Goal: Task Accomplishment & Management: Use online tool/utility

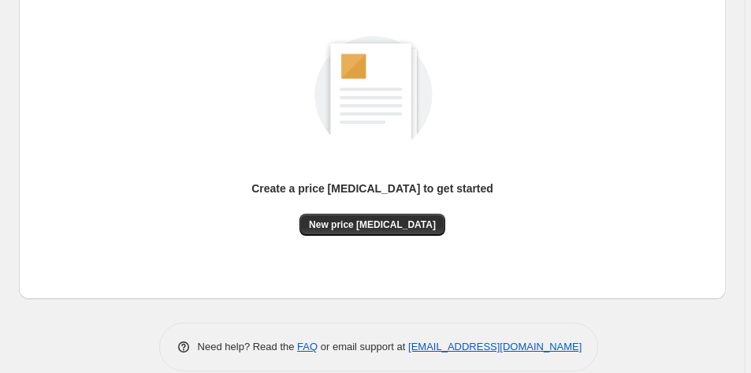
scroll to position [217, 0]
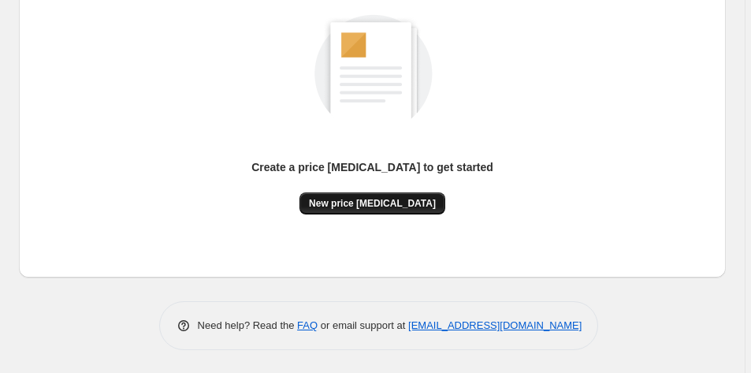
click at [395, 202] on span "New price [MEDICAL_DATA]" at bounding box center [372, 203] width 127 height 13
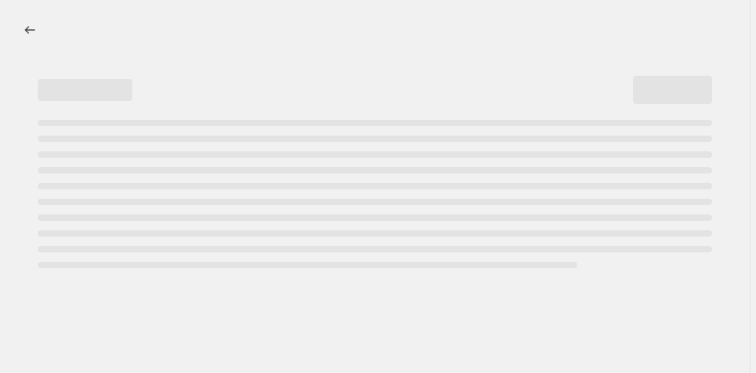
select select "percentage"
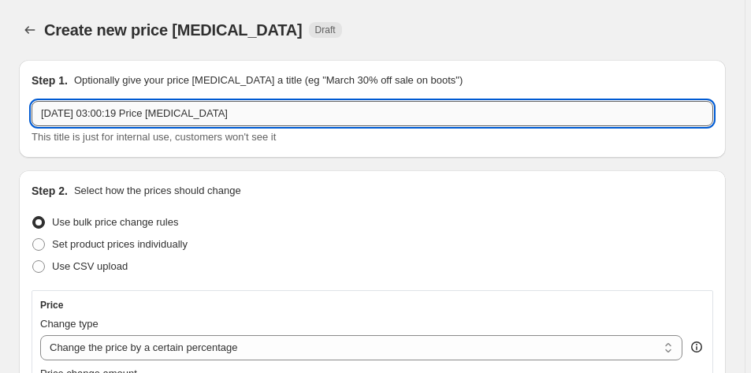
click at [198, 119] on input "[DATE] 03:00:19 Price [MEDICAL_DATA]" at bounding box center [372, 113] width 681 height 25
click at [262, 115] on input "[DATE] 03:00:19 Price [MEDICAL_DATA]" at bounding box center [372, 113] width 681 height 25
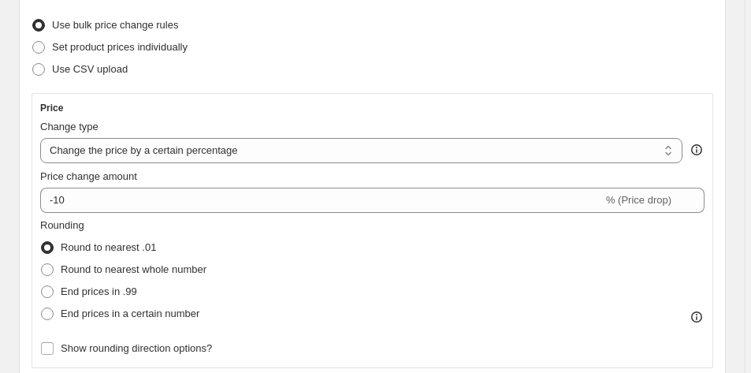
scroll to position [136, 0]
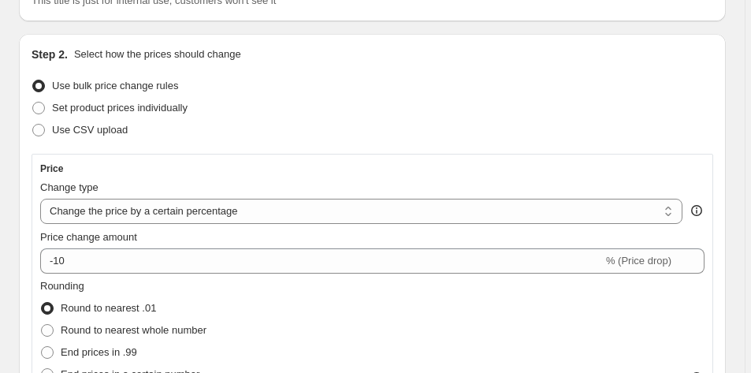
type input "[DATE] 03:00:19 70% OFF CLEARANCE ALL STOCK"
click at [39, 87] on span at bounding box center [38, 86] width 13 height 13
click at [33, 80] on input "Use bulk price change rules" at bounding box center [32, 80] width 1 height 1
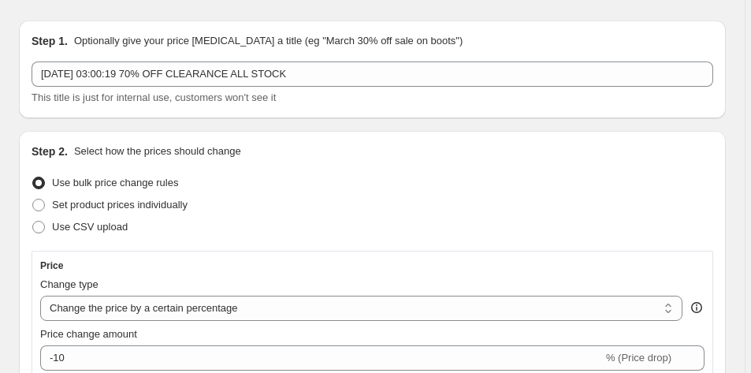
scroll to position [225, 0]
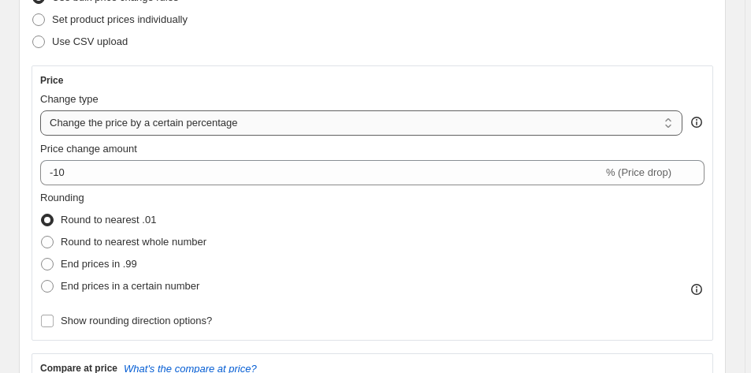
click at [220, 124] on select "Change the price to a certain amount Change the price by a certain amount Chang…" at bounding box center [361, 122] width 642 height 25
select select "ecap"
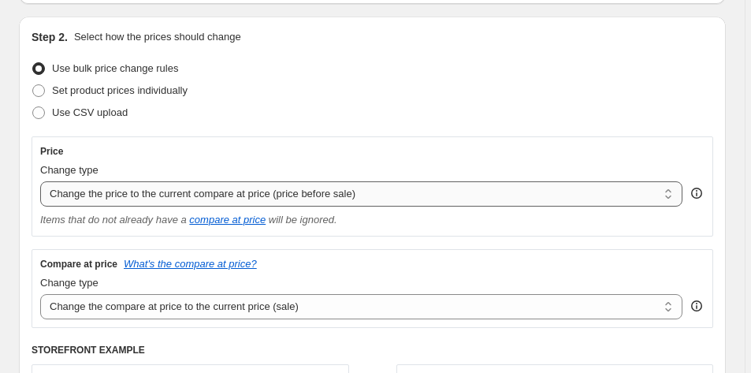
scroll to position [295, 0]
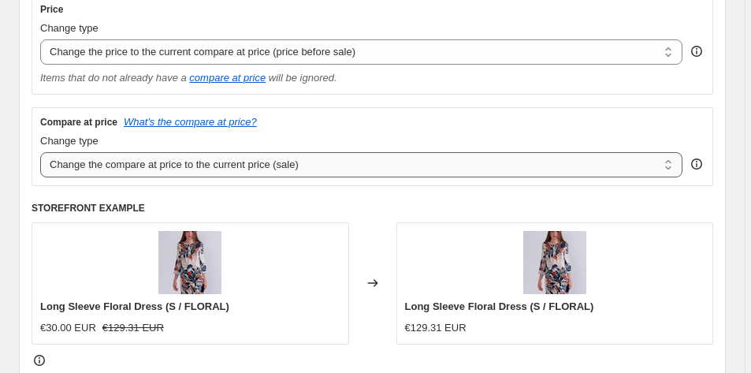
click at [199, 165] on select "Change the compare at price to the current price (sale) Change the compare at p…" at bounding box center [361, 164] width 642 height 25
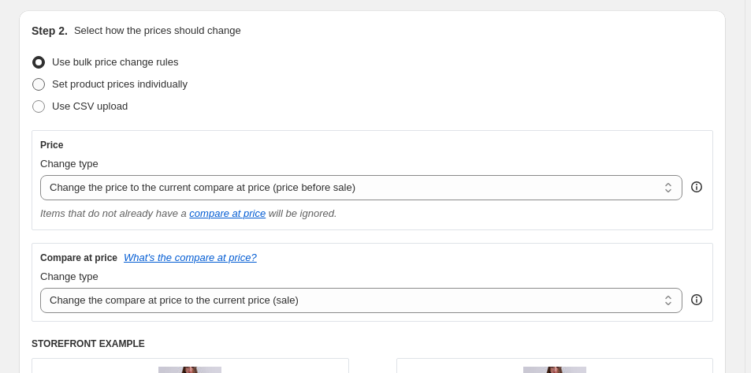
click at [39, 87] on span at bounding box center [38, 84] width 13 height 13
click at [33, 79] on input "Set product prices individually" at bounding box center [32, 78] width 1 height 1
radio input "true"
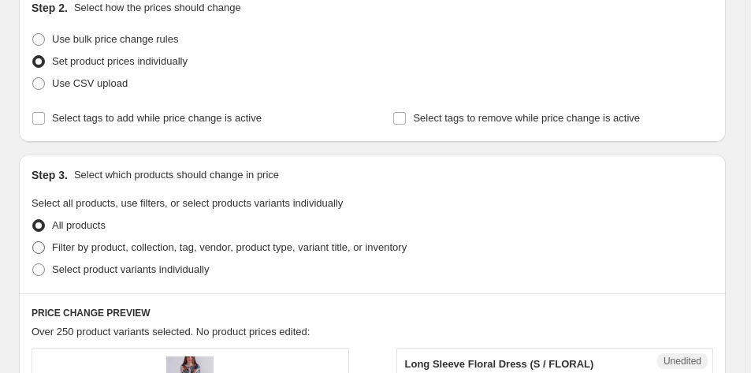
scroll to position [236, 0]
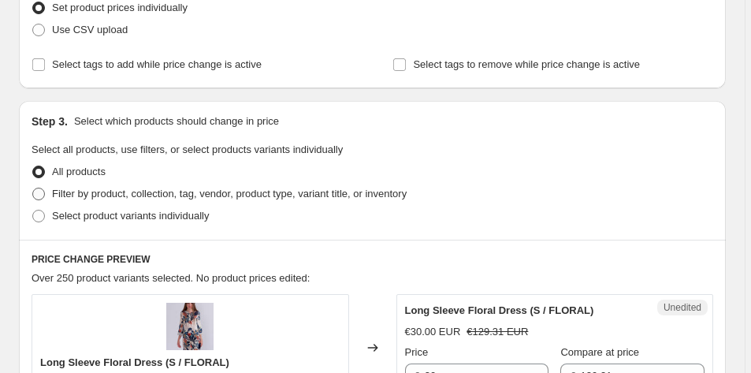
click at [40, 190] on span at bounding box center [38, 194] width 13 height 13
click at [33, 188] on input "Filter by product, collection, tag, vendor, product type, variant title, or inv…" at bounding box center [32, 188] width 1 height 1
radio input "true"
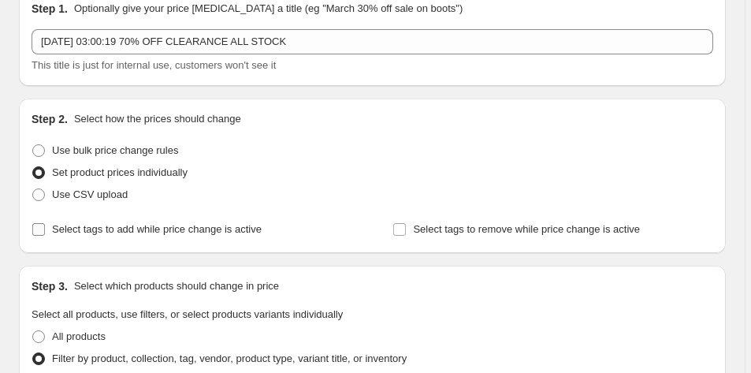
scroll to position [181, 0]
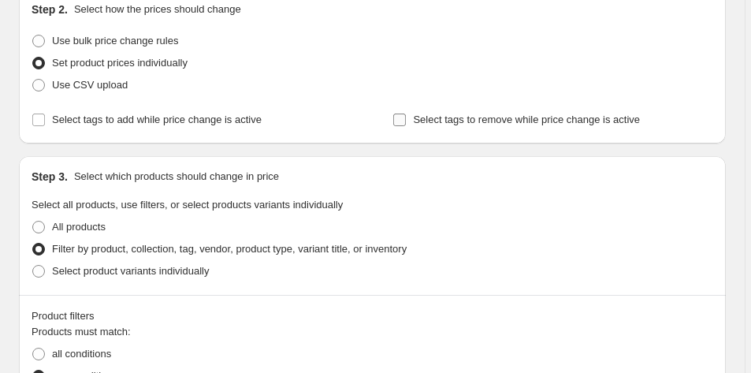
click at [404, 117] on input "Select tags to remove while price change is active" at bounding box center [399, 119] width 13 height 13
checkbox input "true"
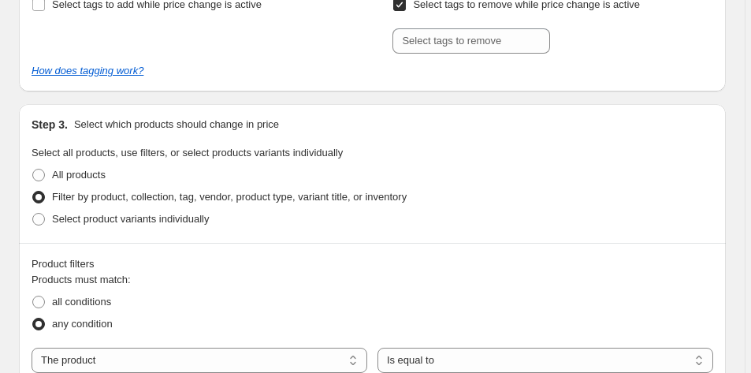
scroll to position [195, 0]
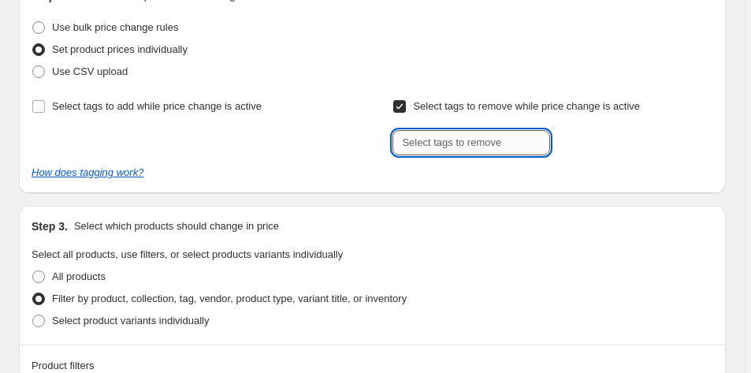
click at [440, 140] on input "text" at bounding box center [471, 142] width 158 height 25
type input "CLEARA"
click at [398, 110] on input "Select tags to remove while price change is active" at bounding box center [399, 106] width 13 height 13
checkbox input "false"
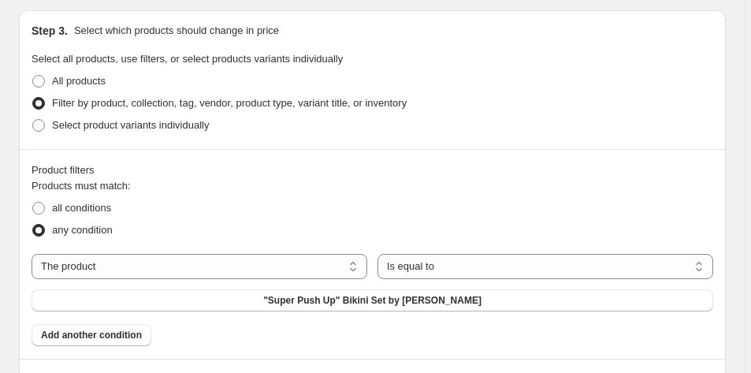
scroll to position [329, 0]
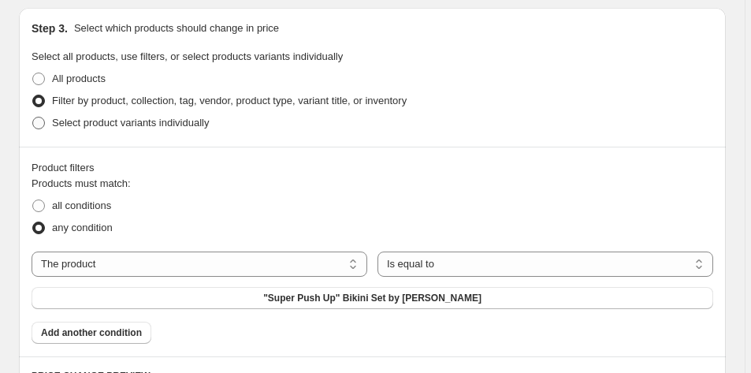
click at [39, 125] on span at bounding box center [38, 123] width 13 height 13
click at [33, 117] on input "Select product variants individually" at bounding box center [32, 117] width 1 height 1
radio input "true"
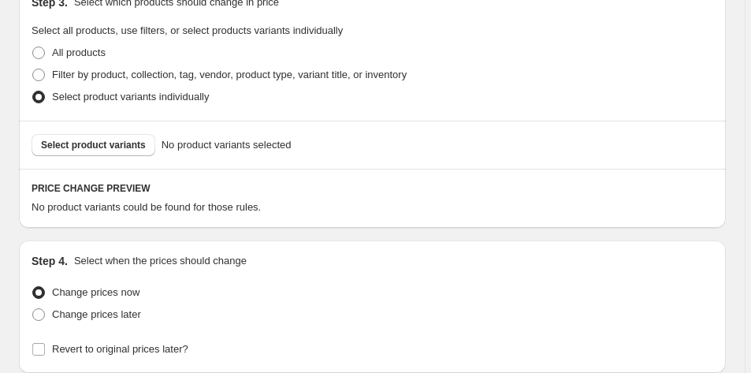
scroll to position [404, 0]
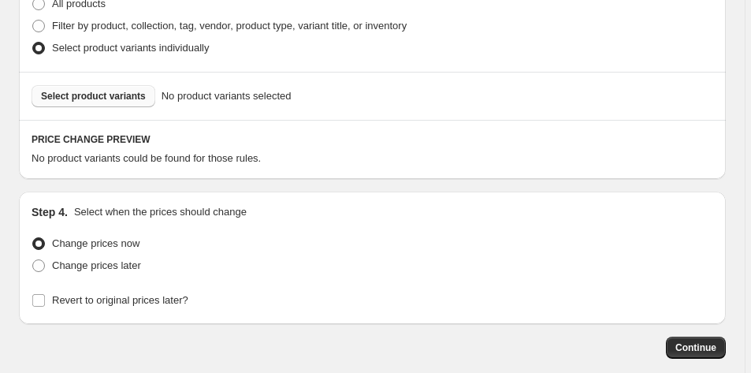
click at [117, 102] on span "Select product variants" at bounding box center [93, 96] width 105 height 13
click at [40, 24] on span at bounding box center [38, 26] width 13 height 13
click at [33, 20] on input "Filter by product, collection, tag, vendor, product type, variant title, or inv…" at bounding box center [32, 20] width 1 height 1
radio input "true"
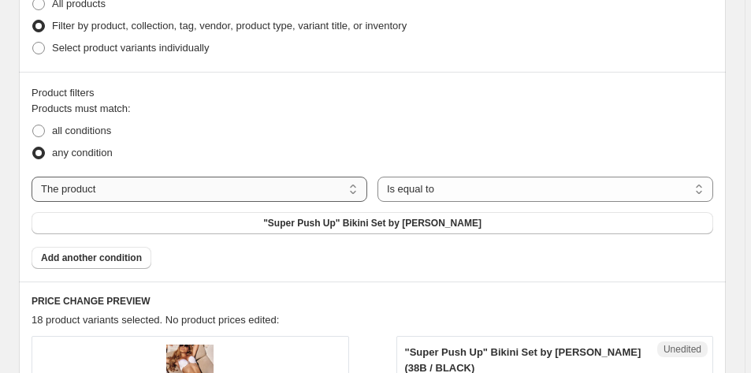
click at [221, 197] on select "The product The product's collection The product's tag The product's vendor The…" at bounding box center [200, 188] width 336 height 25
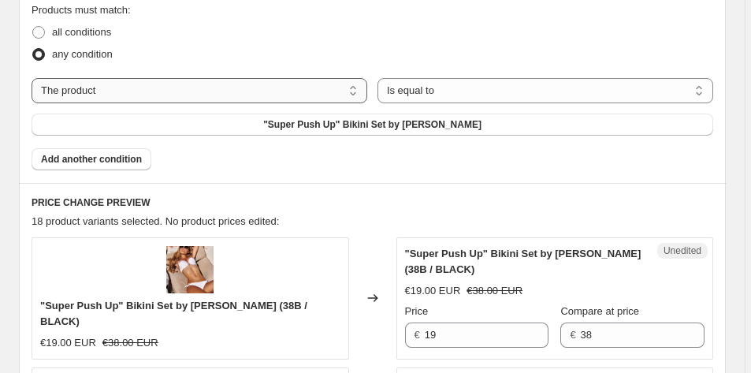
scroll to position [503, 0]
click at [533, 92] on select "Is equal to Is not equal to" at bounding box center [545, 89] width 336 height 25
select select "not_equal"
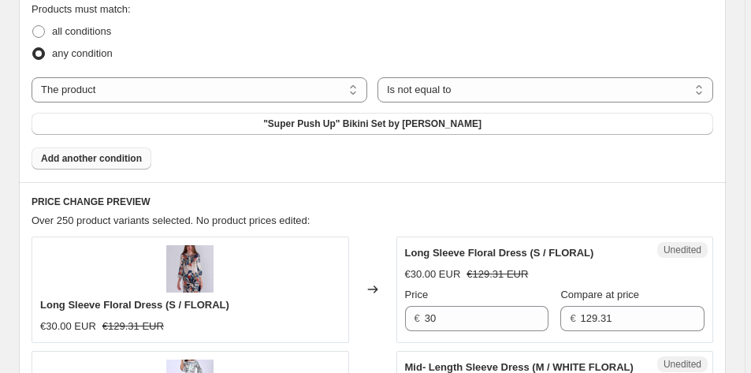
click at [128, 154] on span "Add another condition" at bounding box center [91, 158] width 101 height 13
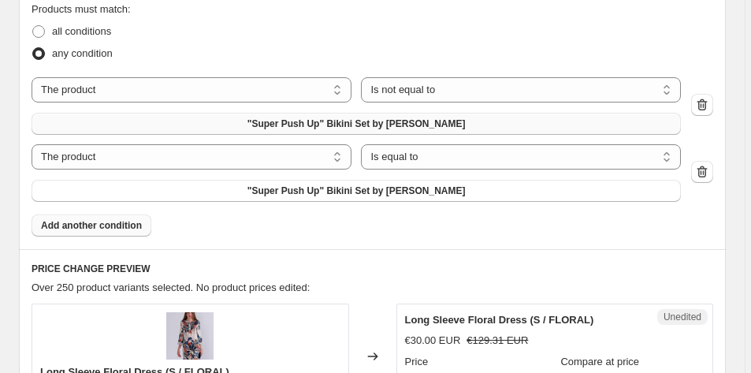
click at [458, 123] on button ""Super Push Up" Bikini Set by [PERSON_NAME]" at bounding box center [356, 124] width 649 height 22
click at [710, 171] on icon "button" at bounding box center [702, 172] width 16 height 16
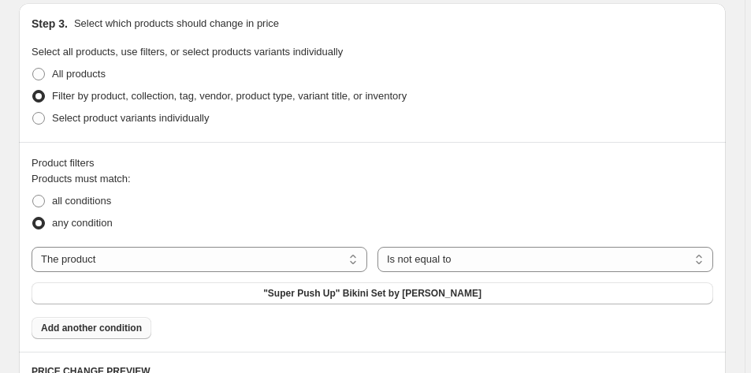
scroll to position [0, 0]
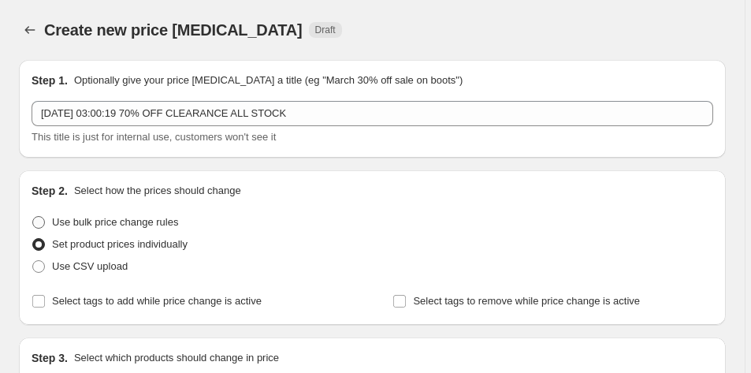
click at [39, 221] on span at bounding box center [38, 222] width 13 height 13
click at [33, 217] on input "Use bulk price change rules" at bounding box center [32, 216] width 1 height 1
radio input "true"
select select "ecap"
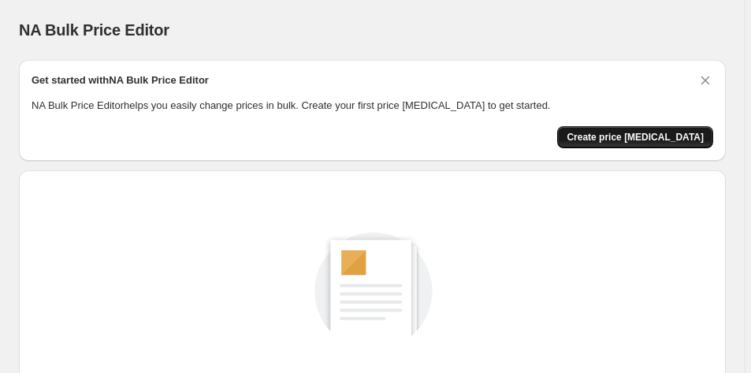
click at [657, 136] on span "Create price [MEDICAL_DATA]" at bounding box center [634, 137] width 137 height 13
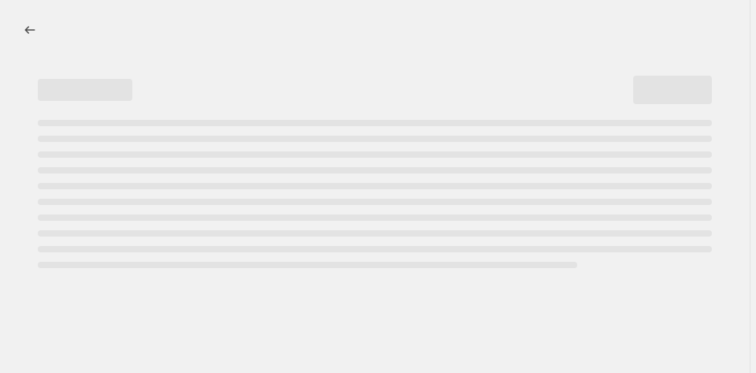
select select "percentage"
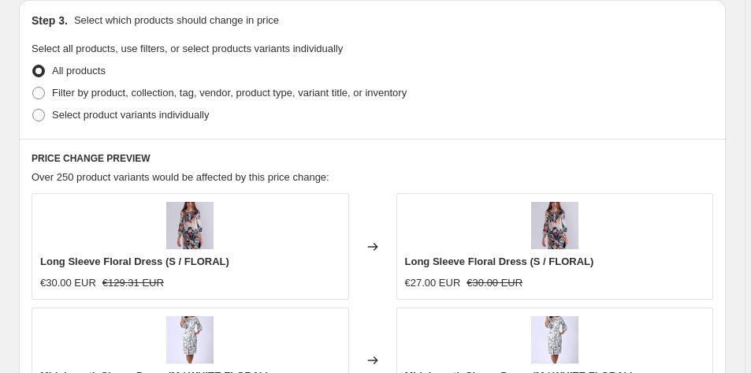
scroll to position [820, 0]
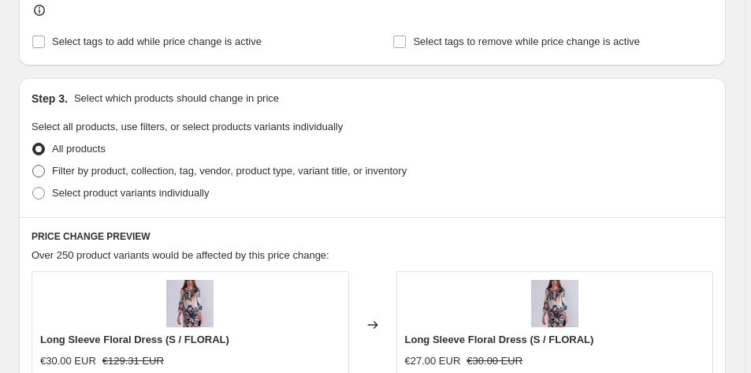
click at [39, 170] on span at bounding box center [38, 171] width 13 height 13
click at [33, 165] on input "Filter by product, collection, tag, vendor, product type, variant title, or inv…" at bounding box center [32, 165] width 1 height 1
radio input "true"
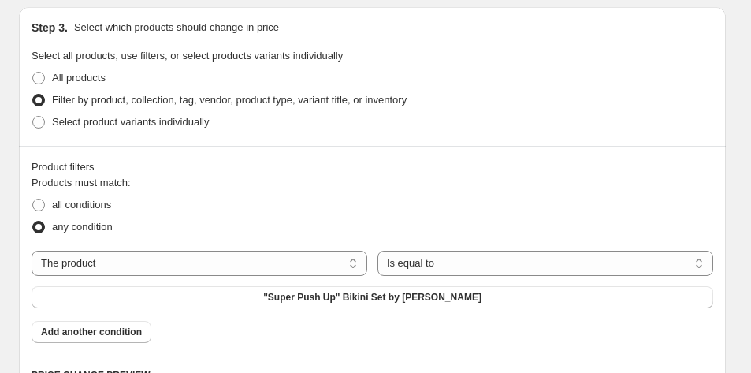
scroll to position [927, 0]
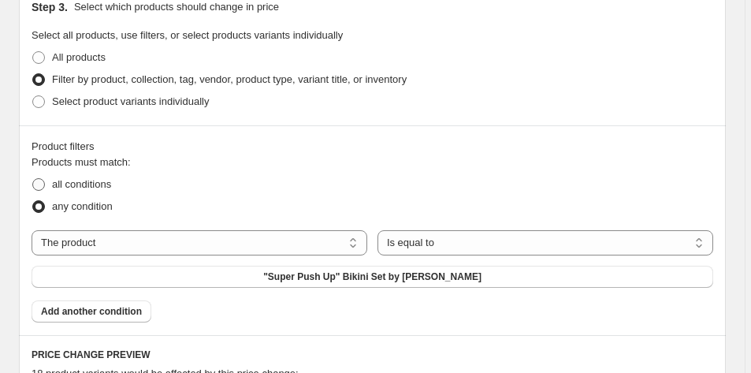
click at [41, 178] on span at bounding box center [38, 184] width 13 height 13
click at [33, 178] on input "all conditions" at bounding box center [32, 178] width 1 height 1
radio input "true"
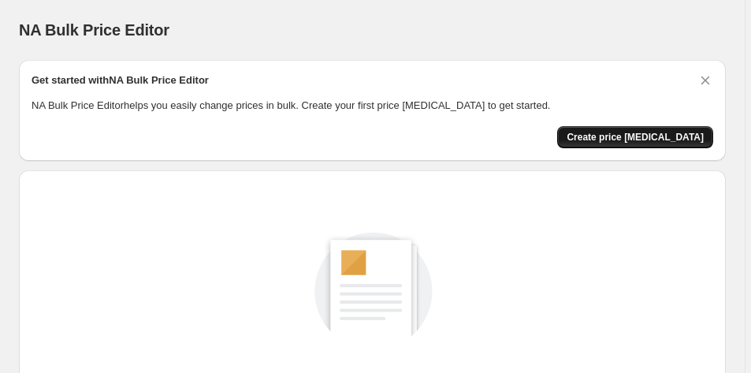
click at [629, 140] on span "Create price [MEDICAL_DATA]" at bounding box center [634, 137] width 137 height 13
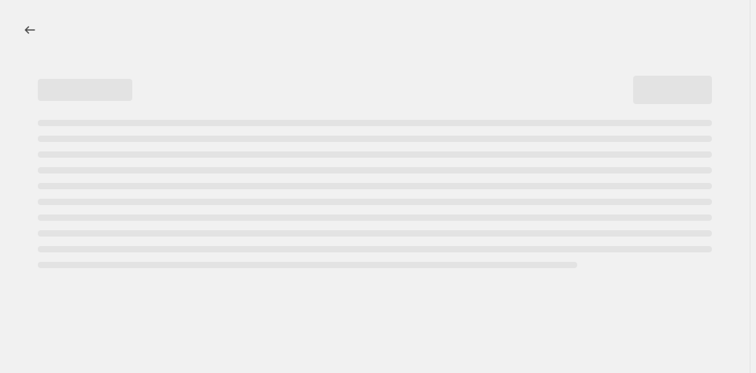
select select "percentage"
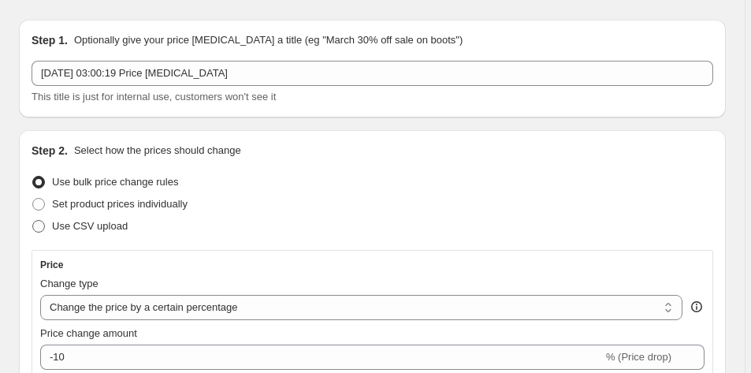
scroll to position [170, 0]
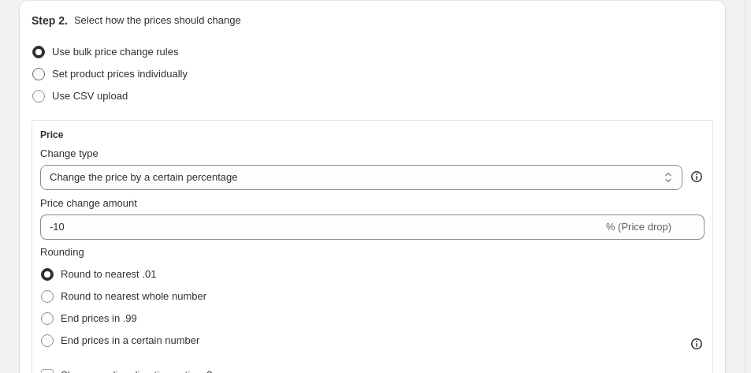
click at [38, 74] on span at bounding box center [38, 74] width 13 height 13
click at [33, 69] on input "Set product prices individually" at bounding box center [32, 68] width 1 height 1
radio input "true"
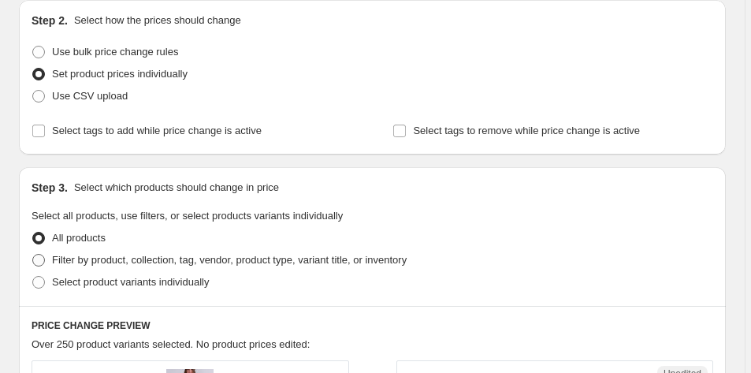
click at [39, 256] on span at bounding box center [38, 260] width 13 height 13
click at [33, 254] on input "Filter by product, collection, tag, vendor, product type, variant title, or inv…" at bounding box center [32, 254] width 1 height 1
radio input "true"
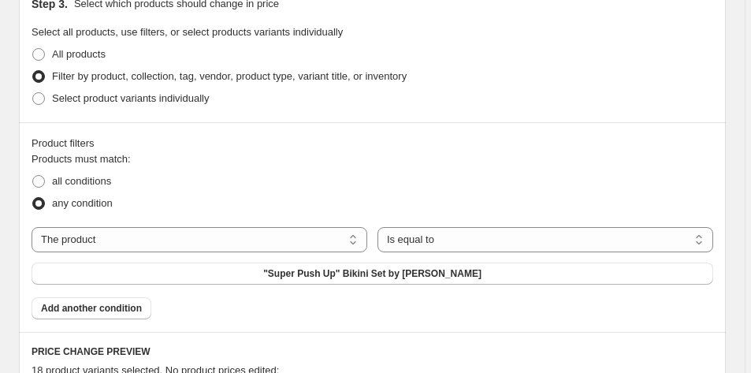
scroll to position [373, 0]
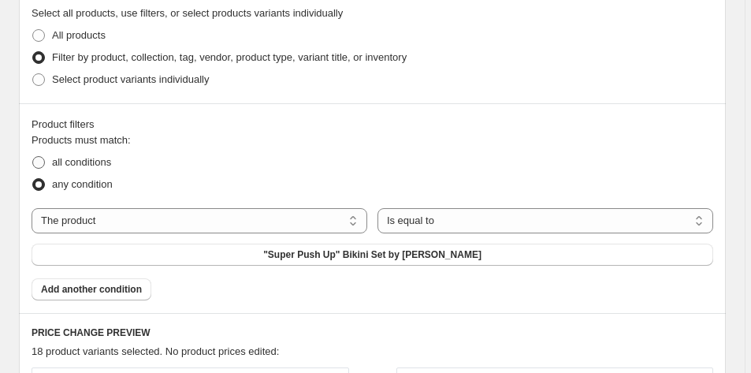
click at [43, 159] on span at bounding box center [38, 162] width 13 height 13
click at [33, 157] on input "all conditions" at bounding box center [32, 156] width 1 height 1
radio input "true"
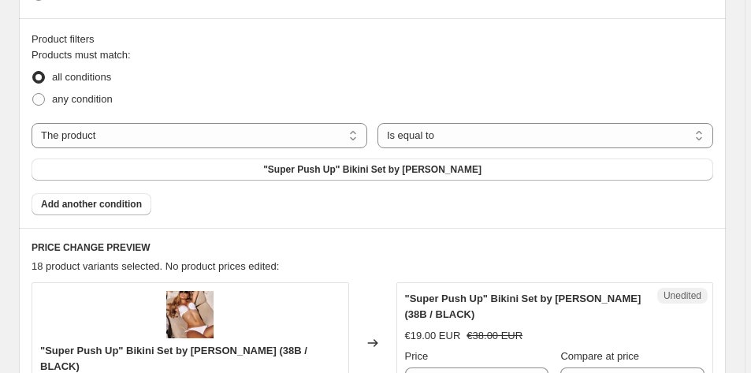
scroll to position [494, 0]
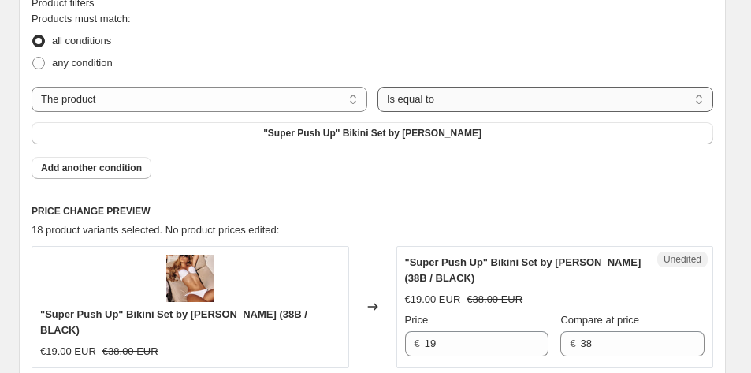
click at [434, 104] on select "Is equal to Is not equal to" at bounding box center [545, 99] width 336 height 25
select select "not_equal"
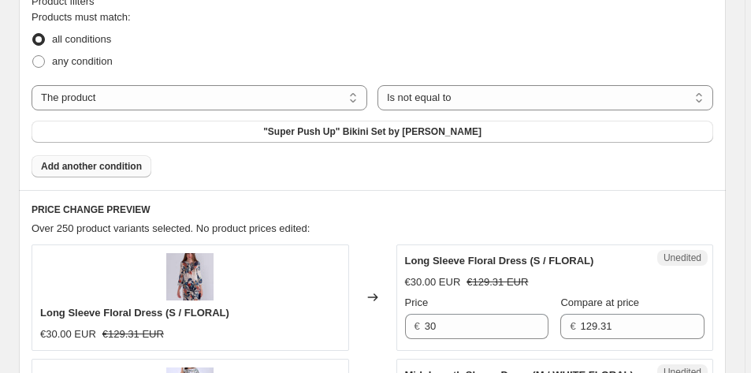
scroll to position [498, 0]
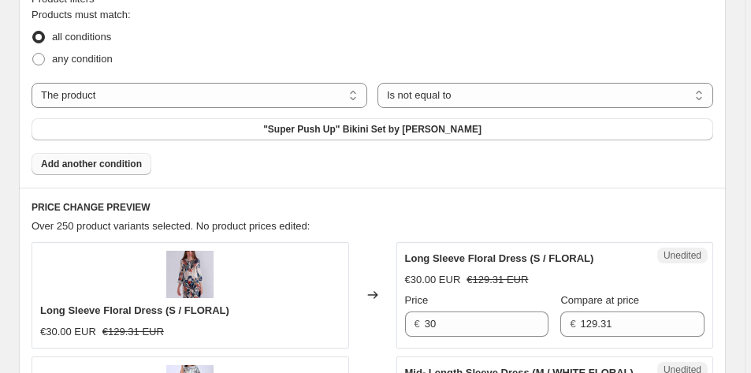
click at [137, 169] on span "Add another condition" at bounding box center [91, 164] width 101 height 13
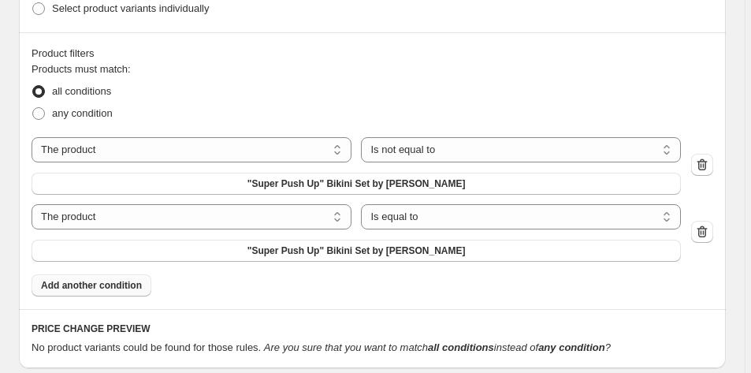
scroll to position [452, 0]
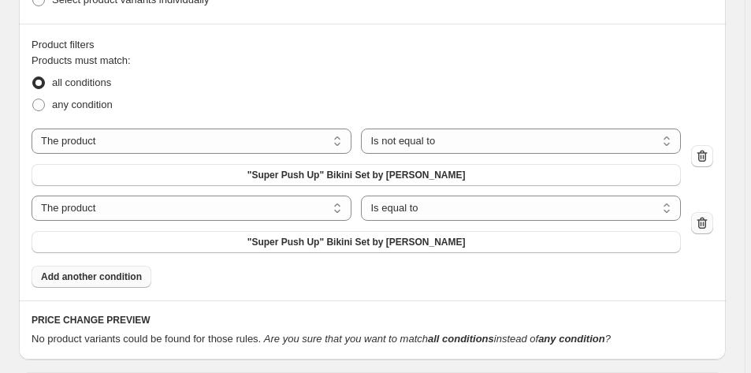
click at [707, 228] on icon "button" at bounding box center [702, 223] width 10 height 12
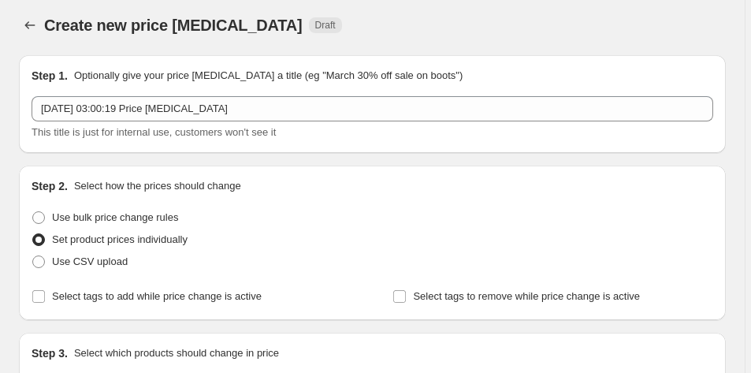
scroll to position [0, 0]
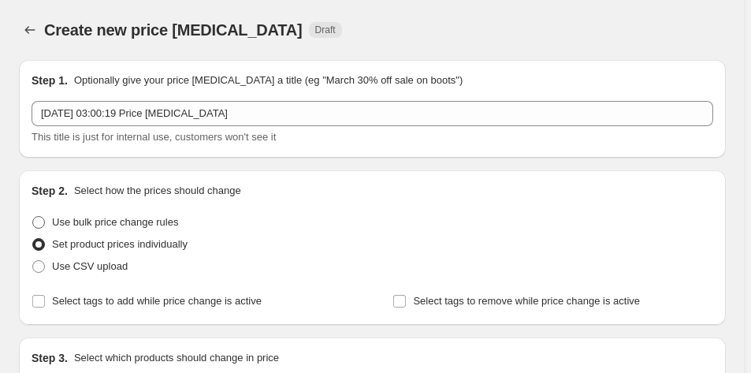
click at [41, 218] on span at bounding box center [38, 222] width 13 height 13
click at [33, 217] on input "Use bulk price change rules" at bounding box center [32, 216] width 1 height 1
radio input "true"
select select "percentage"
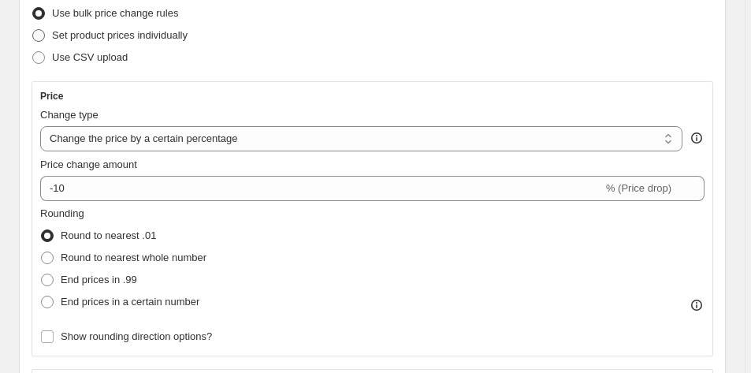
scroll to position [66, 0]
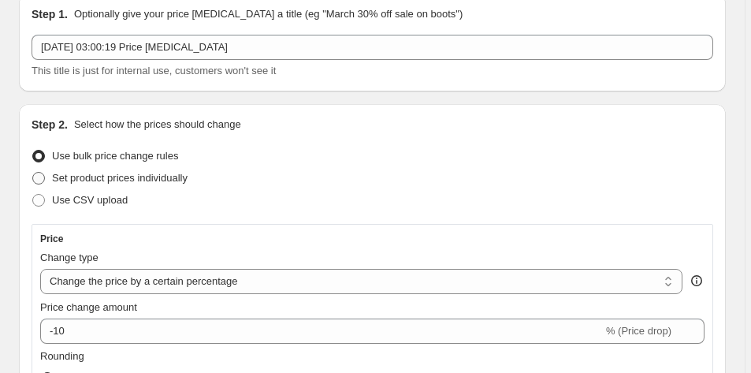
click at [39, 174] on span at bounding box center [38, 178] width 13 height 13
click at [33, 173] on input "Set product prices individually" at bounding box center [32, 172] width 1 height 1
radio input "true"
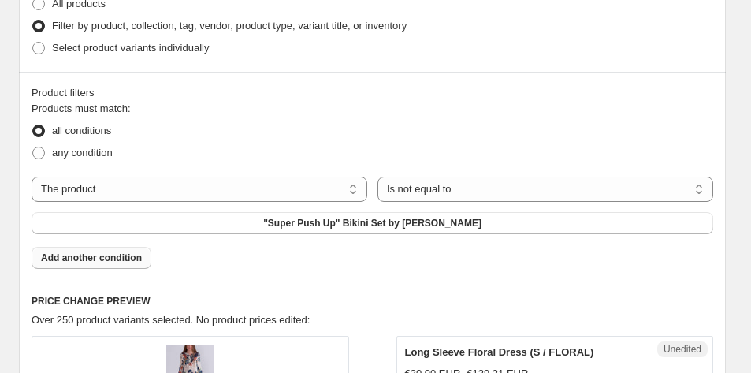
scroll to position [425, 0]
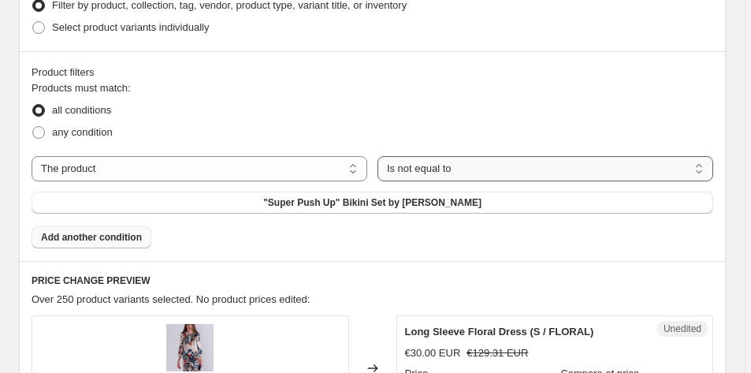
click at [501, 171] on select "Is equal to Is not equal to" at bounding box center [545, 168] width 336 height 25
select select "equal"
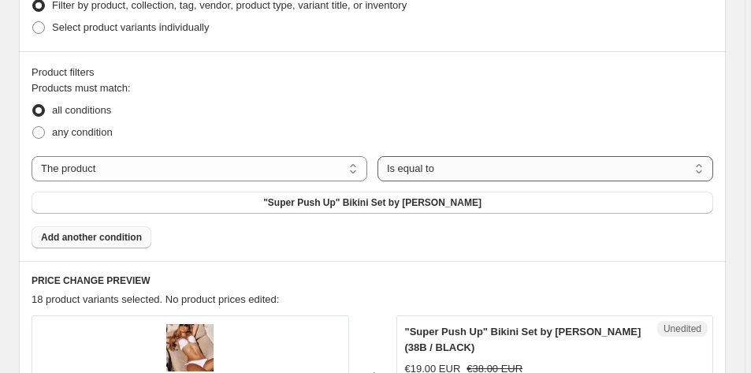
click at [340, 179] on select "The product The product's collection The product's tag The product's vendor The…" at bounding box center [200, 168] width 336 height 25
select select "collection"
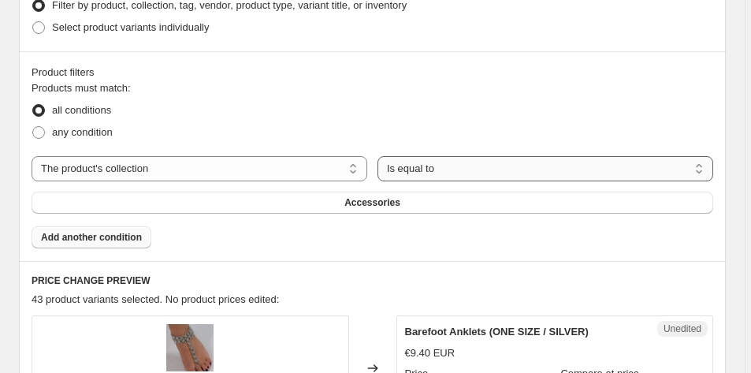
click at [439, 167] on select "Is equal to Is not equal to" at bounding box center [545, 168] width 336 height 25
select select "not_equal"
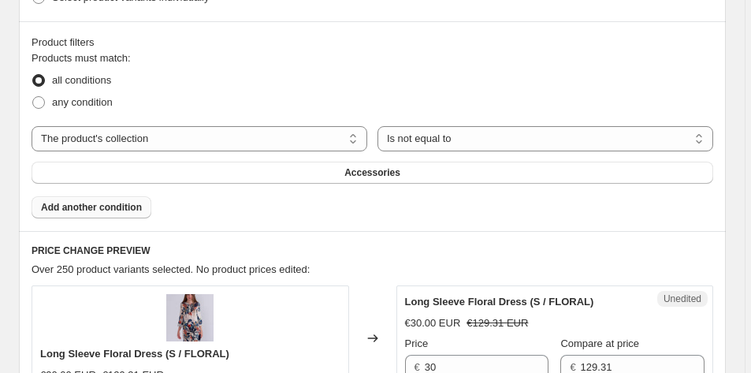
scroll to position [456, 0]
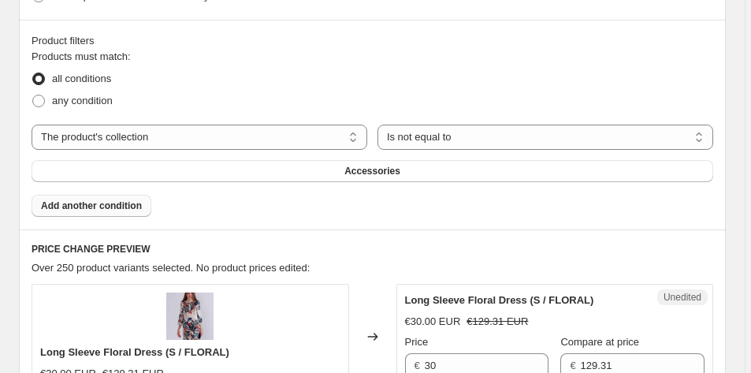
click at [121, 205] on span "Add another condition" at bounding box center [91, 205] width 101 height 13
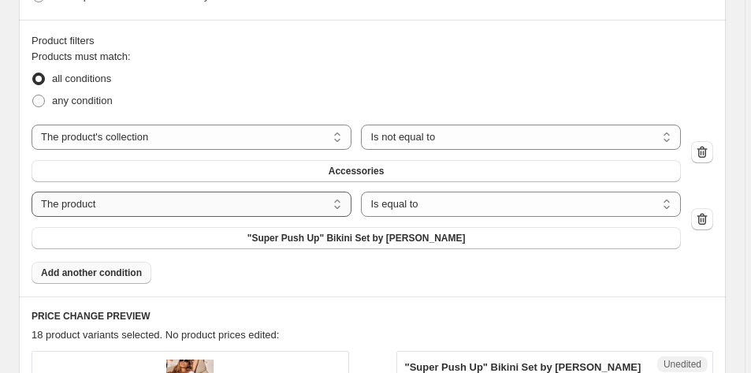
click at [332, 202] on select "The product The product's collection The product's tag The product's vendor The…" at bounding box center [192, 203] width 320 height 25
select select "collection"
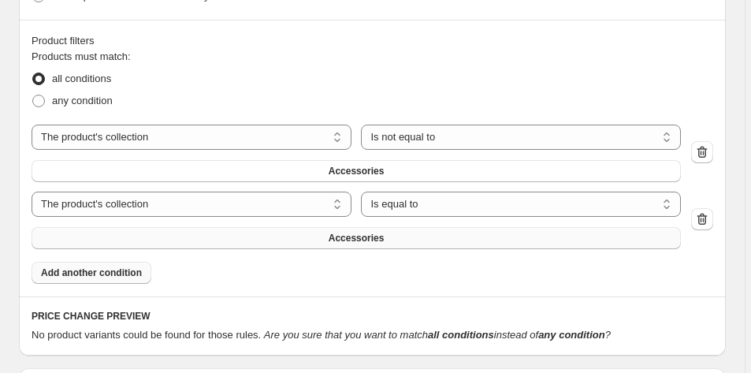
click at [385, 247] on button "Accessories" at bounding box center [356, 238] width 649 height 22
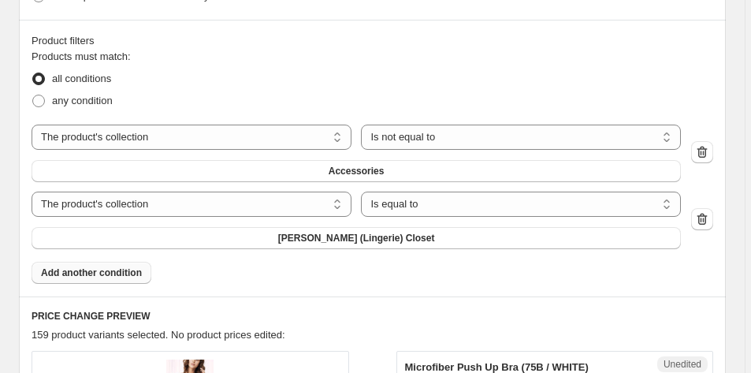
click at [129, 276] on span "Add another condition" at bounding box center [91, 272] width 101 height 13
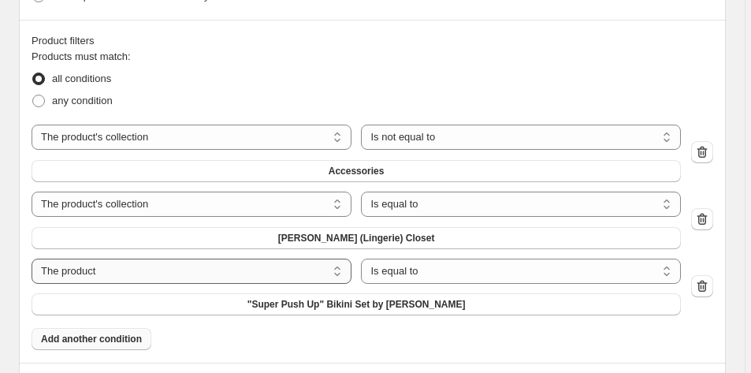
click at [339, 272] on select "The product The product's collection The product's tag The product's vendor The…" at bounding box center [192, 270] width 320 height 25
select select "collection"
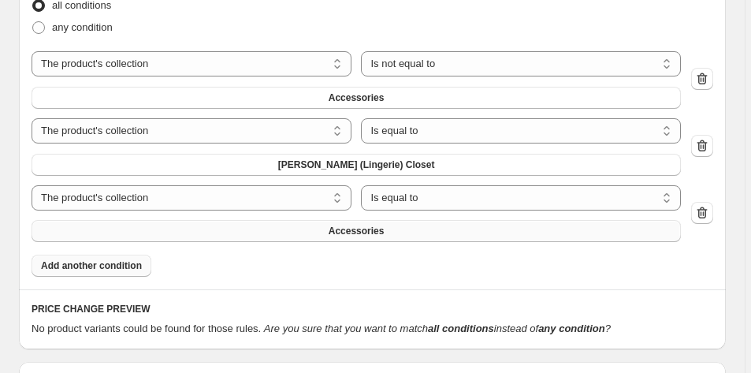
scroll to position [547, 0]
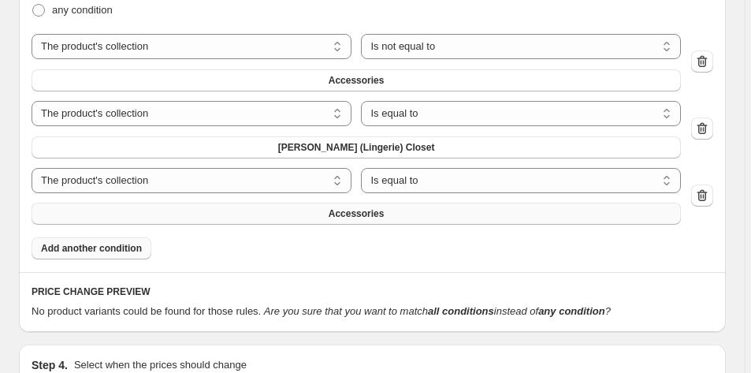
click at [403, 217] on button "Accessories" at bounding box center [356, 213] width 649 height 22
click at [132, 251] on span "Add another condition" at bounding box center [91, 248] width 101 height 13
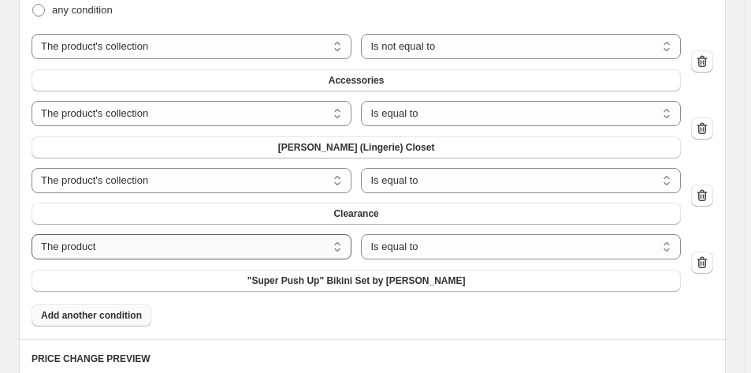
click at [285, 251] on select "The product The product's collection The product's tag The product's vendor The…" at bounding box center [192, 246] width 320 height 25
select select "collection"
click at [618, 110] on select "Is equal to Is not equal to" at bounding box center [521, 113] width 320 height 25
select select "not_equal"
click at [534, 179] on select "Is equal to Is not equal to" at bounding box center [521, 180] width 320 height 25
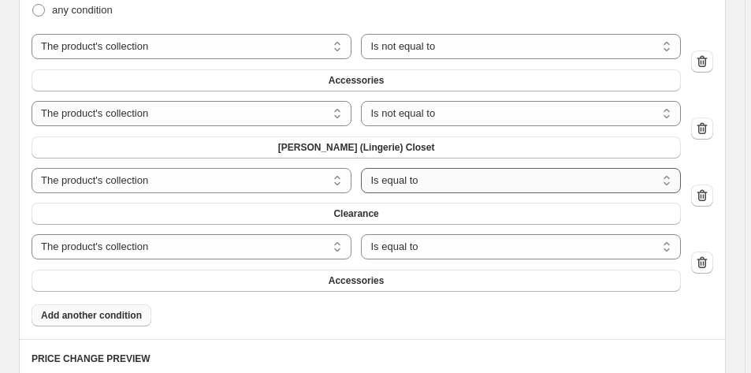
select select "not_equal"
click at [488, 248] on select "Is equal to Is not equal to" at bounding box center [521, 246] width 320 height 25
select select "not_equal"
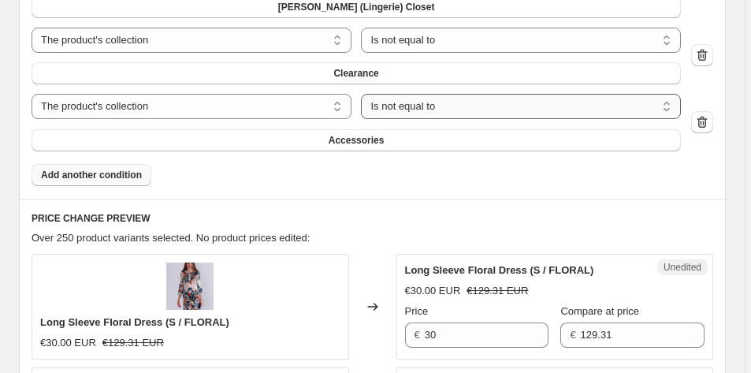
scroll to position [688, 0]
click at [706, 125] on icon "button" at bounding box center [702, 121] width 16 height 16
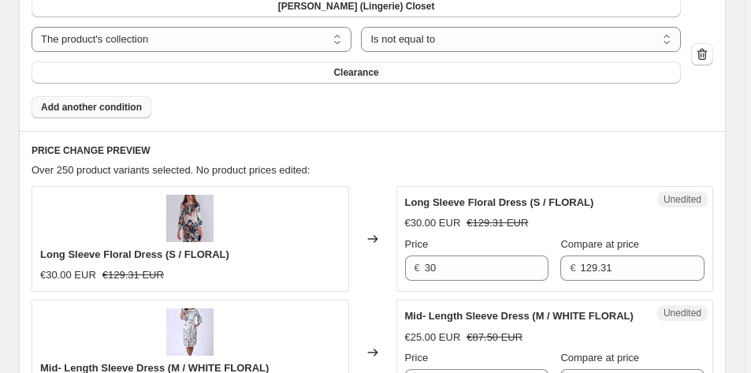
click at [131, 110] on span "Add another condition" at bounding box center [91, 107] width 101 height 13
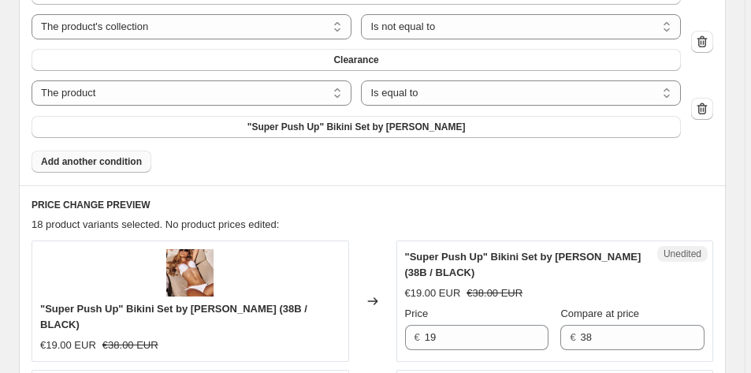
scroll to position [701, 0]
click at [190, 94] on select "The product The product's collection The product's tag The product's vendor The…" at bounding box center [192, 92] width 320 height 25
select select "collection"
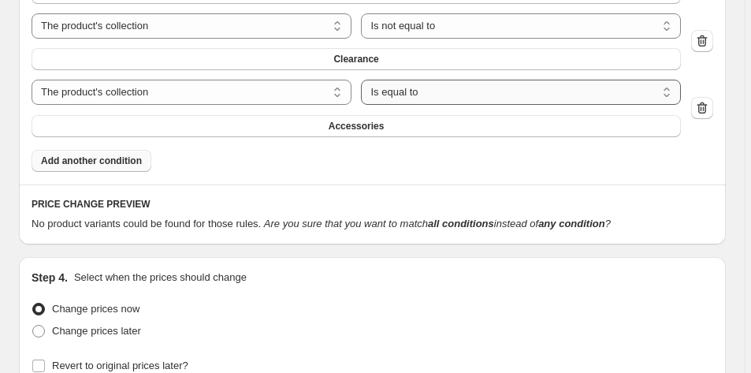
click at [438, 98] on select "Is equal to Is not equal to" at bounding box center [521, 92] width 320 height 25
select select "not_equal"
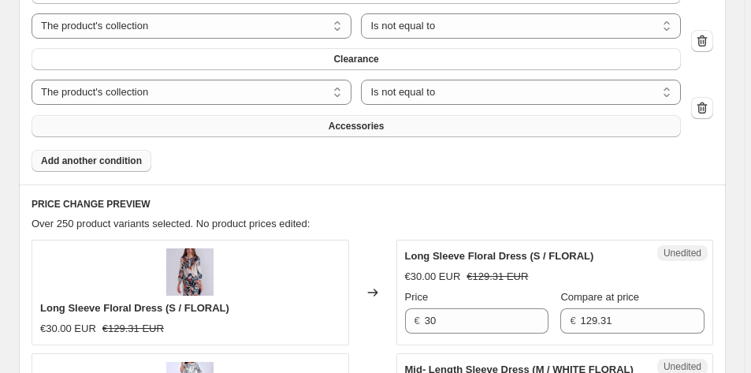
click at [393, 132] on button "Accessories" at bounding box center [356, 126] width 649 height 22
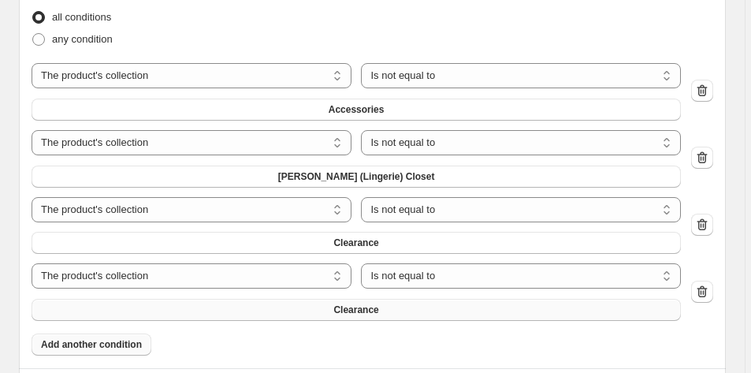
scroll to position [517, 0]
click at [710, 87] on icon "button" at bounding box center [702, 92] width 16 height 16
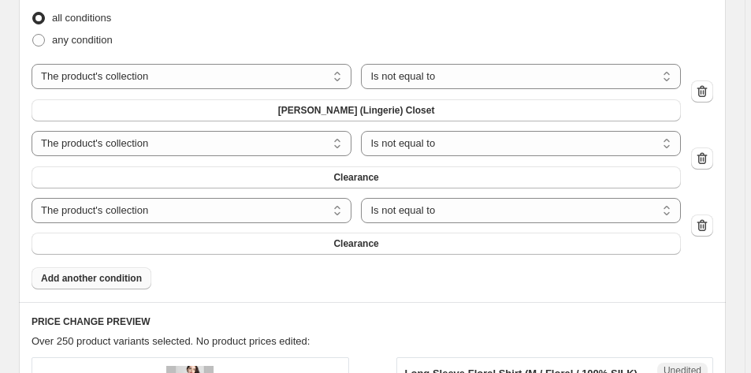
click at [112, 281] on span "Add another condition" at bounding box center [91, 278] width 101 height 13
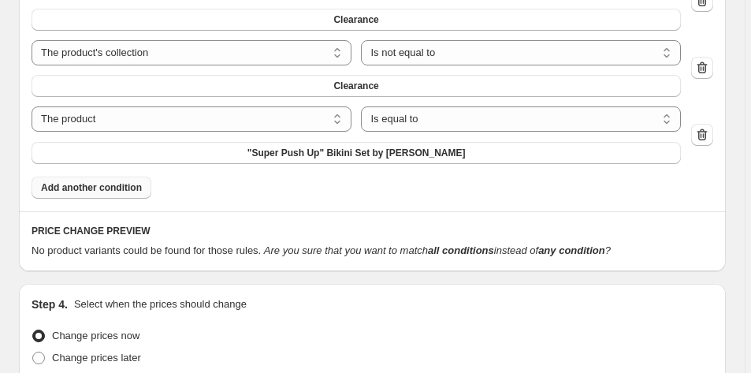
scroll to position [675, 0]
click at [332, 124] on select "The product The product's collection The product's tag The product's vendor The…" at bounding box center [192, 118] width 320 height 25
select select "collection"
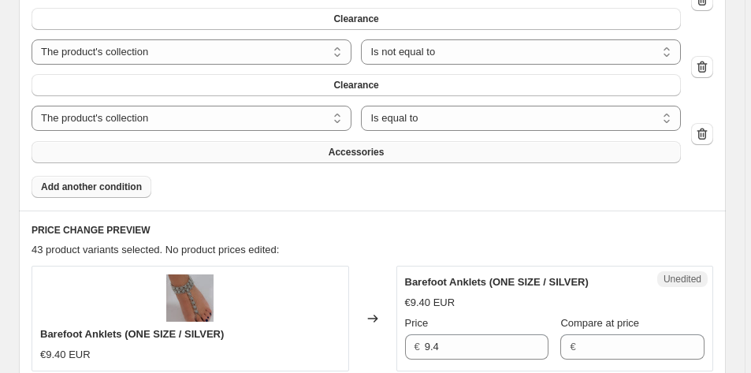
click at [342, 154] on span "Accessories" at bounding box center [357, 152] width 56 height 13
click at [472, 116] on select "Is equal to Is not equal to" at bounding box center [521, 118] width 320 height 25
select select "not_equal"
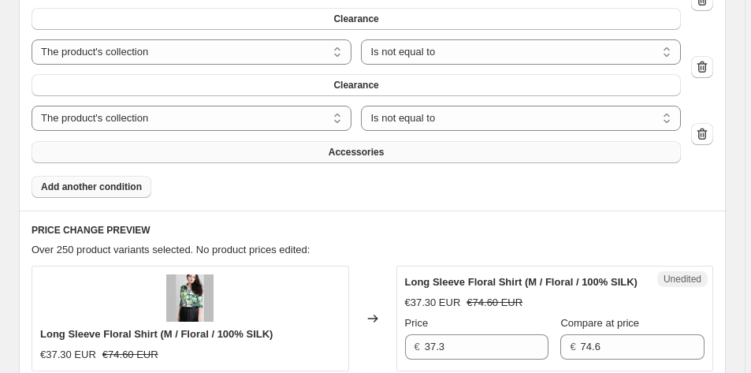
click at [399, 157] on button "Accessories" at bounding box center [356, 152] width 649 height 22
click at [115, 187] on span "Add another condition" at bounding box center [91, 186] width 101 height 13
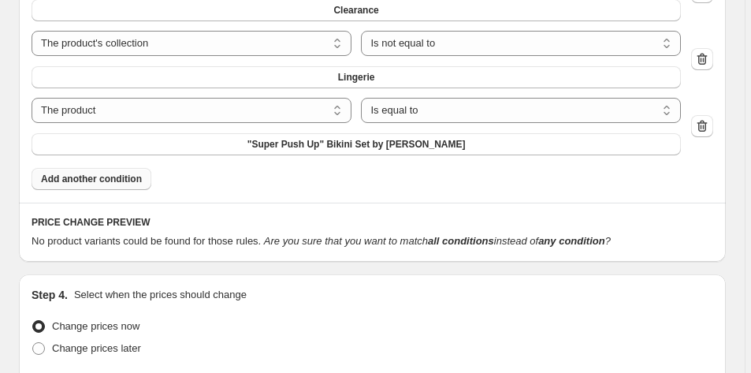
scroll to position [775, 0]
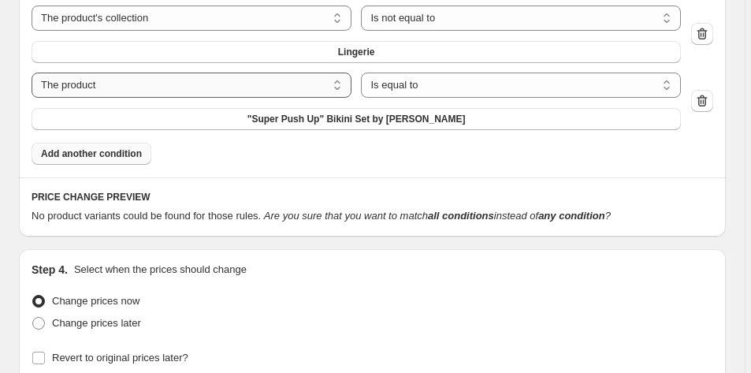
click at [342, 80] on select "The product The product's collection The product's tag The product's vendor The…" at bounding box center [192, 84] width 320 height 25
select select "collection"
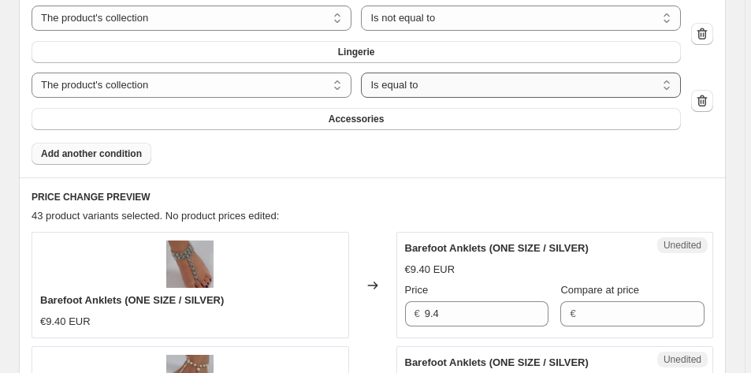
click at [410, 89] on select "Is equal to Is not equal to" at bounding box center [521, 84] width 320 height 25
select select "not_equal"
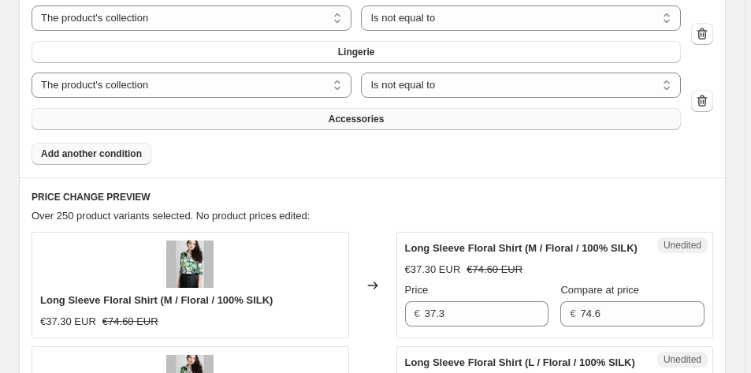
click at [373, 124] on span "Accessories" at bounding box center [357, 119] width 56 height 13
click at [120, 156] on span "Add another condition" at bounding box center [91, 153] width 101 height 13
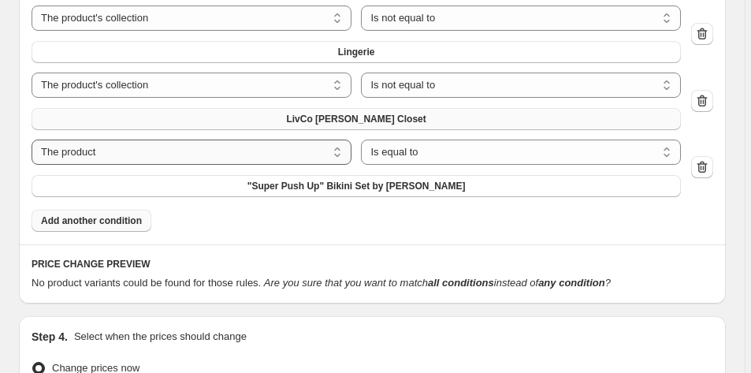
click at [340, 146] on select "The product The product's collection The product's tag The product's vendor The…" at bounding box center [192, 151] width 320 height 25
select select "collection"
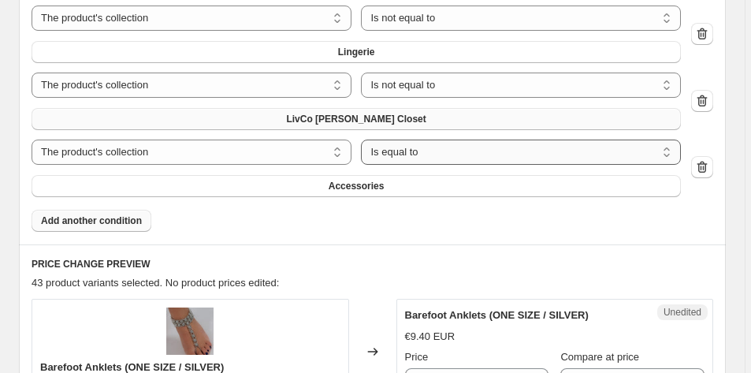
click at [422, 157] on select "Is equal to Is not equal to" at bounding box center [521, 151] width 320 height 25
select select "not_equal"
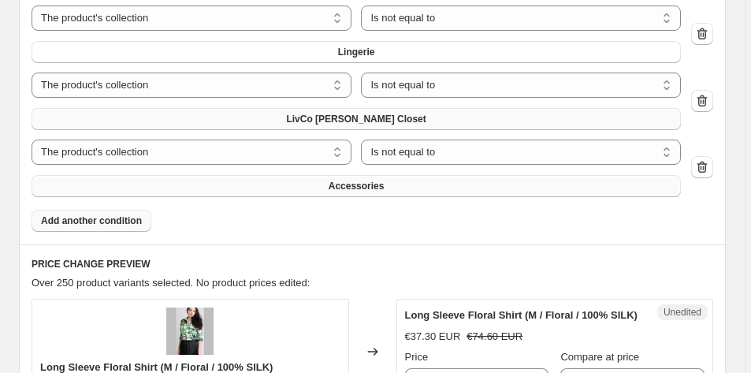
click at [366, 184] on span "Accessories" at bounding box center [357, 186] width 56 height 13
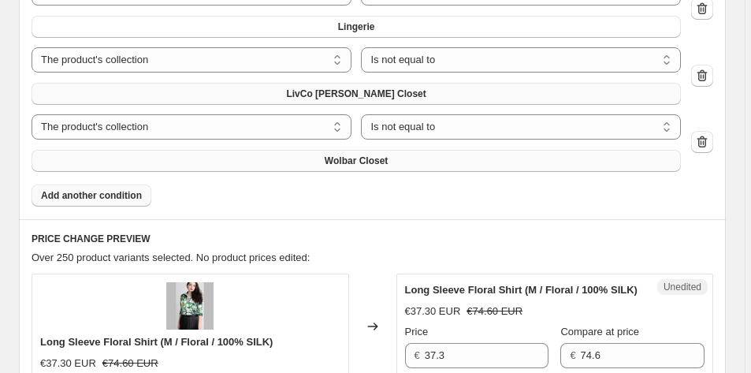
scroll to position [802, 0]
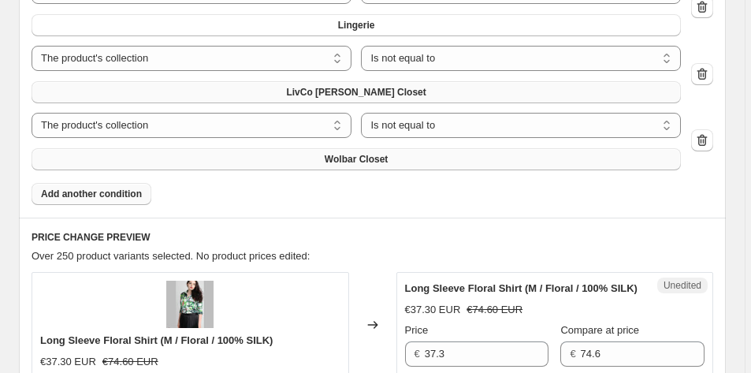
click at [123, 198] on span "Add another condition" at bounding box center [91, 194] width 101 height 13
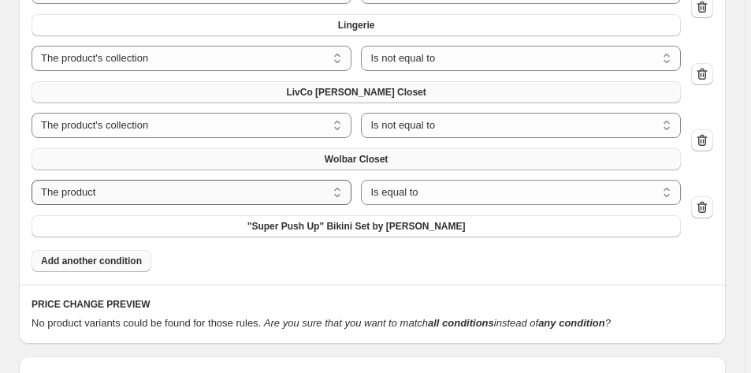
click at [209, 196] on select "The product The product's collection The product's tag The product's vendor The…" at bounding box center [192, 192] width 320 height 25
select select "collection"
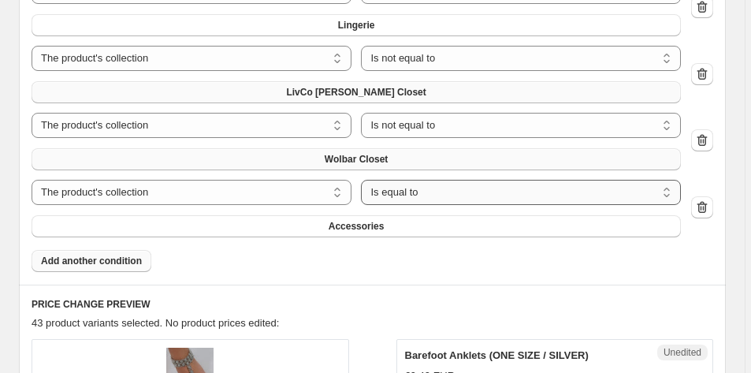
click at [425, 192] on select "Is equal to Is not equal to" at bounding box center [521, 192] width 320 height 25
select select "not_equal"
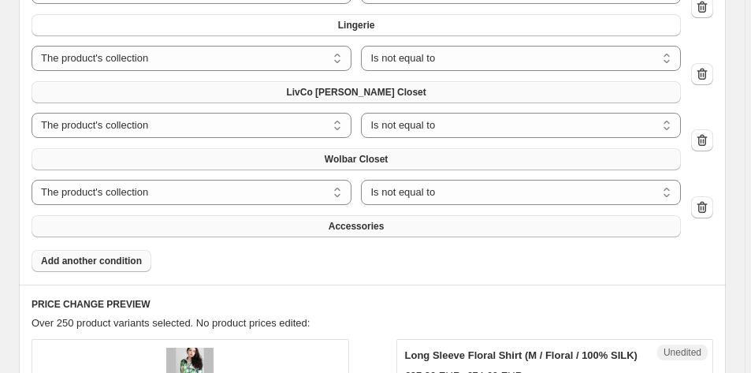
click at [392, 232] on button "Accessories" at bounding box center [356, 226] width 649 height 22
click at [124, 260] on span "Add another condition" at bounding box center [91, 260] width 101 height 13
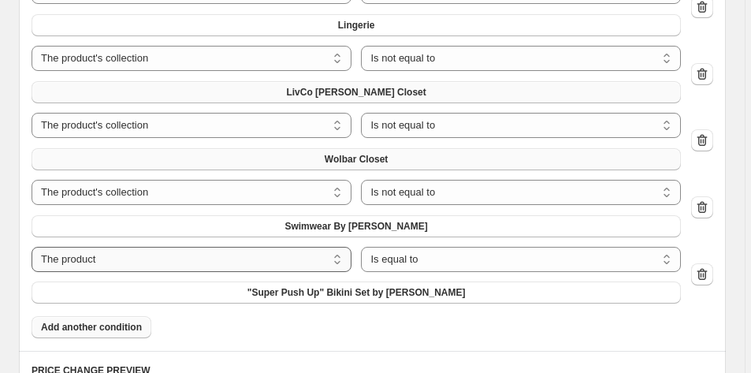
click at [228, 265] on select "The product The product's collection The product's tag The product's vendor The…" at bounding box center [192, 259] width 320 height 25
select select "collection"
click at [462, 260] on select "Is equal to Is not equal to" at bounding box center [521, 259] width 320 height 25
select select "not_equal"
click at [384, 293] on span "Accessories" at bounding box center [357, 292] width 56 height 13
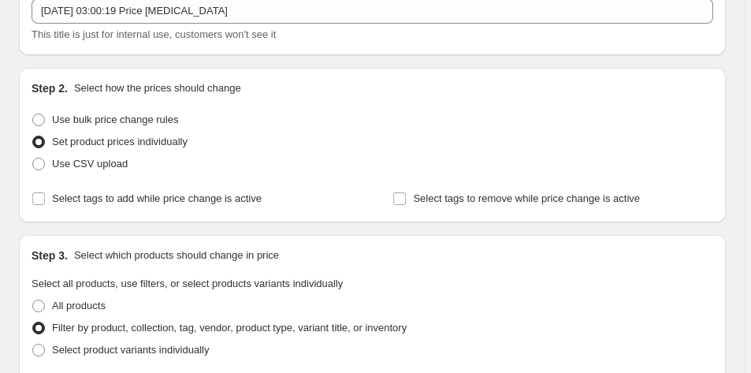
scroll to position [0, 0]
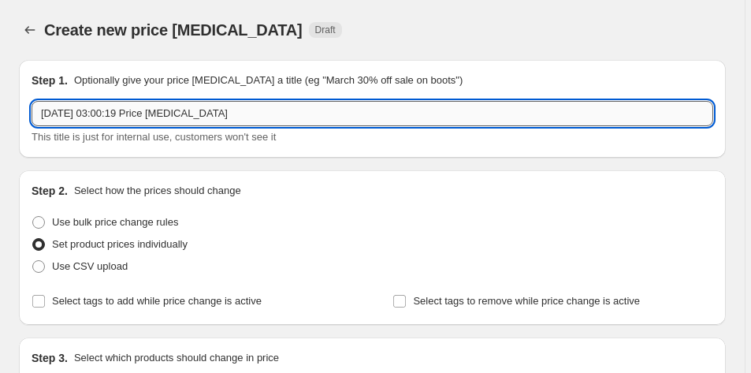
click at [280, 113] on input "[DATE] 03:00:19 Price [MEDICAL_DATA]" at bounding box center [372, 113] width 681 height 25
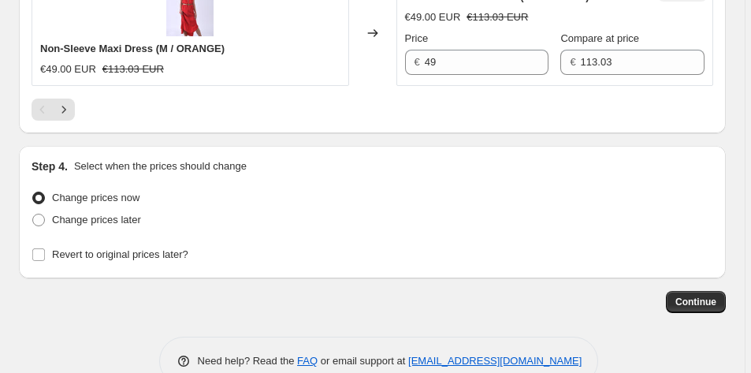
scroll to position [3694, 0]
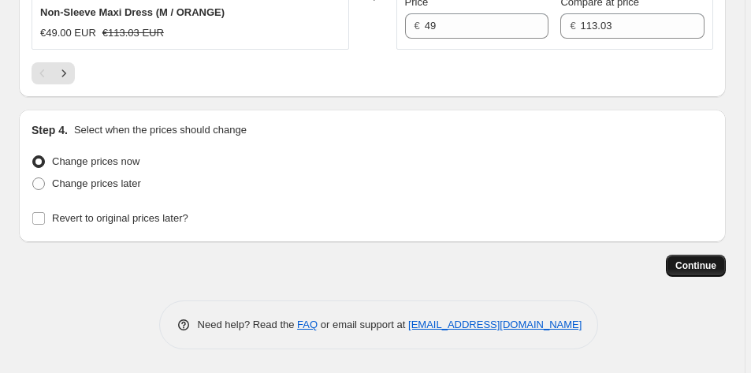
type input "[DATE] 03:00:19 70% CLEARANCE SALE"
click at [704, 270] on span "Continue" at bounding box center [695, 265] width 41 height 13
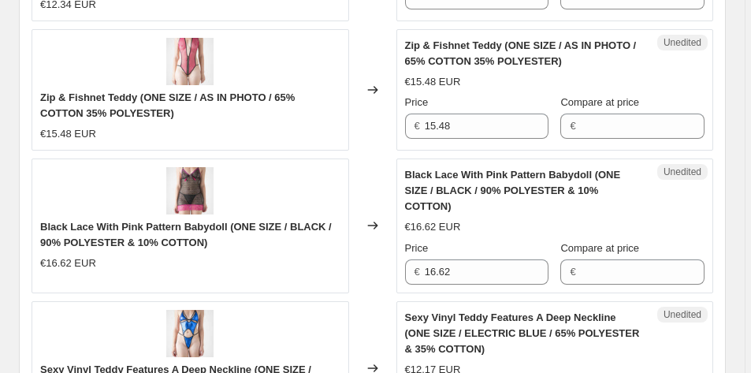
scroll to position [0, 0]
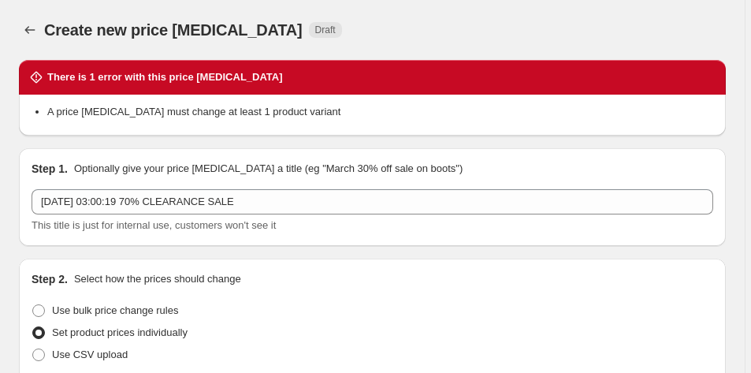
click at [162, 117] on li "A price [MEDICAL_DATA] must change at least 1 product variant" at bounding box center [380, 112] width 666 height 16
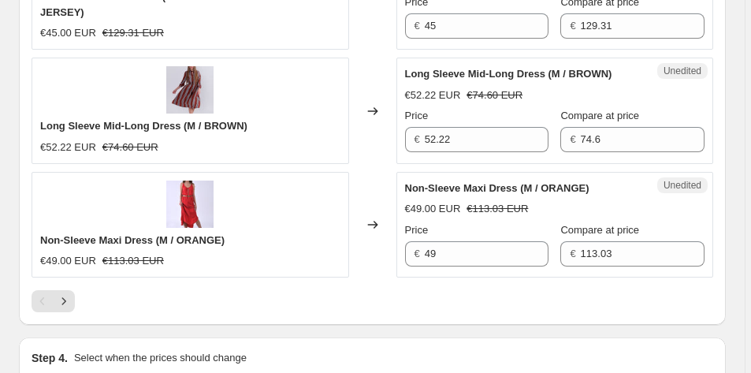
scroll to position [3782, 0]
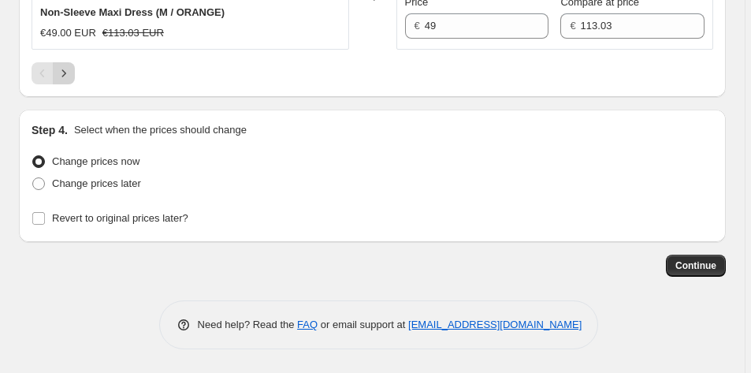
click at [67, 80] on icon "Next" at bounding box center [64, 73] width 16 height 16
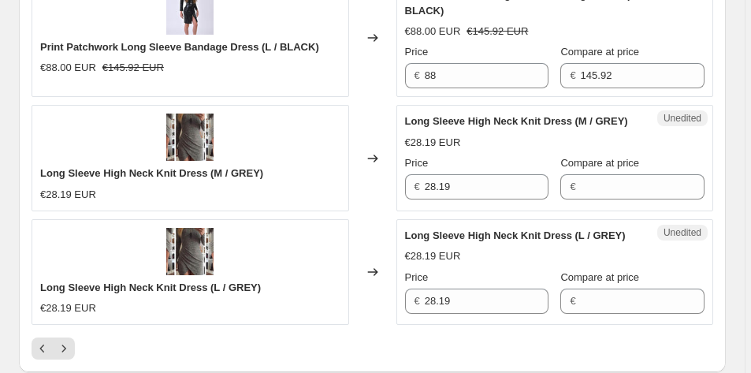
scroll to position [3643, 0]
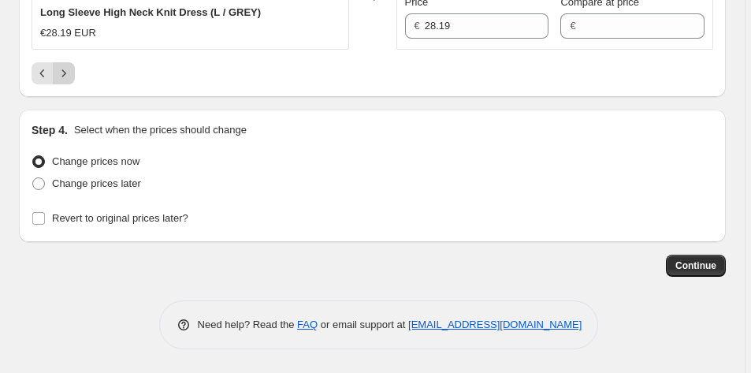
click at [65, 72] on icon "Next" at bounding box center [64, 73] width 16 height 16
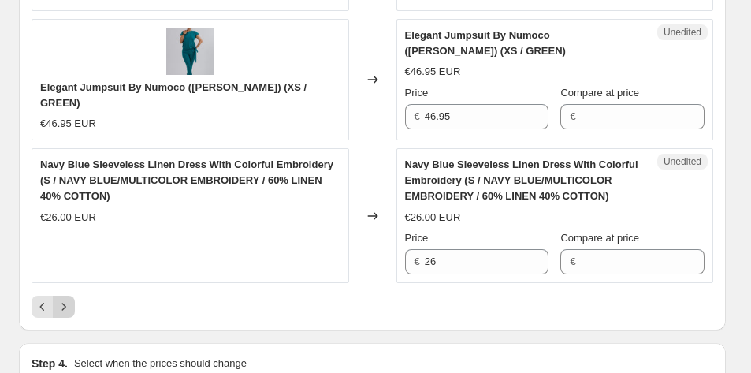
scroll to position [3654, 0]
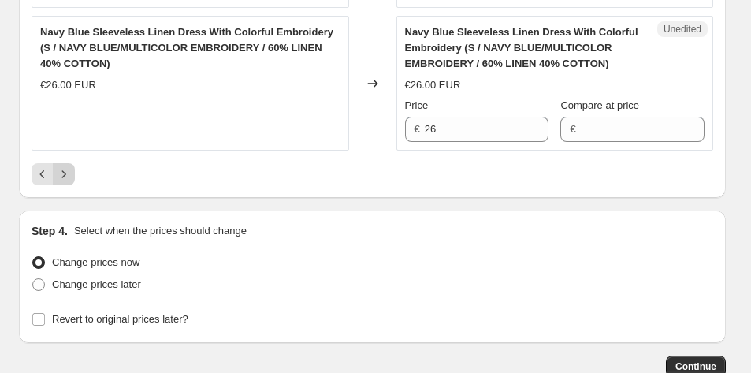
click at [65, 166] on icon "Next" at bounding box center [64, 174] width 16 height 16
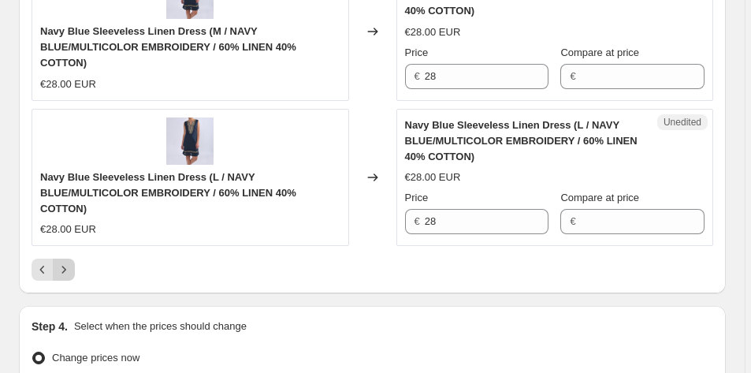
scroll to position [3764, 0]
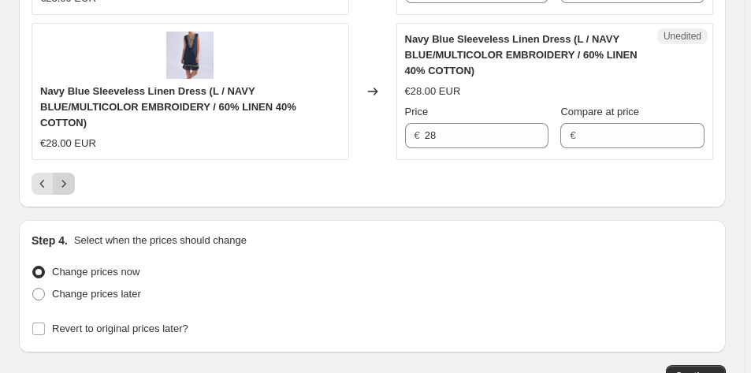
click at [62, 191] on icon "Next" at bounding box center [64, 184] width 16 height 16
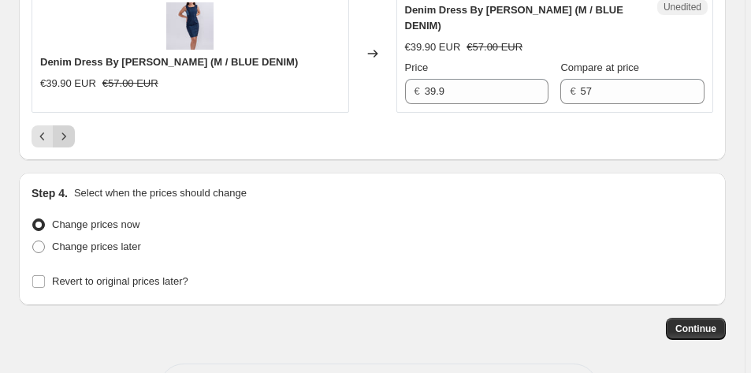
click at [69, 128] on icon "Next" at bounding box center [64, 136] width 16 height 16
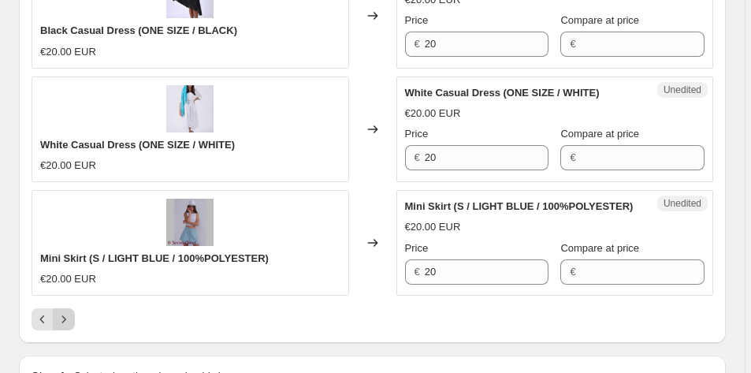
scroll to position [3567, 0]
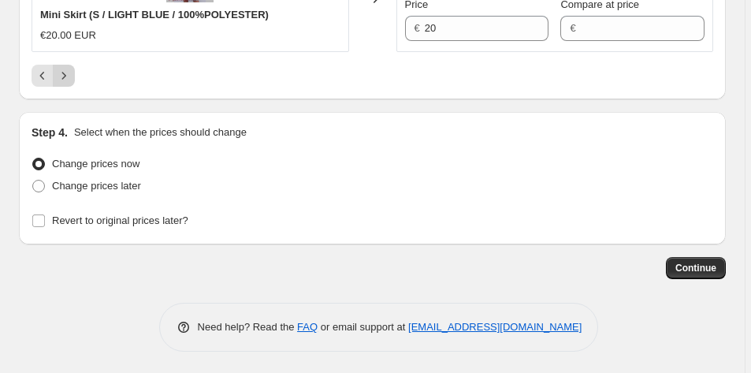
click at [66, 76] on icon "Next" at bounding box center [64, 76] width 16 height 16
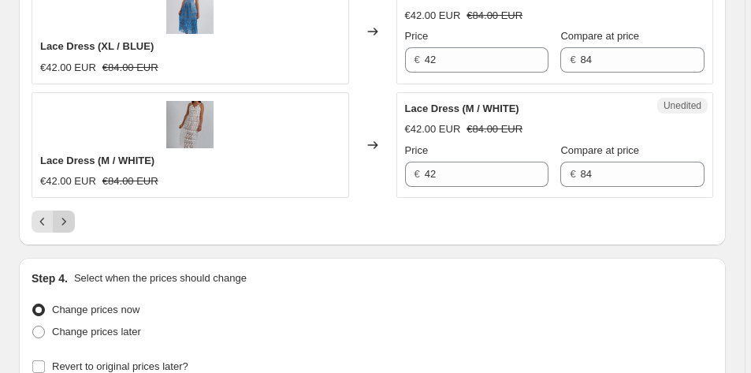
scroll to position [3477, 0]
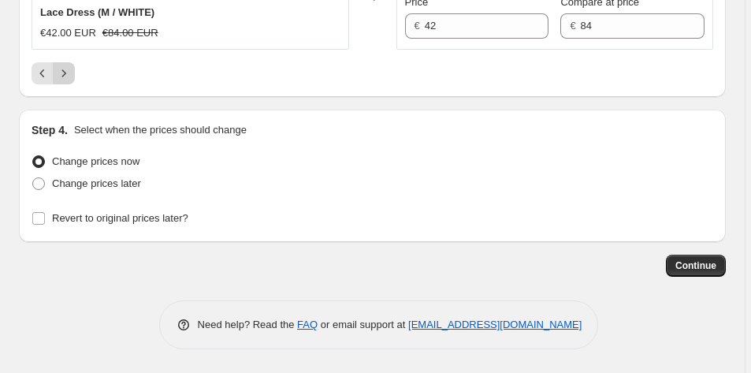
click at [66, 76] on icon "Next" at bounding box center [64, 73] width 16 height 16
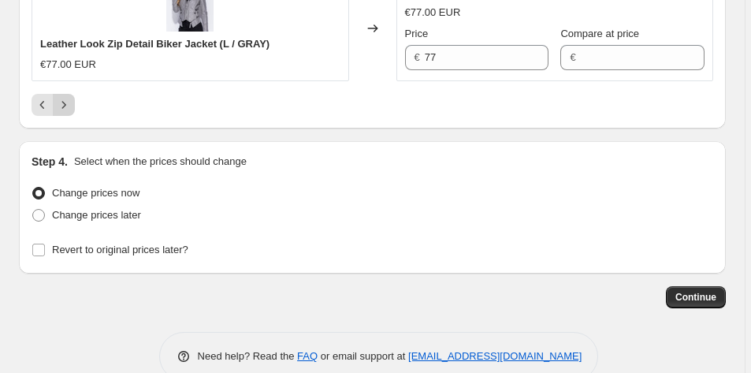
click at [65, 113] on icon "Next" at bounding box center [64, 105] width 16 height 16
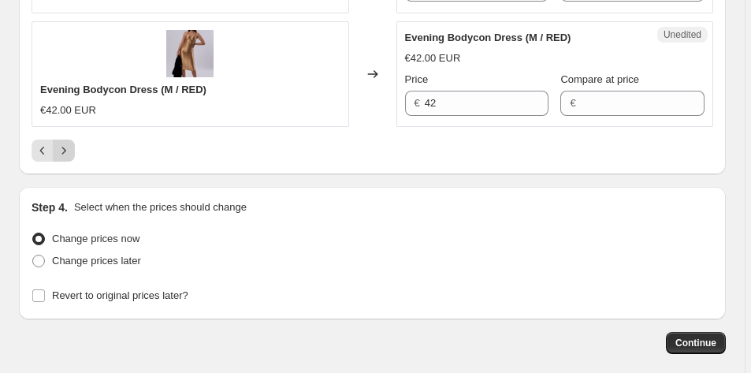
click at [67, 158] on icon "Next" at bounding box center [64, 151] width 16 height 16
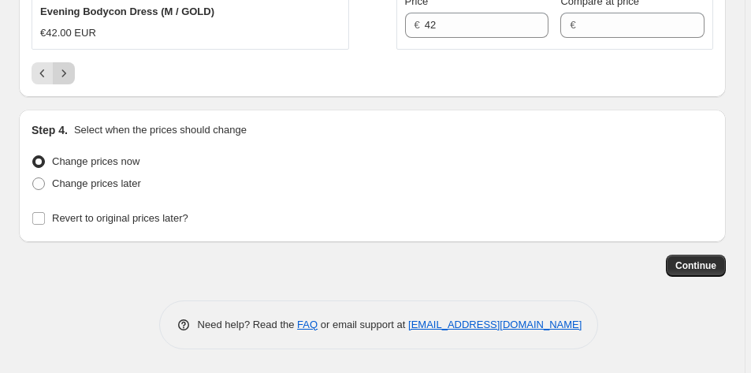
scroll to position [3438, 0]
click at [69, 76] on icon "Next" at bounding box center [64, 73] width 16 height 16
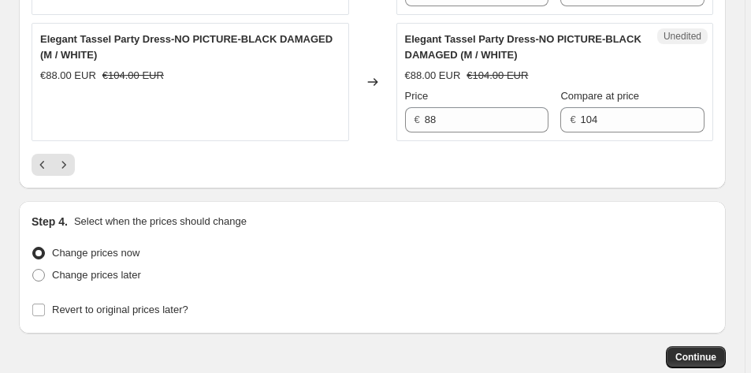
scroll to position [3366, 0]
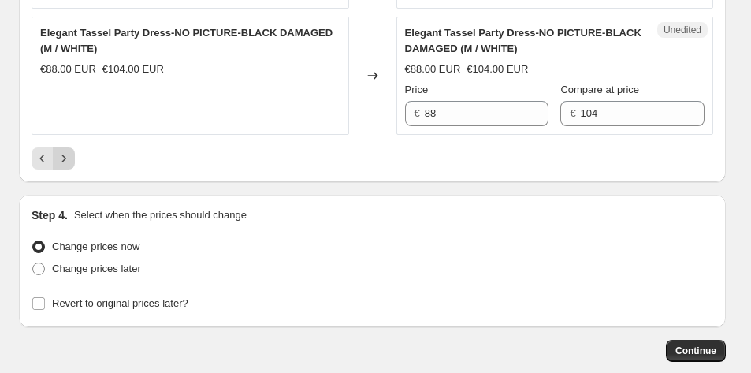
click at [63, 158] on icon "Next" at bounding box center [64, 158] width 16 height 16
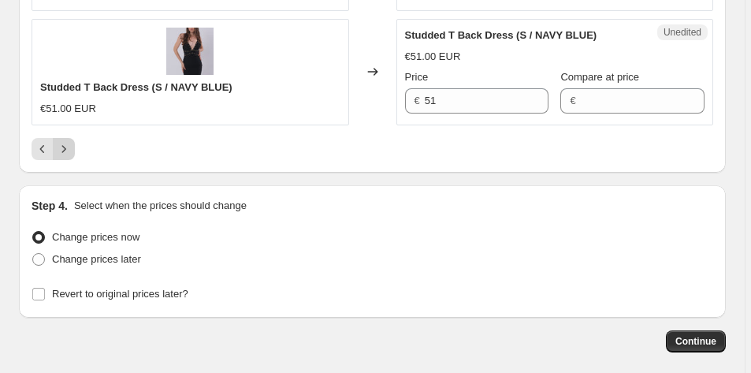
click at [63, 158] on button "Next" at bounding box center [64, 149] width 22 height 22
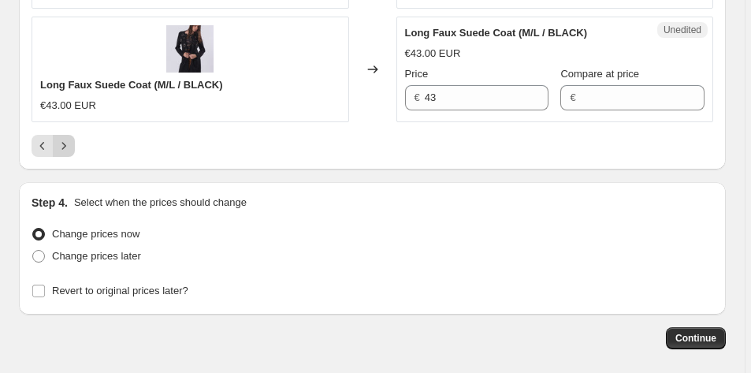
click at [65, 138] on icon "Next" at bounding box center [64, 146] width 16 height 16
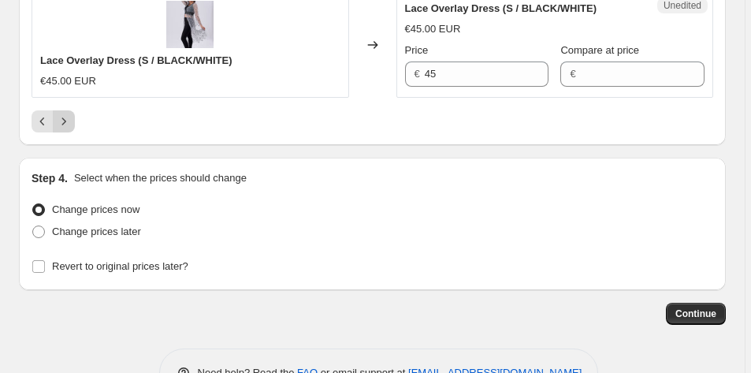
click at [65, 121] on icon "Next" at bounding box center [64, 121] width 16 height 16
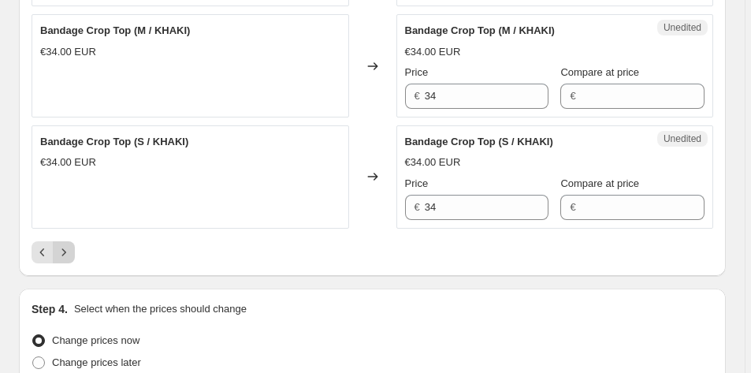
scroll to position [3255, 0]
click at [66, 258] on icon "Next" at bounding box center [64, 251] width 16 height 16
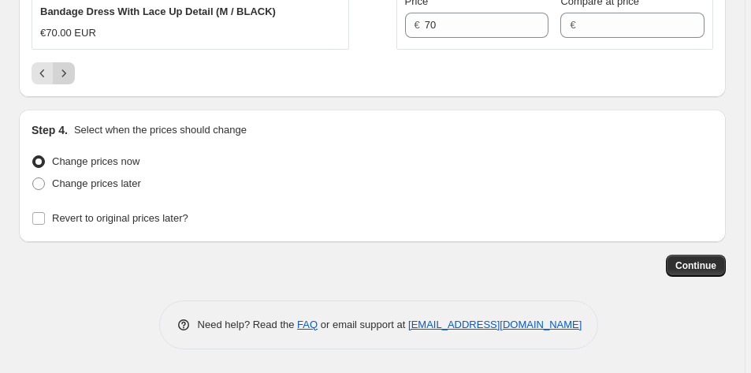
scroll to position [3627, 0]
click at [69, 76] on icon "Next" at bounding box center [64, 73] width 16 height 16
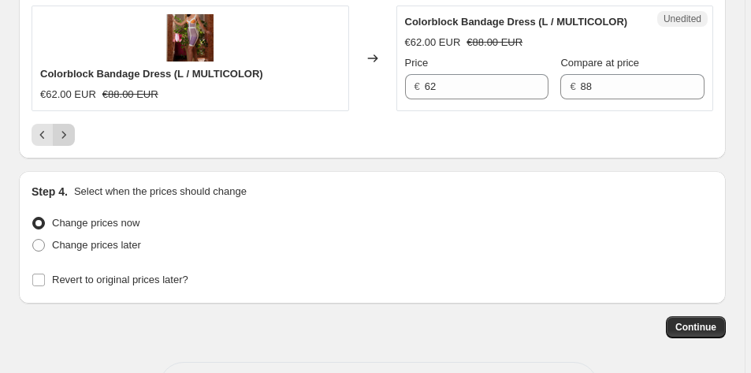
click at [62, 130] on icon "Next" at bounding box center [64, 135] width 16 height 16
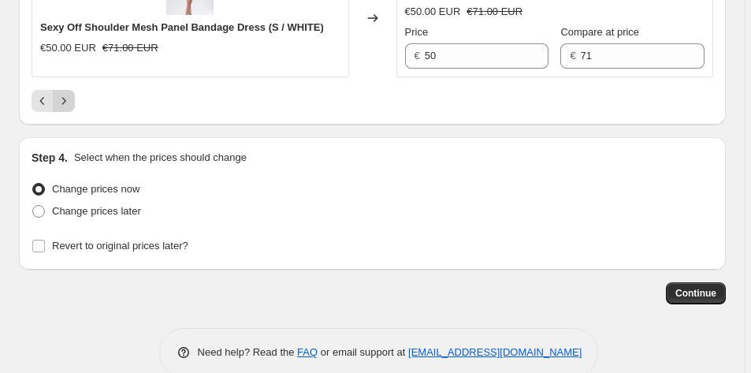
scroll to position [3443, 0]
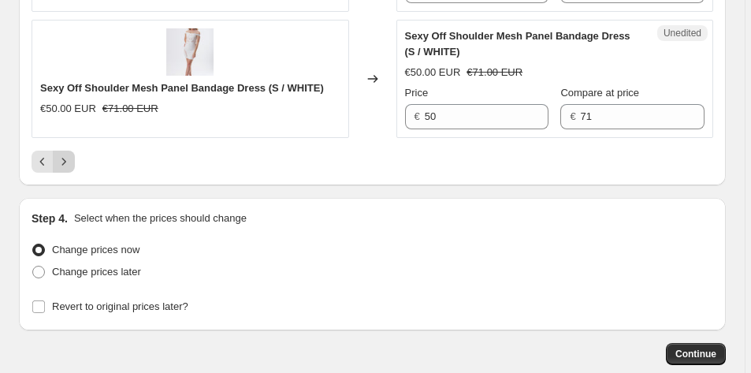
click at [66, 169] on icon "Next" at bounding box center [64, 162] width 16 height 16
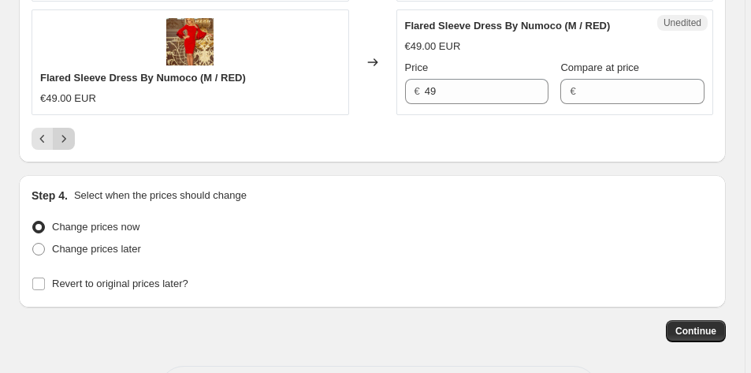
click at [63, 140] on icon "Next" at bounding box center [64, 139] width 16 height 16
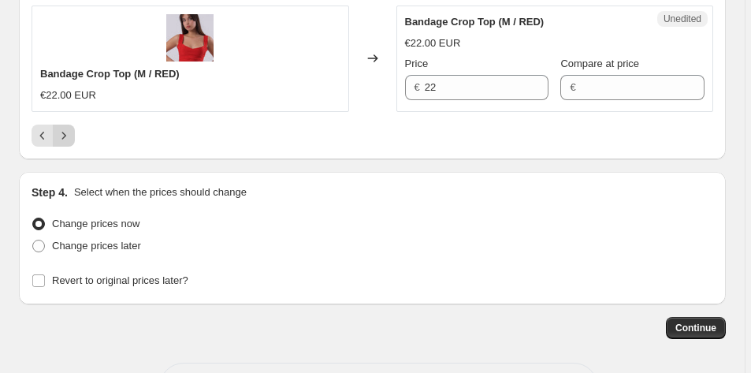
scroll to position [3355, 0]
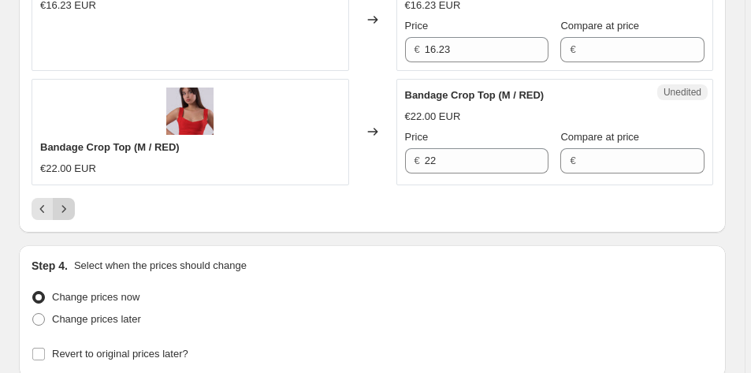
click at [67, 206] on icon "Next" at bounding box center [64, 209] width 16 height 16
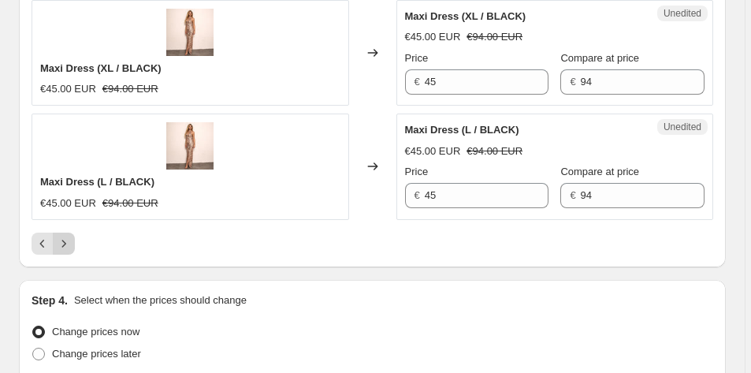
scroll to position [3281, 0]
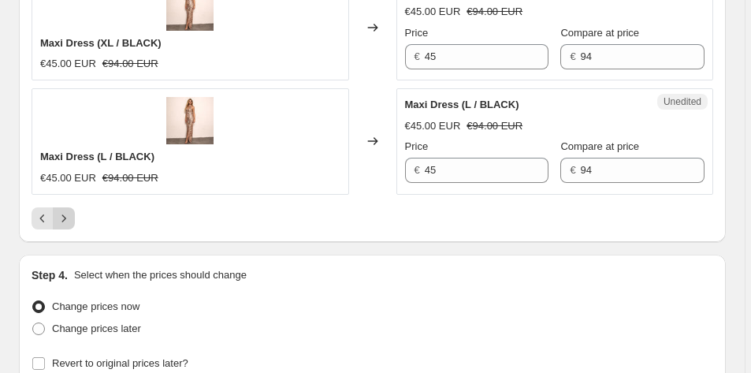
click at [67, 217] on icon "Next" at bounding box center [64, 218] width 16 height 16
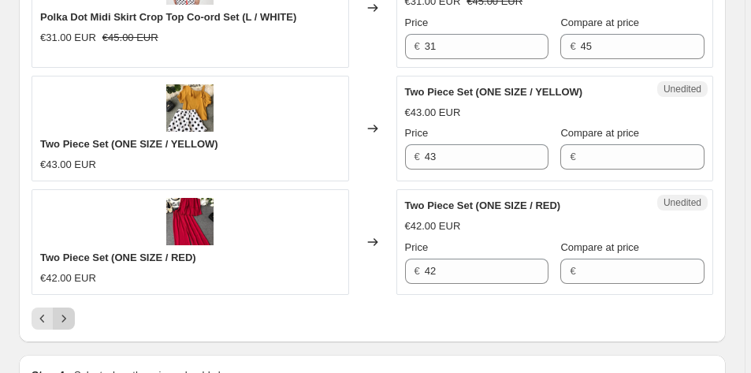
scroll to position [3380, 0]
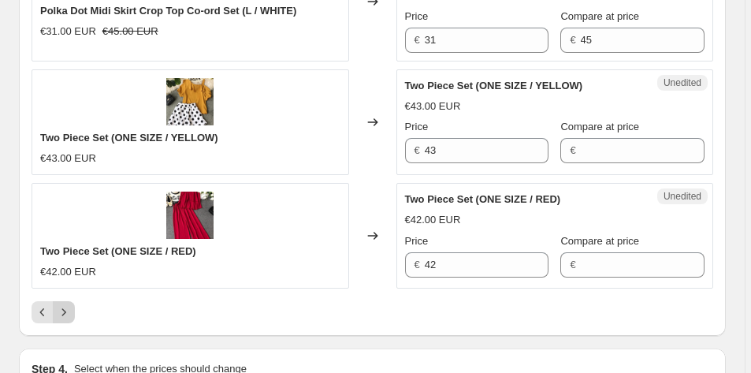
click at [65, 310] on icon "Next" at bounding box center [64, 312] width 16 height 16
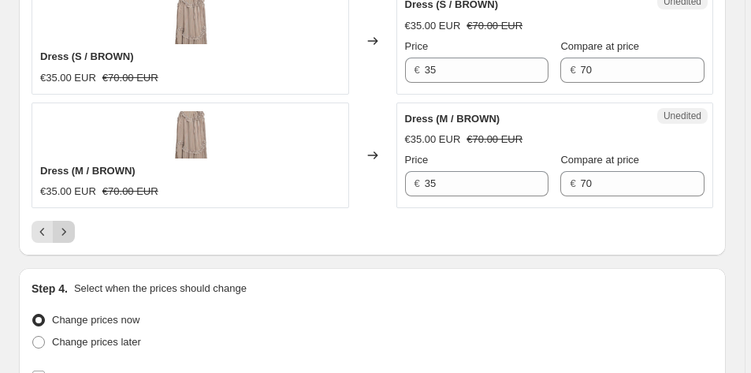
scroll to position [3297, 0]
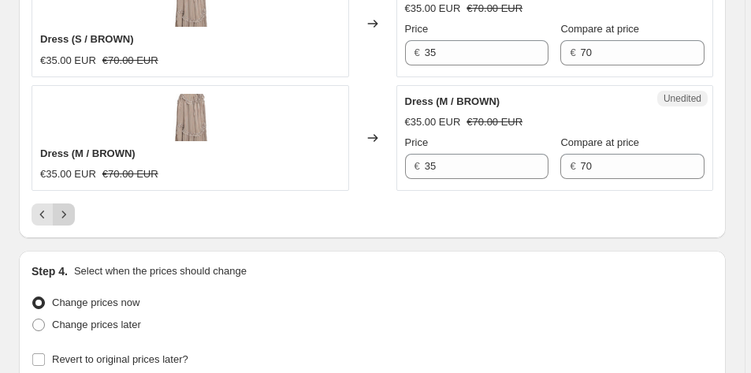
click at [68, 206] on button "Next" at bounding box center [64, 214] width 22 height 22
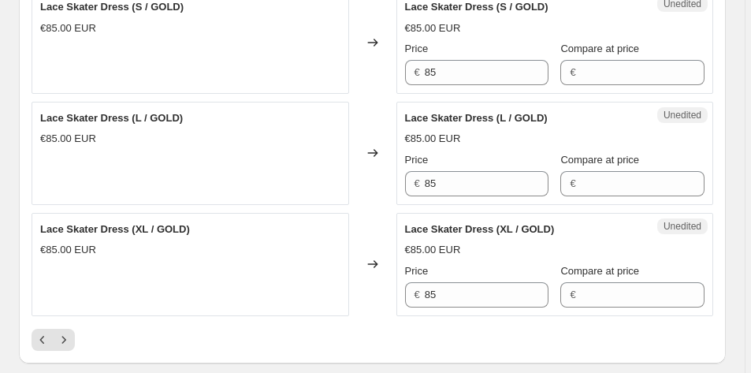
scroll to position [3177, 0]
click at [62, 340] on icon "Next" at bounding box center [64, 339] width 16 height 16
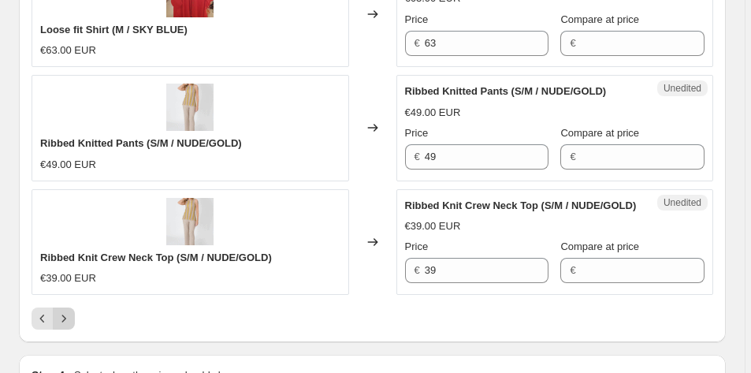
click at [62, 326] on icon "Next" at bounding box center [64, 318] width 16 height 16
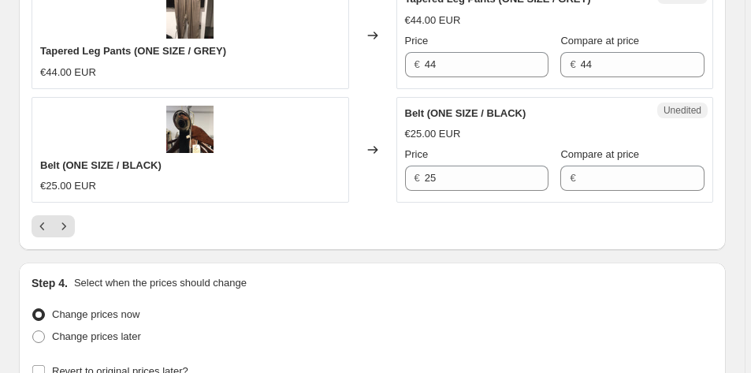
scroll to position [3381, 0]
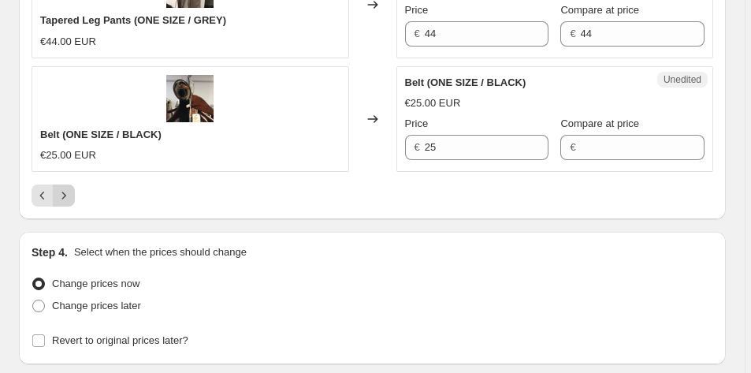
click at [66, 198] on icon "Next" at bounding box center [64, 196] width 16 height 16
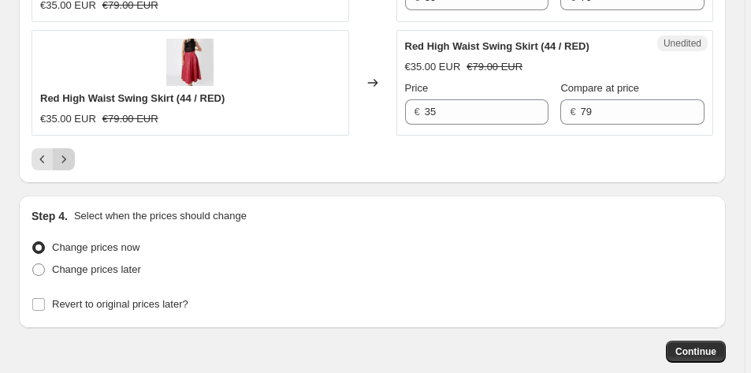
click at [64, 160] on icon "Next" at bounding box center [64, 159] width 16 height 16
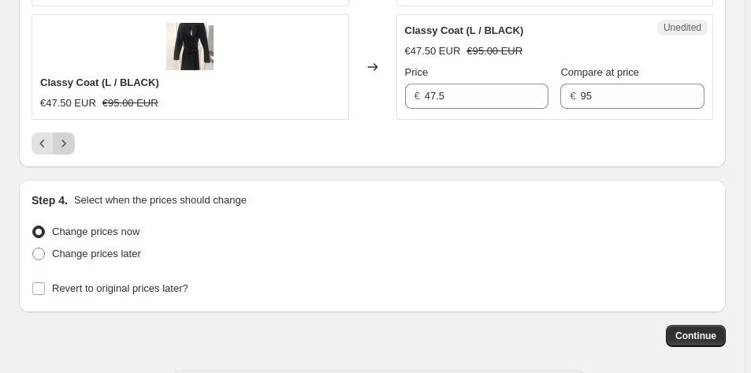
click at [64, 143] on icon "Next" at bounding box center [64, 144] width 16 height 16
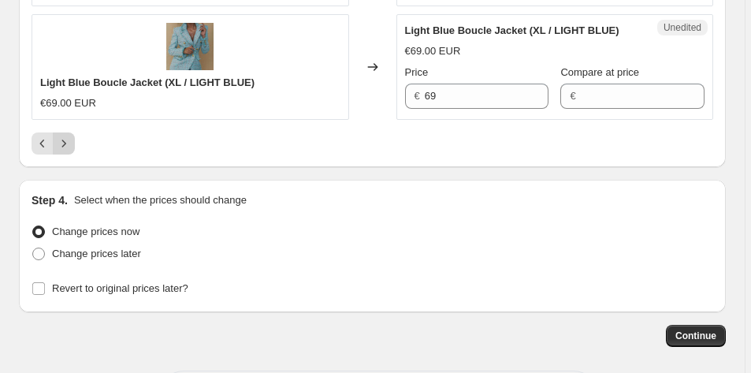
click at [64, 154] on button "Next" at bounding box center [64, 143] width 22 height 22
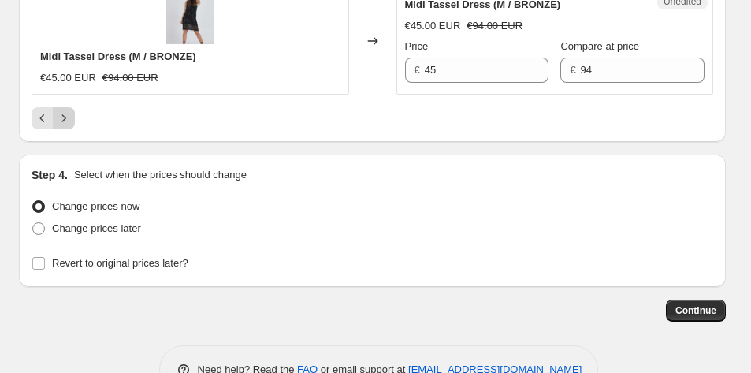
click at [68, 111] on icon "Next" at bounding box center [64, 118] width 16 height 16
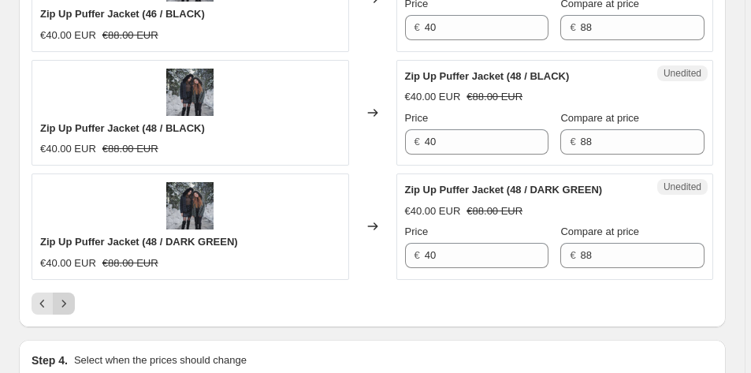
scroll to position [3360, 0]
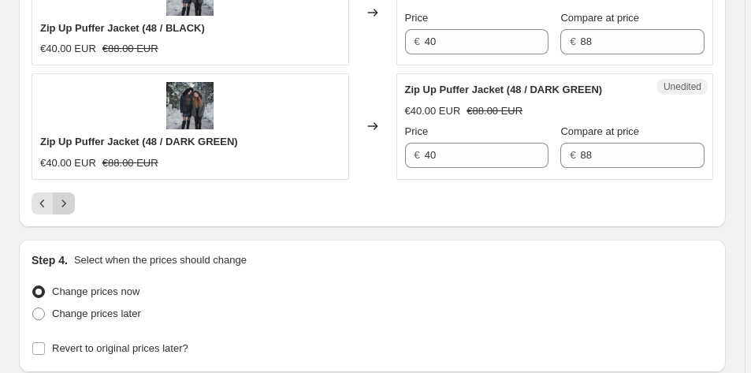
click at [65, 205] on icon "Next" at bounding box center [64, 203] width 16 height 16
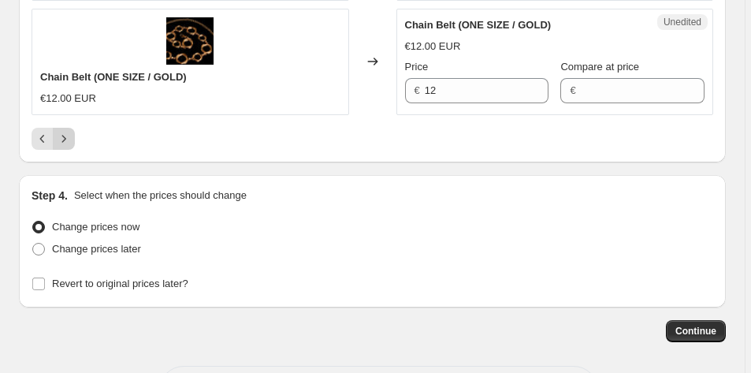
click at [65, 138] on icon "Next" at bounding box center [64, 138] width 4 height 7
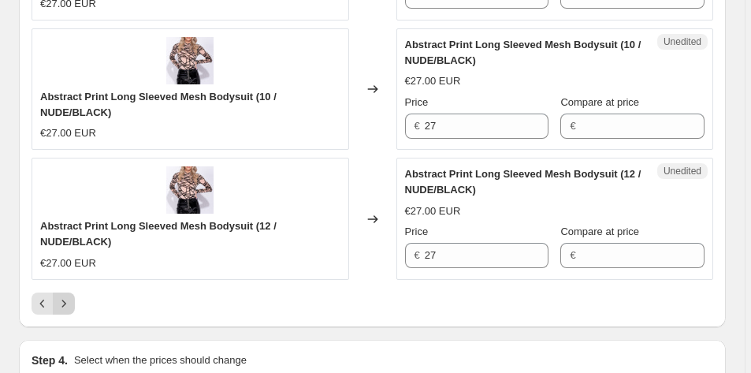
click at [69, 311] on icon "Next" at bounding box center [64, 303] width 16 height 16
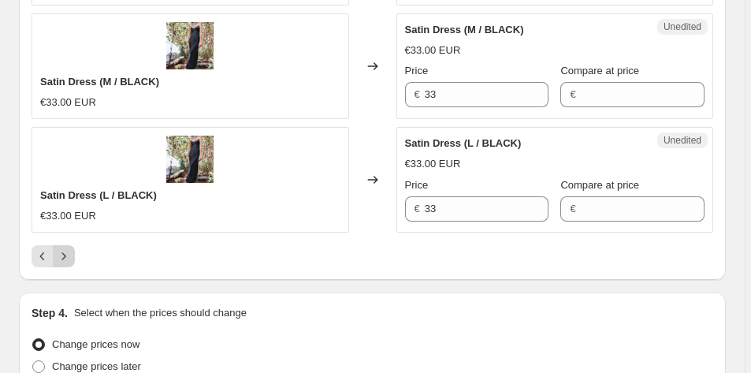
scroll to position [3326, 0]
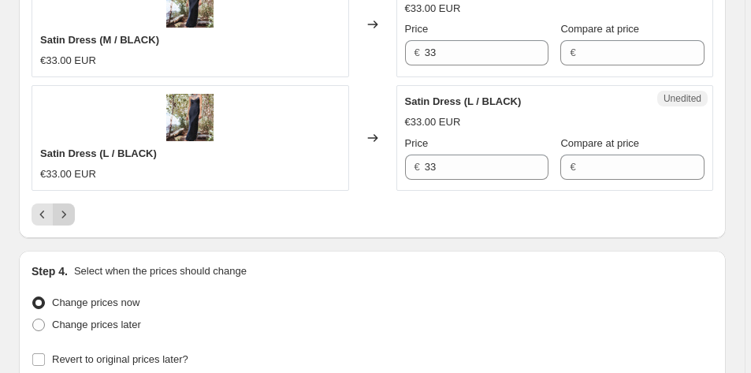
click at [69, 214] on icon "Next" at bounding box center [64, 214] width 16 height 16
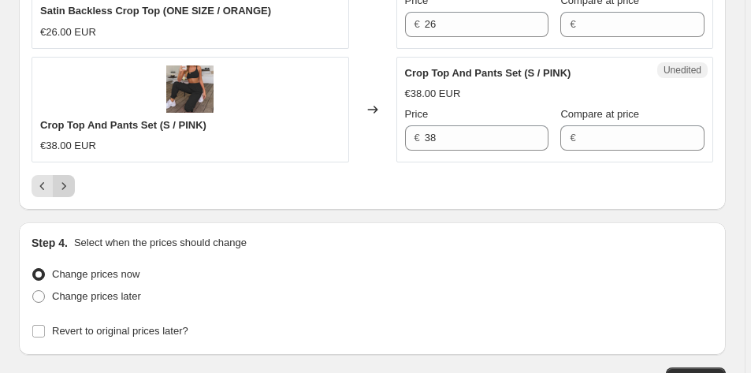
click at [66, 185] on icon "Next" at bounding box center [64, 186] width 16 height 16
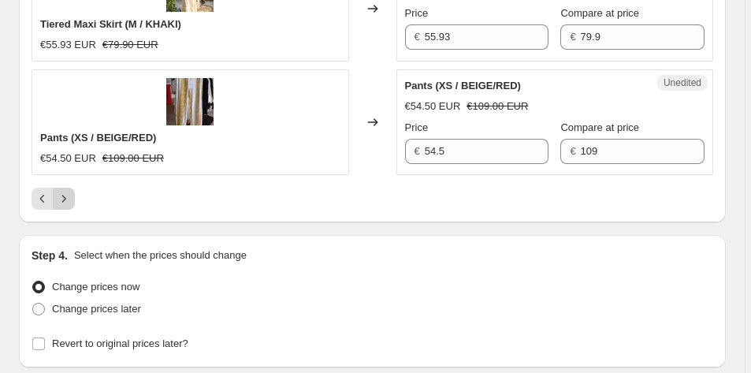
click at [65, 202] on icon "Next" at bounding box center [64, 199] width 16 height 16
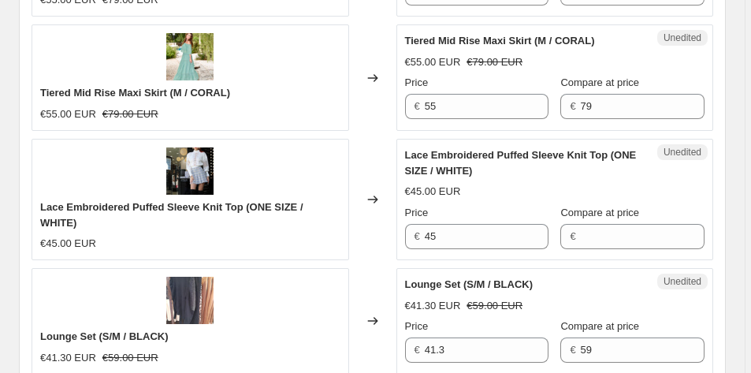
scroll to position [3454, 0]
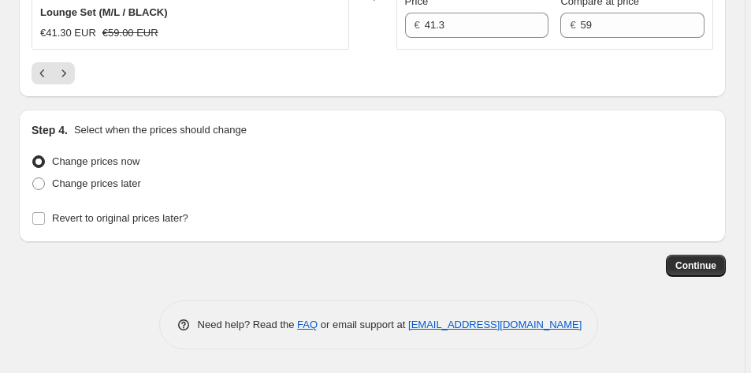
click at [41, 158] on span at bounding box center [38, 161] width 13 height 13
click at [33, 156] on input "Change prices now" at bounding box center [32, 155] width 1 height 1
click at [689, 266] on span "Continue" at bounding box center [695, 265] width 41 height 13
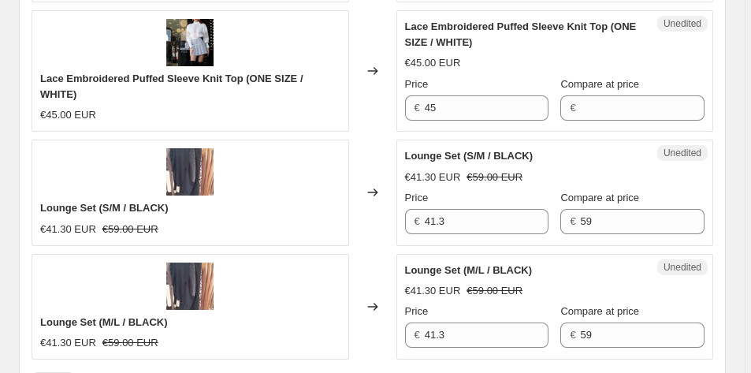
scroll to position [3542, 0]
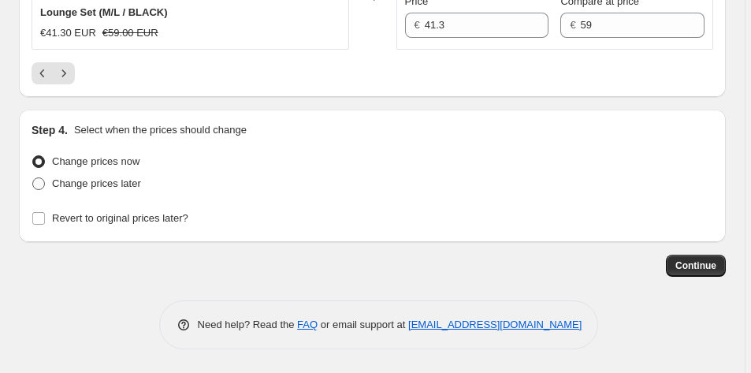
click at [39, 184] on span at bounding box center [38, 183] width 13 height 13
click at [33, 178] on input "Change prices later" at bounding box center [32, 177] width 1 height 1
radio input "true"
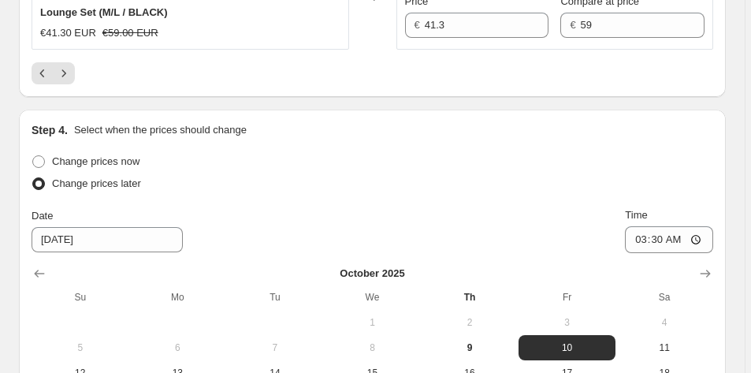
scroll to position [3751, 0]
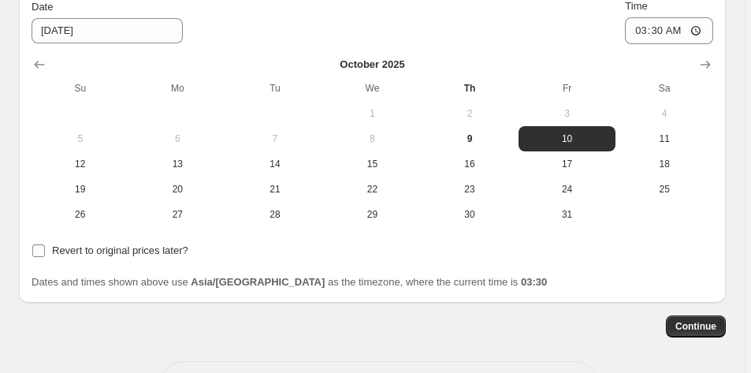
click at [40, 250] on input "Revert to original prices later?" at bounding box center [38, 250] width 13 height 13
checkbox input "true"
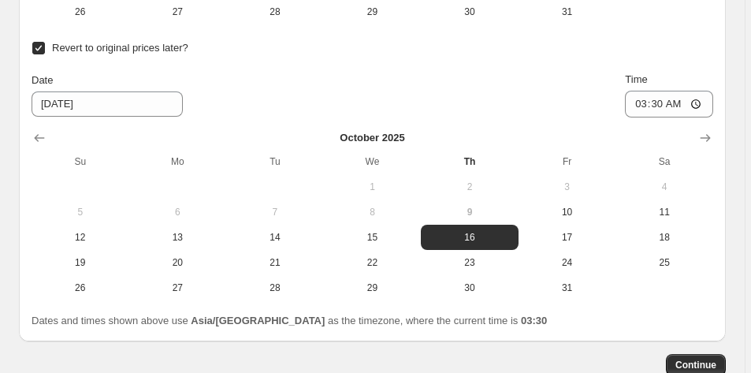
scroll to position [3559, 0]
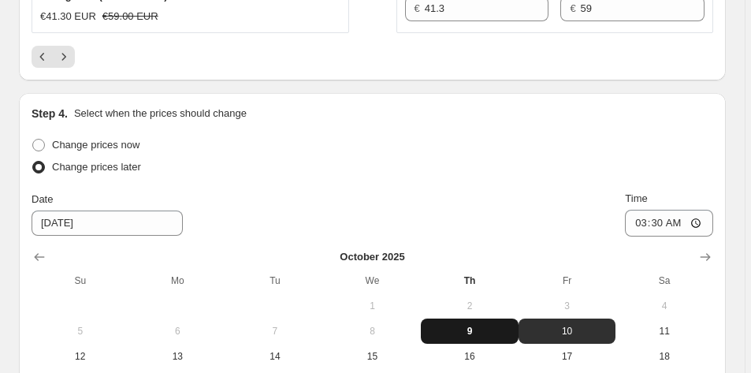
click at [473, 330] on span "9" at bounding box center [469, 331] width 85 height 13
type input "[DATE]"
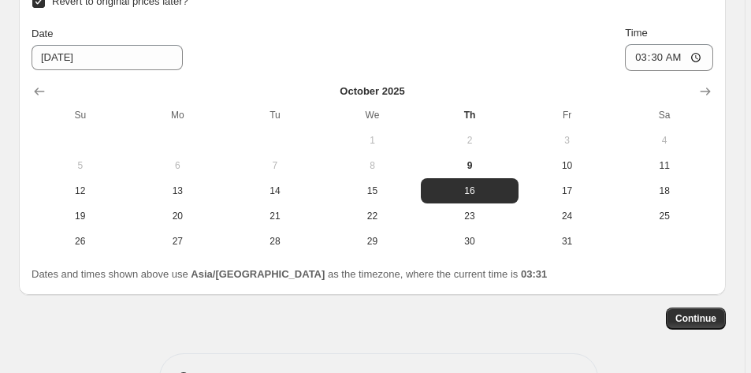
scroll to position [3892, 0]
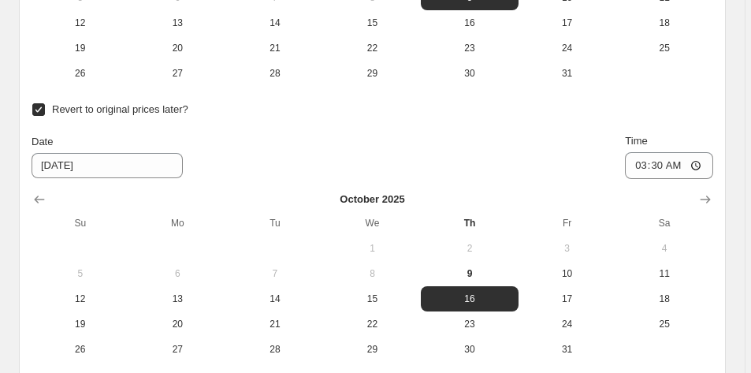
click at [39, 108] on input "Revert to original prices later?" at bounding box center [38, 109] width 13 height 13
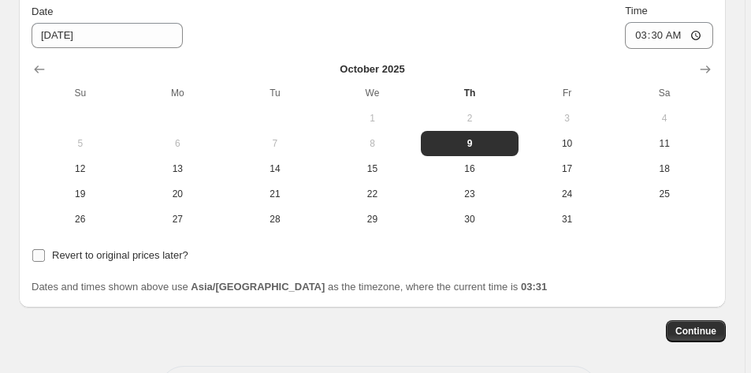
scroll to position [3812, 0]
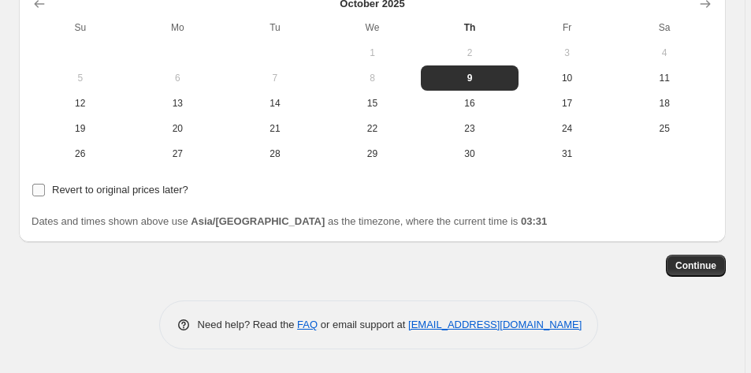
click at [39, 188] on input "Revert to original prices later?" at bounding box center [38, 190] width 13 height 13
checkbox input "true"
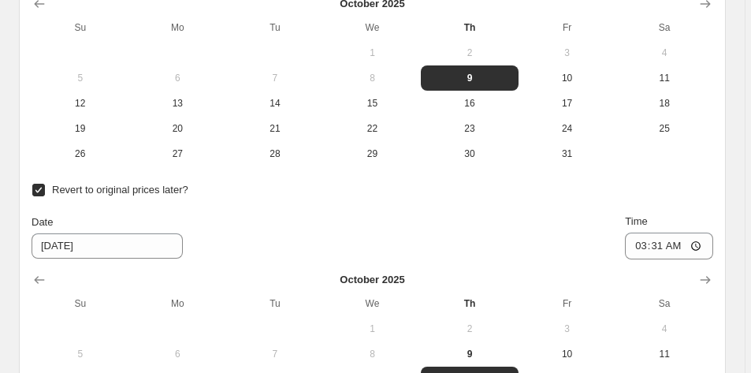
scroll to position [3630, 0]
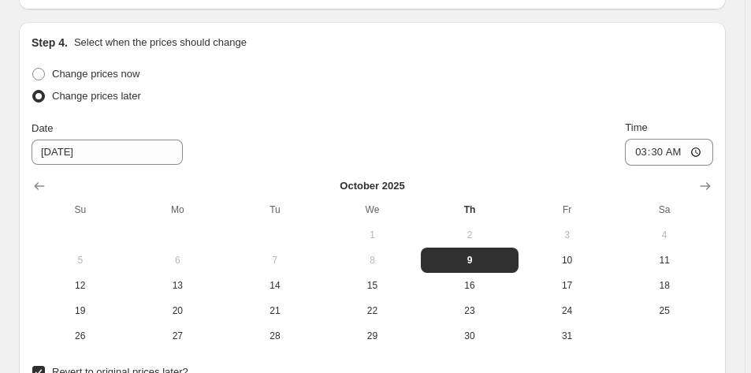
click at [38, 97] on span at bounding box center [38, 96] width 13 height 13
click at [33, 91] on input "Change prices later" at bounding box center [32, 90] width 1 height 1
click at [42, 72] on span at bounding box center [38, 74] width 13 height 13
click at [33, 69] on input "Change prices now" at bounding box center [32, 68] width 1 height 1
radio input "true"
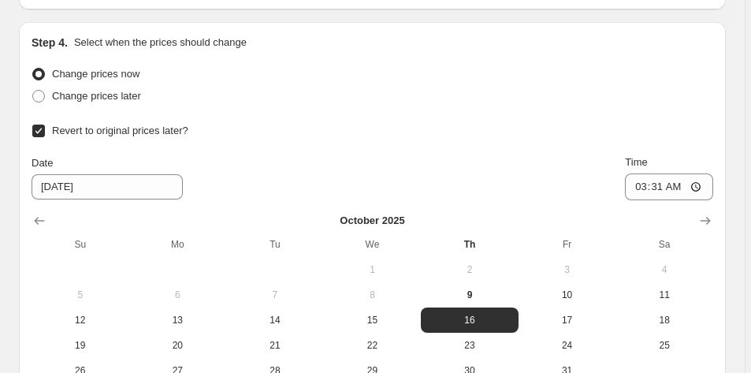
click at [39, 132] on input "Revert to original prices later?" at bounding box center [38, 130] width 13 height 13
checkbox input "false"
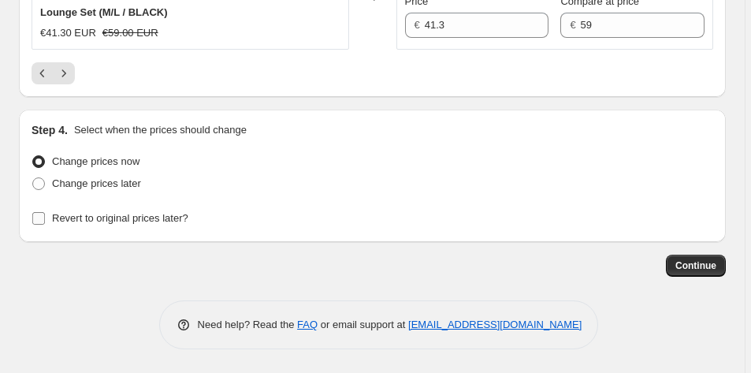
scroll to position [3542, 0]
click at [40, 72] on icon "Previous" at bounding box center [42, 73] width 5 height 8
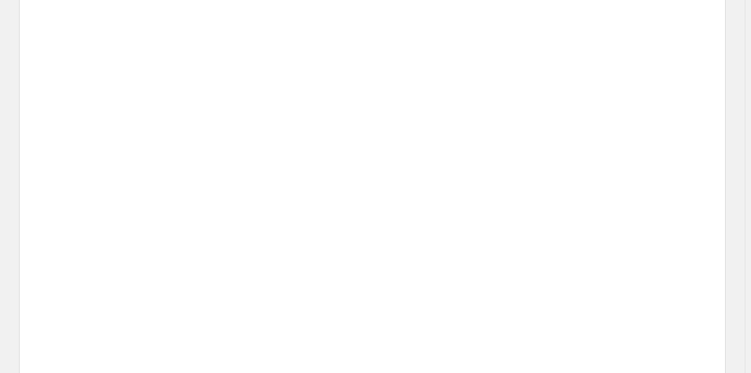
scroll to position [3451, 0]
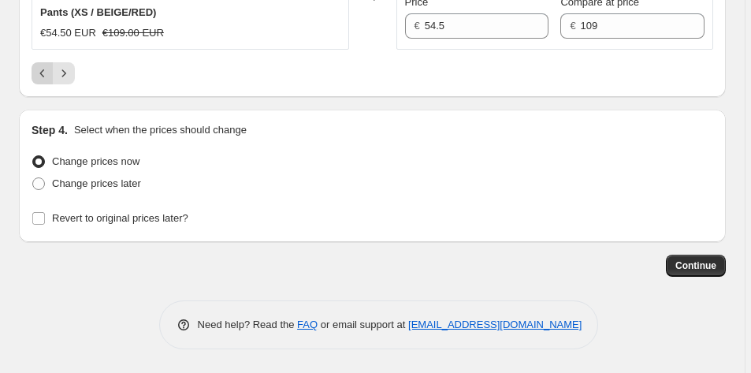
click at [40, 72] on icon "Previous" at bounding box center [42, 73] width 5 height 8
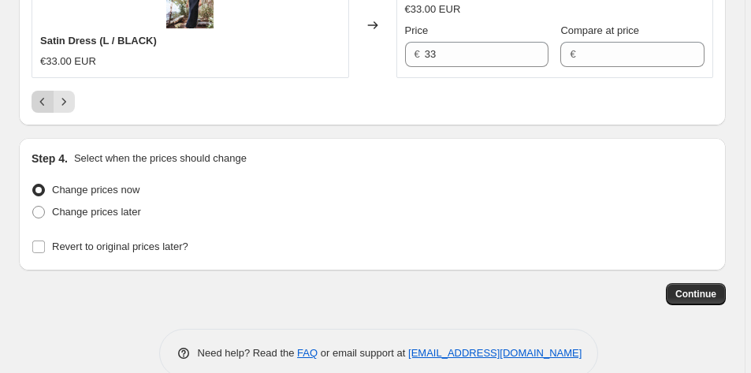
click at [41, 102] on icon "Previous" at bounding box center [43, 102] width 16 height 16
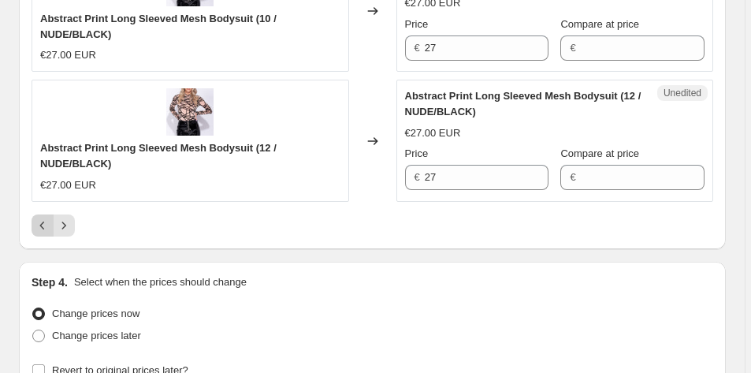
click at [43, 233] on icon "Previous" at bounding box center [43, 225] width 16 height 16
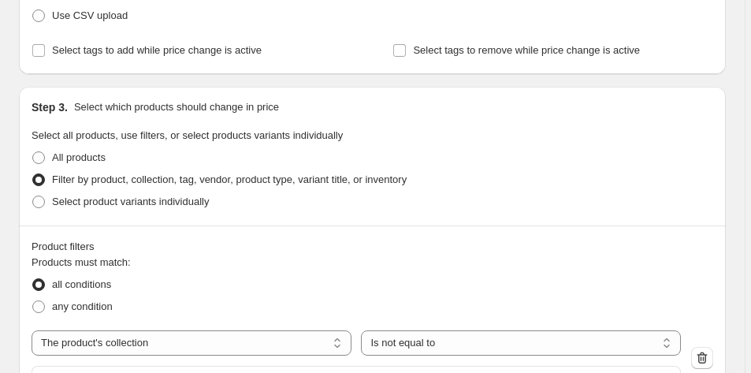
scroll to position [142, 0]
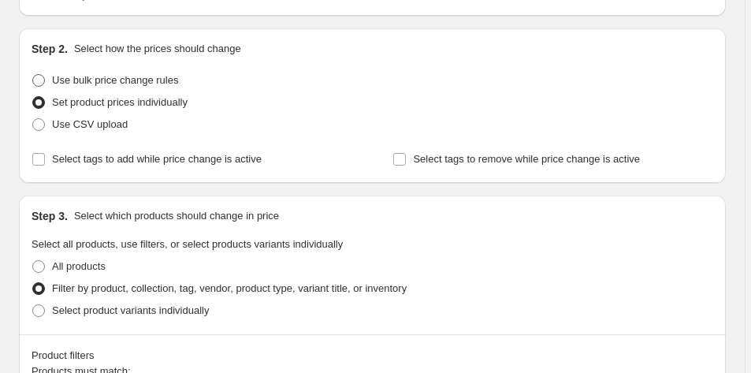
click at [37, 79] on span at bounding box center [38, 80] width 13 height 13
click at [33, 75] on input "Use bulk price change rules" at bounding box center [32, 74] width 1 height 1
radio input "true"
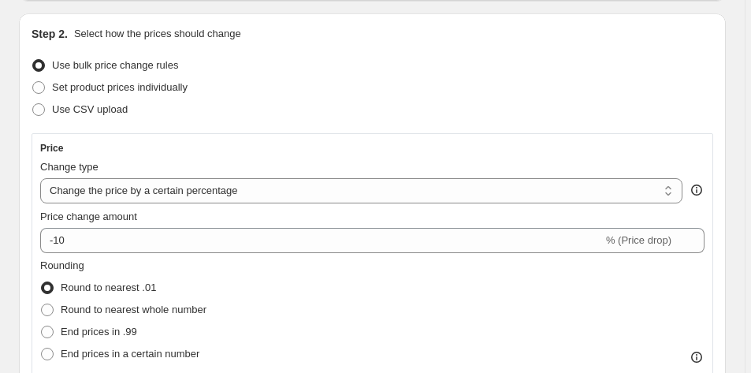
scroll to position [246, 0]
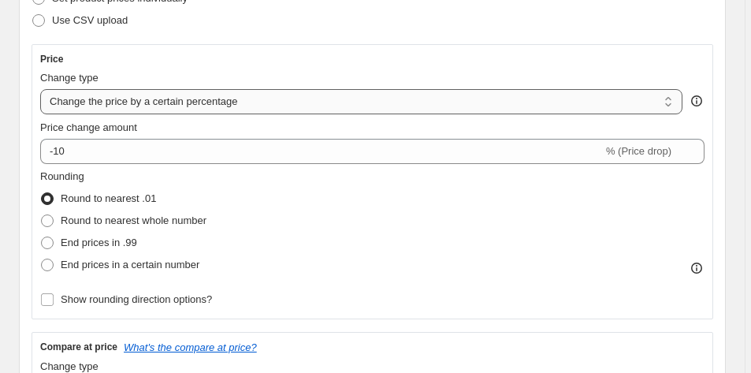
click at [177, 101] on select "Change the price to a certain amount Change the price by a certain amount Chang…" at bounding box center [361, 101] width 642 height 25
select select "ecap"
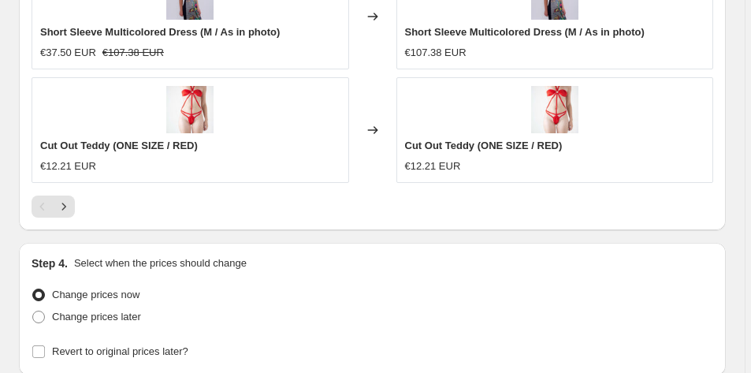
scroll to position [2120, 0]
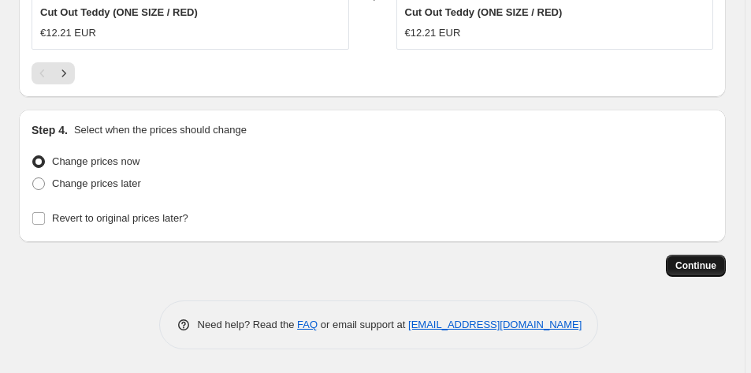
click at [688, 271] on span "Continue" at bounding box center [695, 265] width 41 height 13
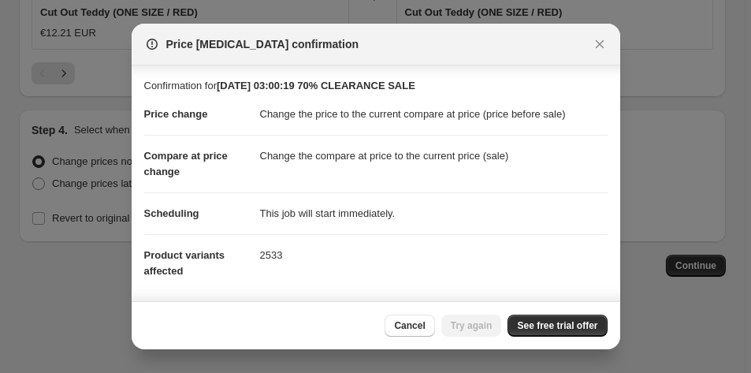
scroll to position [177, 0]
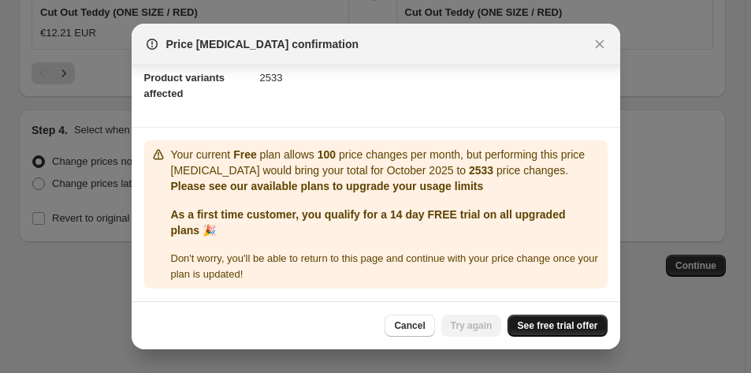
click at [563, 329] on span "See free trial offer" at bounding box center [557, 325] width 80 height 13
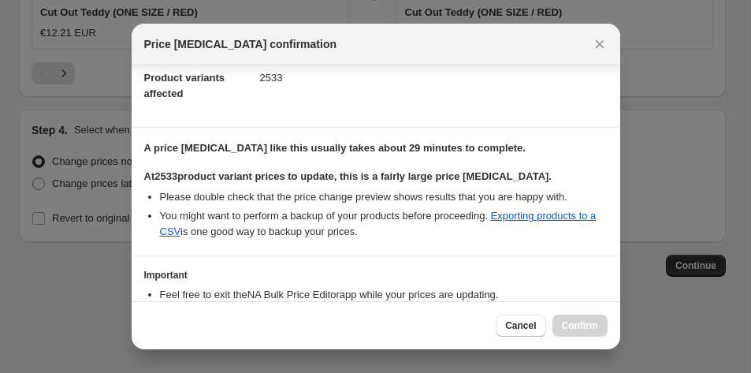
click at [402, 259] on section "Important Feel free to exit the NA Bulk Price Editor app while your prices are …" at bounding box center [376, 305] width 488 height 99
click at [600, 45] on icon "Close" at bounding box center [600, 44] width 16 height 16
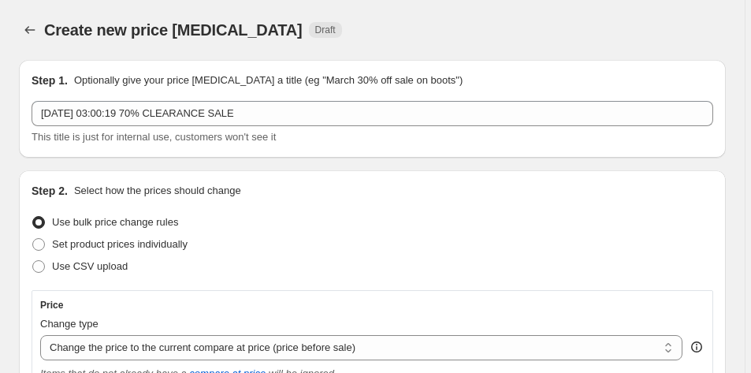
scroll to position [2120, 0]
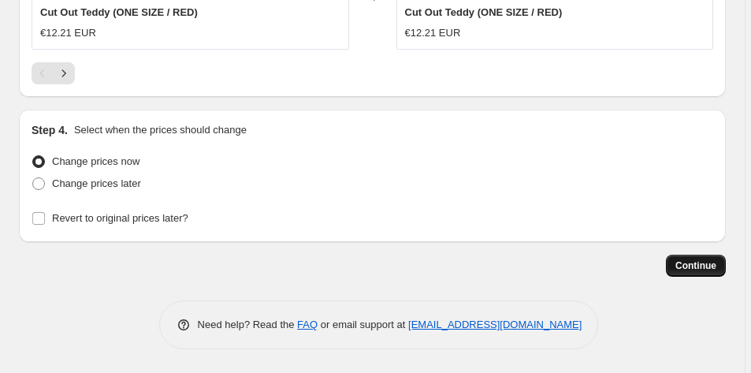
click at [696, 268] on span "Continue" at bounding box center [695, 265] width 41 height 13
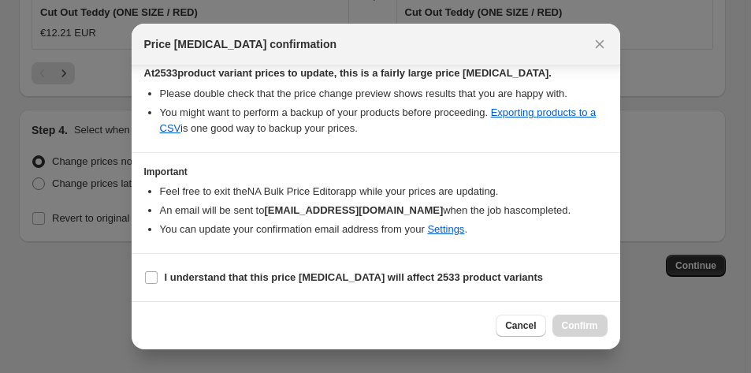
scroll to position [186, 0]
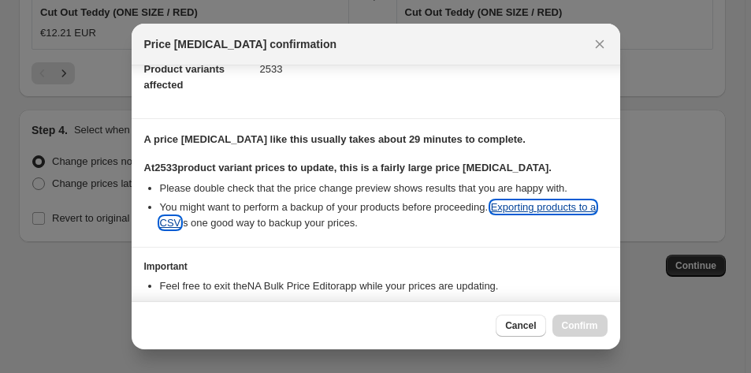
click at [540, 210] on link "Exporting products to a CSV" at bounding box center [378, 215] width 436 height 28
click at [533, 210] on link "Exporting products to a CSV" at bounding box center [378, 215] width 436 height 28
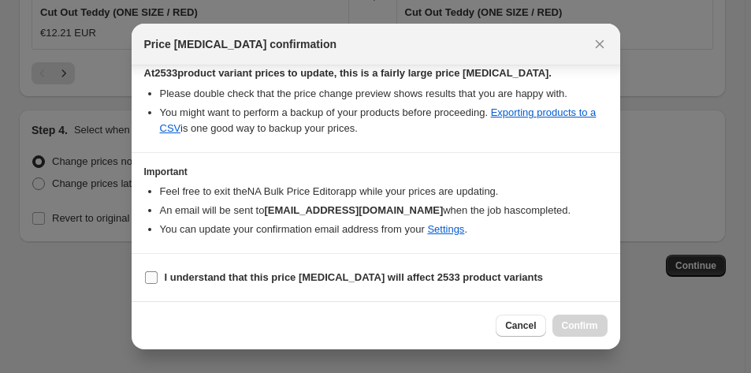
click at [149, 273] on input "I understand that this price [MEDICAL_DATA] will affect 2533 product variants" at bounding box center [151, 277] width 13 height 13
checkbox input "true"
click at [600, 45] on icon "Close" at bounding box center [599, 44] width 9 height 9
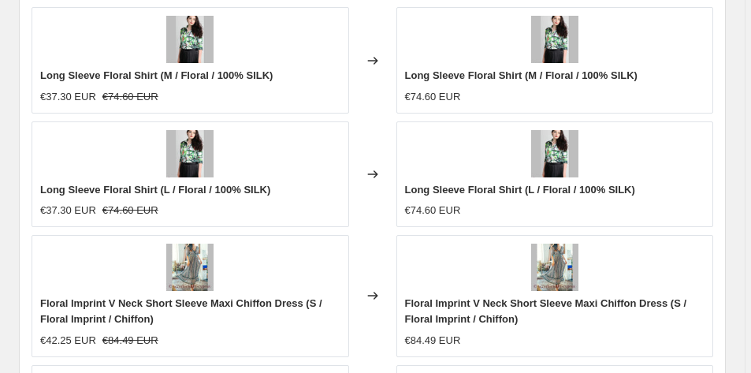
scroll to position [2120, 0]
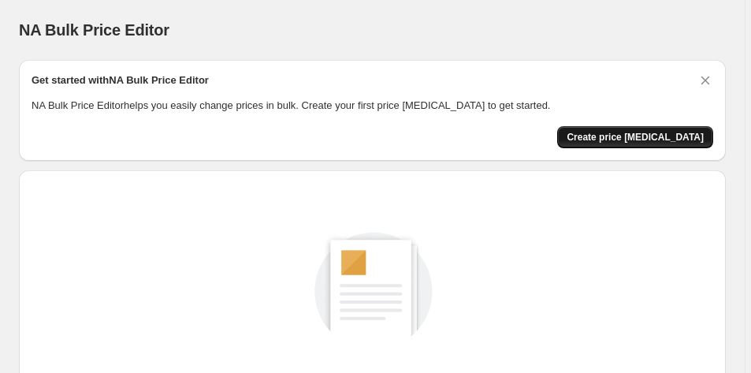
click at [627, 134] on span "Create price [MEDICAL_DATA]" at bounding box center [634, 137] width 137 height 13
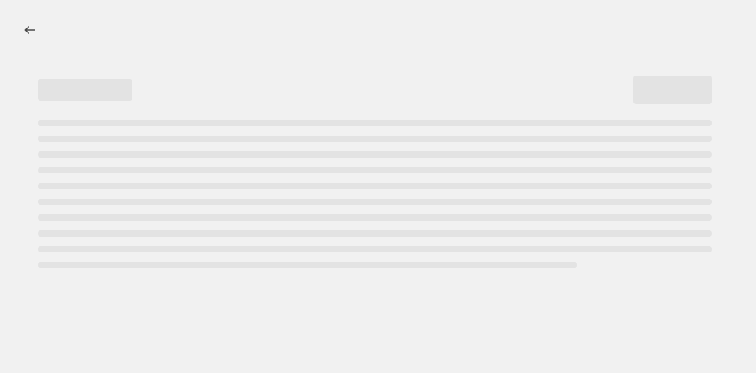
select select "percentage"
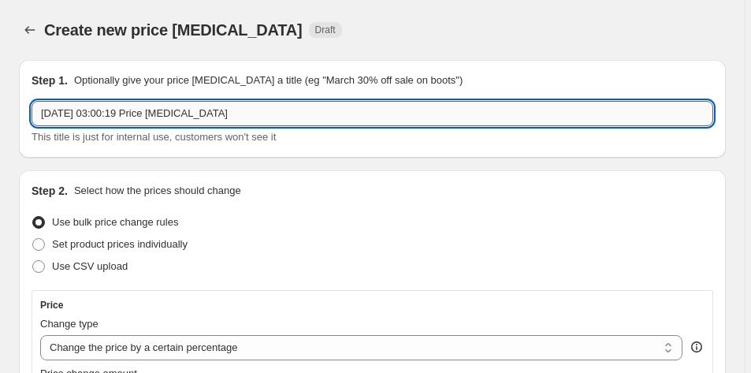
click at [311, 120] on input "[DATE] 03:00:19 Price [MEDICAL_DATA]" at bounding box center [372, 113] width 681 height 25
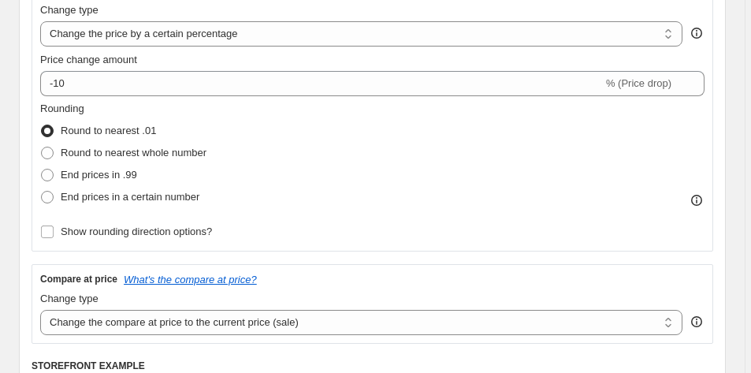
scroll to position [257, 0]
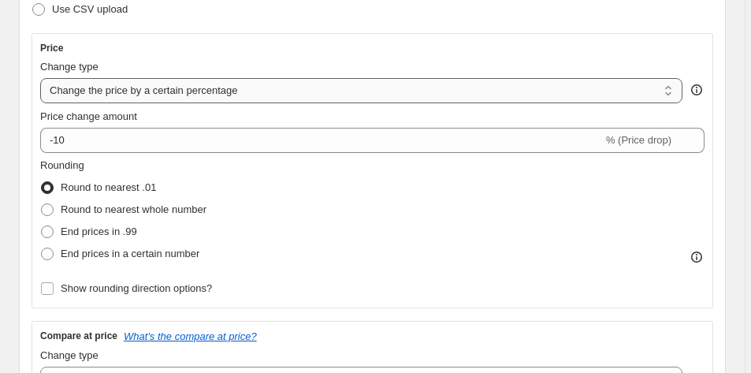
type input "[DATE] 03:00:19 70% clearance sale"
click at [326, 91] on select "Change the price to a certain amount Change the price by a certain amount Chang…" at bounding box center [361, 90] width 642 height 25
select select "ecap"
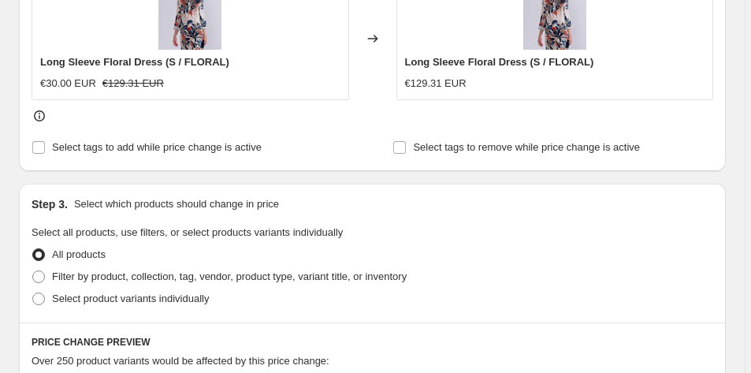
scroll to position [730, 0]
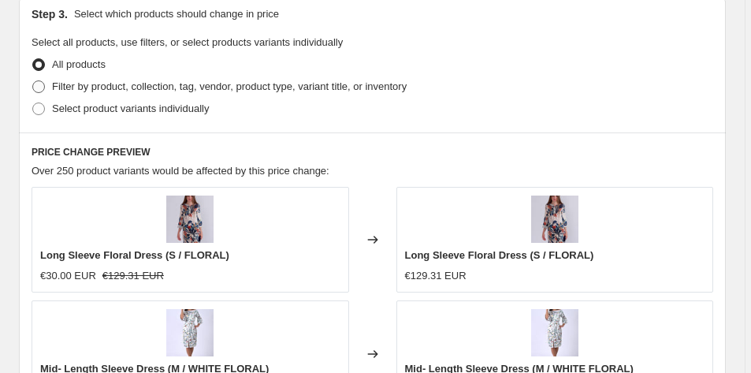
click at [36, 87] on span at bounding box center [38, 86] width 13 height 13
click at [33, 81] on input "Filter by product, collection, tag, vendor, product type, variant title, or inv…" at bounding box center [32, 80] width 1 height 1
radio input "true"
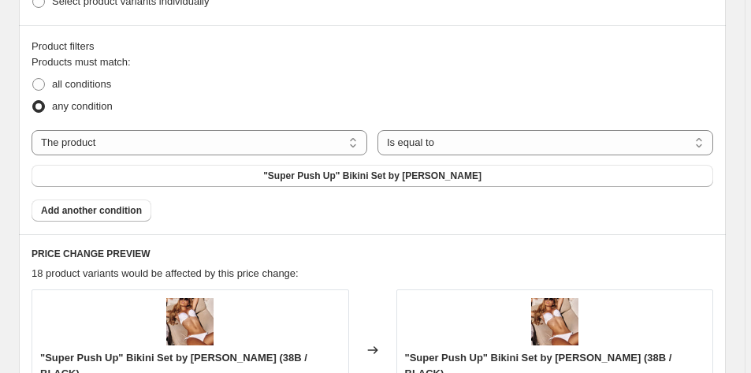
scroll to position [854, 0]
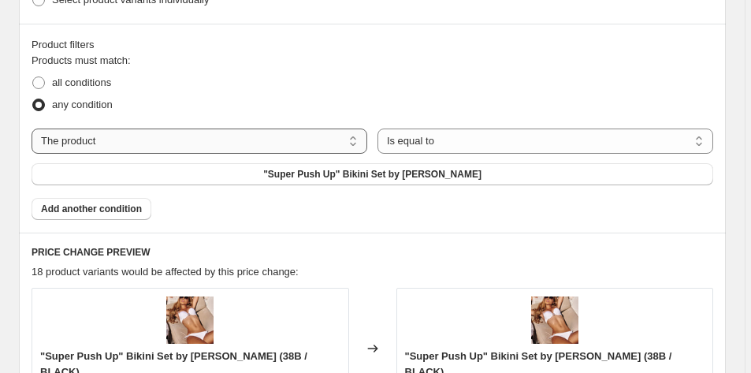
click at [175, 128] on select "The product The product's collection The product's tag The product's vendor The…" at bounding box center [200, 140] width 336 height 25
select select "collection"
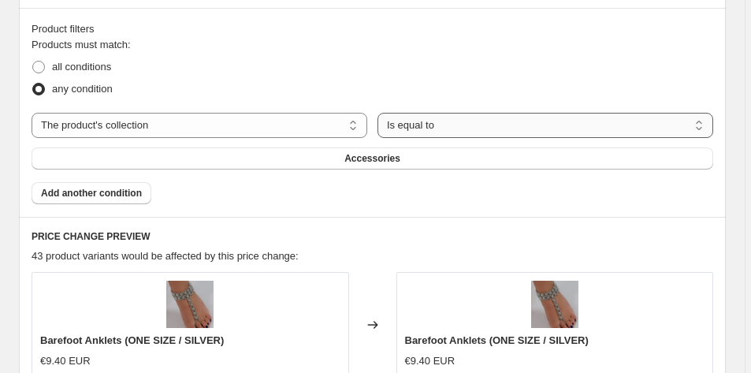
click at [433, 125] on select "Is equal to Is not equal to" at bounding box center [545, 125] width 336 height 25
select select "not_equal"
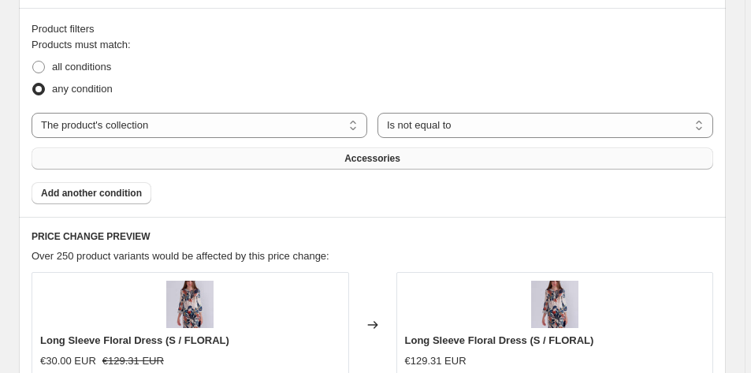
click at [400, 160] on span "Accessories" at bounding box center [372, 158] width 56 height 13
click at [132, 195] on span "Add another condition" at bounding box center [91, 193] width 101 height 13
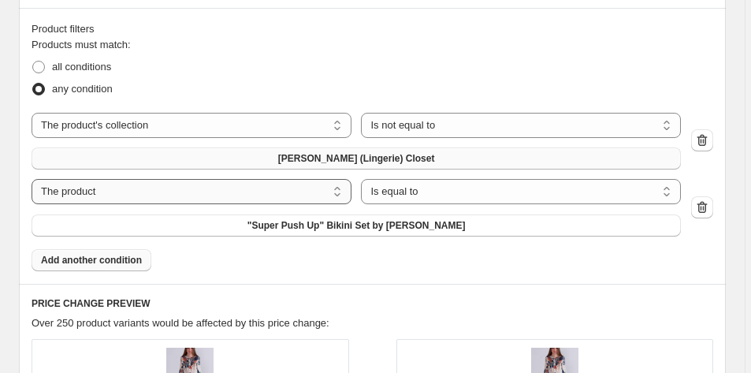
click at [344, 190] on select "The product The product's collection The product's tag The product's vendor The…" at bounding box center [192, 191] width 320 height 25
select select "collection"
click at [455, 191] on select "Is equal to Is not equal to" at bounding box center [521, 191] width 320 height 25
select select "not_equal"
click at [395, 231] on button "Accessories" at bounding box center [356, 225] width 649 height 22
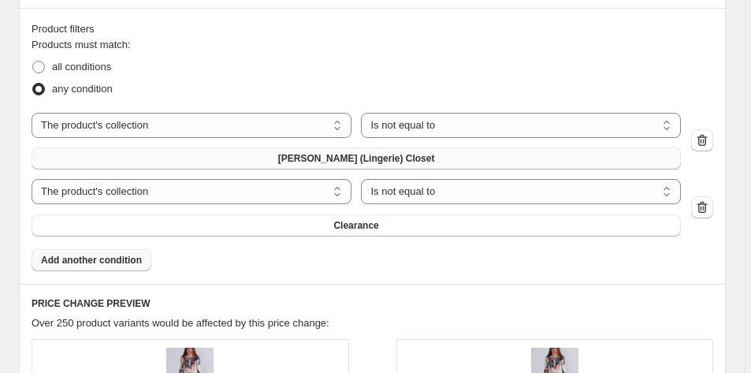
click at [134, 262] on span "Add another condition" at bounding box center [91, 260] width 101 height 13
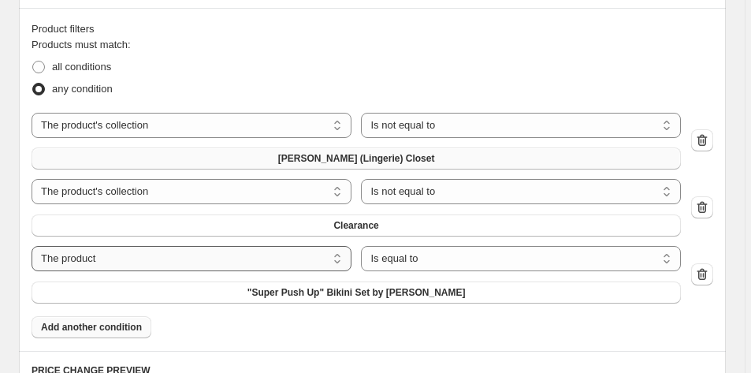
click at [153, 261] on select "The product The product's collection The product's tag The product's vendor The…" at bounding box center [192, 258] width 320 height 25
select select "collection"
click at [470, 262] on select "Is equal to Is not equal to" at bounding box center [521, 258] width 320 height 25
select select "not_equal"
click at [398, 296] on button "Accessories" at bounding box center [356, 292] width 649 height 22
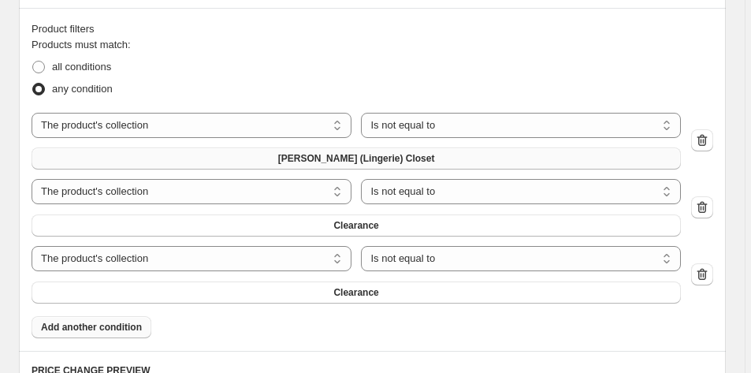
click at [118, 329] on span "Add another condition" at bounding box center [91, 327] width 101 height 13
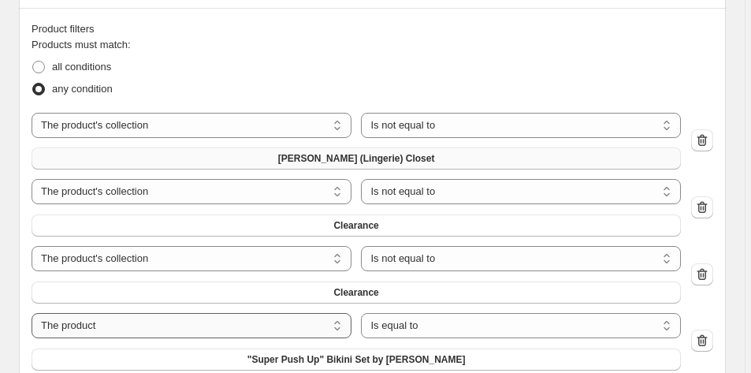
click at [279, 322] on select "The product The product's collection The product's tag The product's vendor The…" at bounding box center [192, 325] width 320 height 25
select select "collection"
click at [450, 325] on select "Is equal to Is not equal to" at bounding box center [521, 325] width 320 height 25
select select "not_equal"
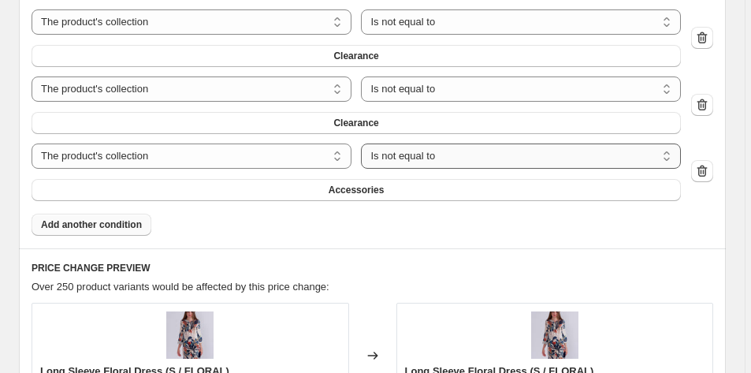
scroll to position [1029, 0]
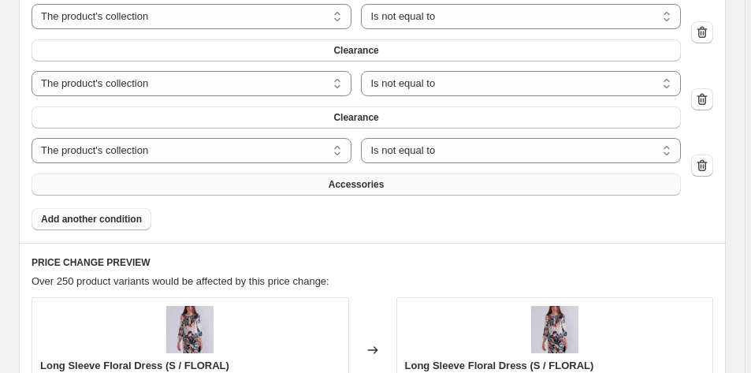
click at [376, 188] on span "Accessories" at bounding box center [357, 184] width 56 height 13
click at [117, 223] on span "Add another condition" at bounding box center [91, 219] width 101 height 13
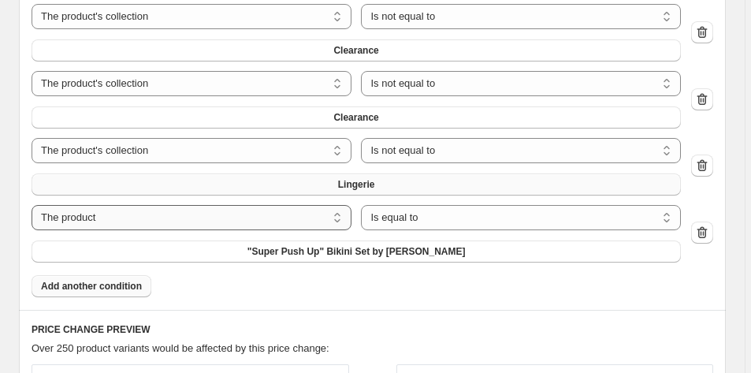
click at [329, 222] on select "The product The product's collection The product's tag The product's vendor The…" at bounding box center [192, 217] width 320 height 25
select select "collection"
click at [451, 221] on select "Is equal to Is not equal to" at bounding box center [521, 217] width 320 height 25
select select "not_equal"
click at [382, 256] on span "Accessories" at bounding box center [357, 251] width 56 height 13
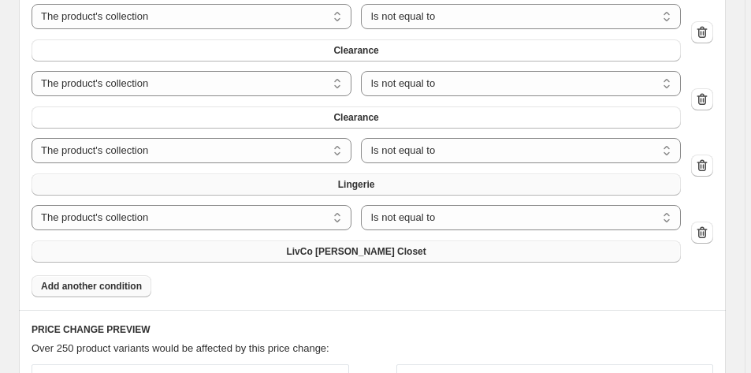
click at [124, 280] on span "Add another condition" at bounding box center [91, 286] width 101 height 13
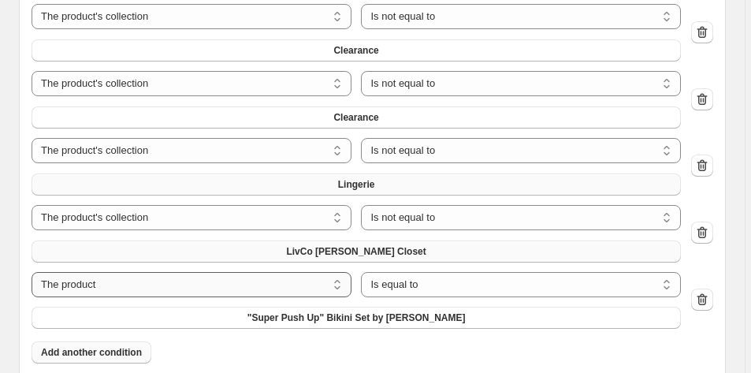
click at [336, 290] on select "The product The product's collection The product's tag The product's vendor The…" at bounding box center [192, 284] width 320 height 25
select select "collection"
click at [467, 288] on select "Is equal to Is not equal to" at bounding box center [521, 284] width 320 height 25
select select "not_equal"
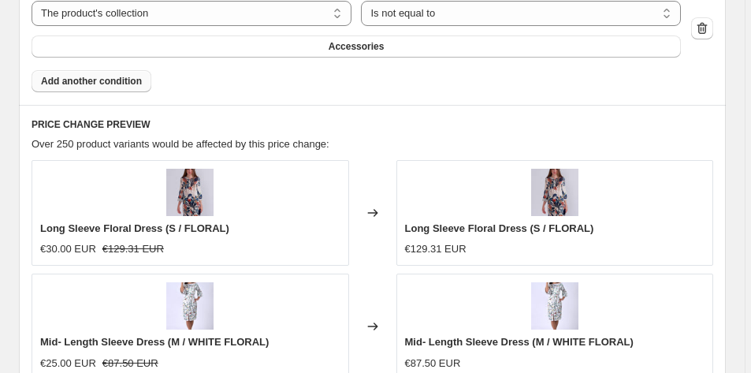
scroll to position [1303, 0]
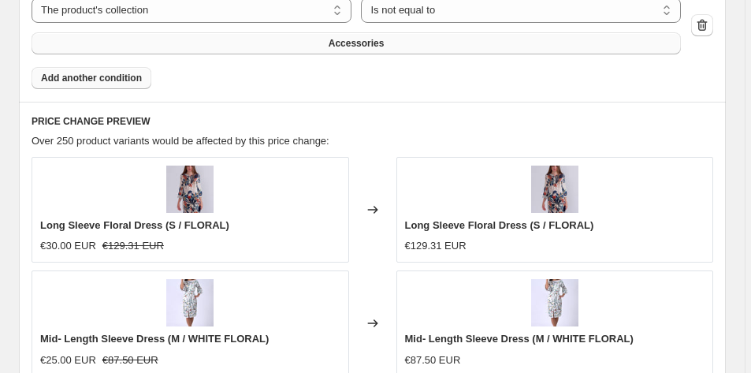
click at [341, 42] on span "Accessories" at bounding box center [357, 43] width 56 height 13
click at [115, 77] on span "Add another condition" at bounding box center [91, 78] width 101 height 13
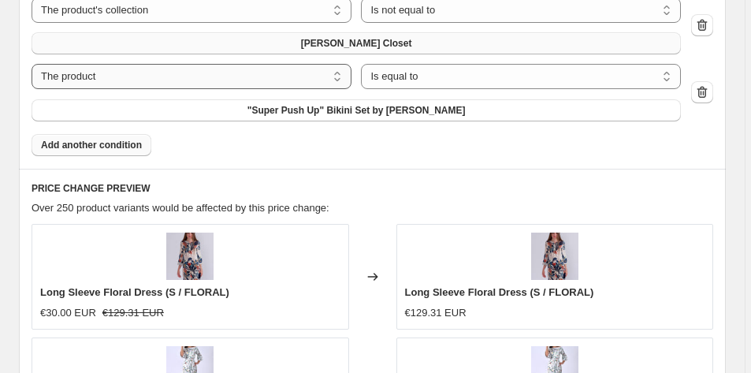
click at [324, 78] on select "The product The product's collection The product's tag The product's vendor The…" at bounding box center [192, 76] width 320 height 25
select select "collection"
click at [501, 77] on select "Is equal to Is not equal to" at bounding box center [521, 76] width 320 height 25
select select "not_equal"
click at [362, 109] on span "Accessories" at bounding box center [357, 110] width 56 height 13
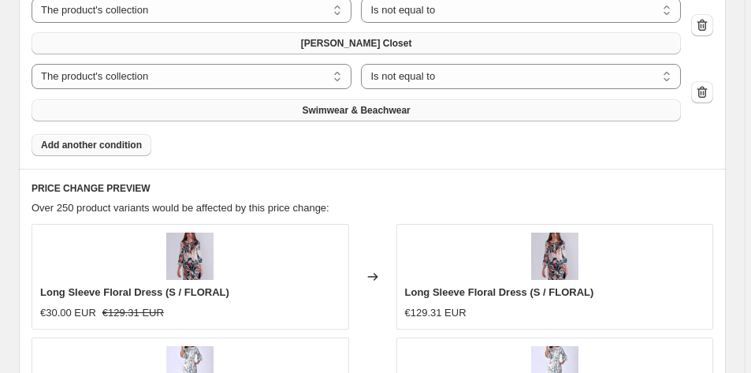
click at [134, 148] on span "Add another condition" at bounding box center [91, 145] width 101 height 13
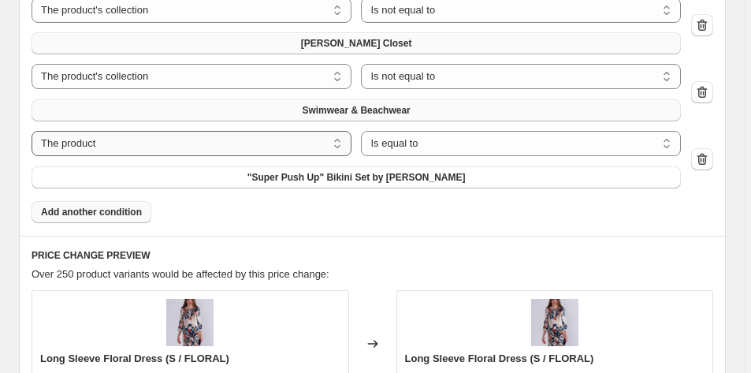
click at [333, 140] on select "The product The product's collection The product's tag The product's vendor The…" at bounding box center [192, 143] width 320 height 25
select select "collection"
click at [465, 151] on select "Is equal to Is not equal to" at bounding box center [521, 143] width 320 height 25
select select "not_equal"
click at [373, 178] on span "Accessories" at bounding box center [357, 177] width 56 height 13
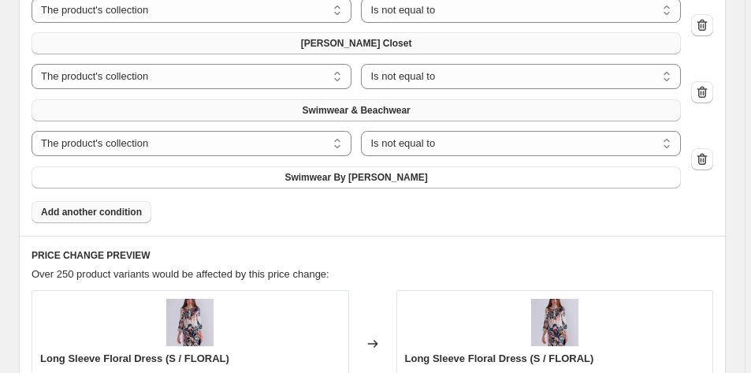
click at [113, 213] on span "Add another condition" at bounding box center [91, 212] width 101 height 13
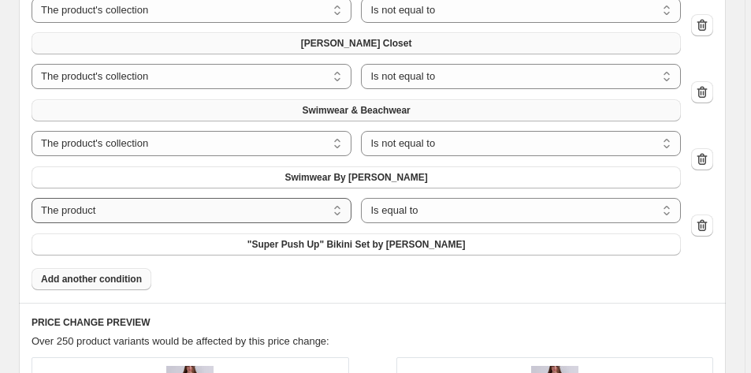
click at [163, 208] on select "The product The product's collection The product's tag The product's vendor The…" at bounding box center [192, 210] width 320 height 25
select select "collection"
click at [455, 215] on select "Is equal to Is not equal to" at bounding box center [521, 210] width 320 height 25
select select "not_equal"
click at [377, 247] on span "Accessories" at bounding box center [357, 244] width 56 height 13
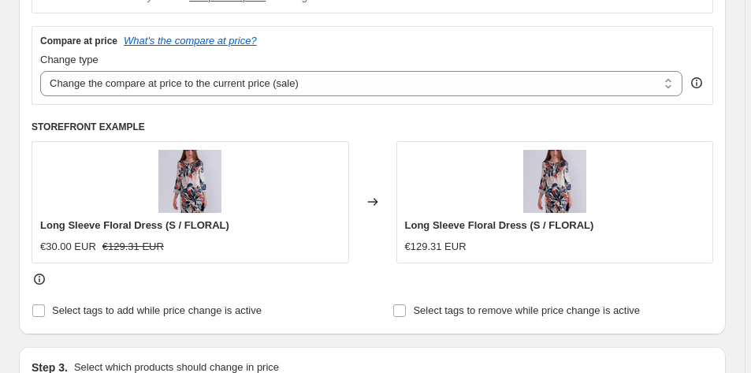
scroll to position [342, 0]
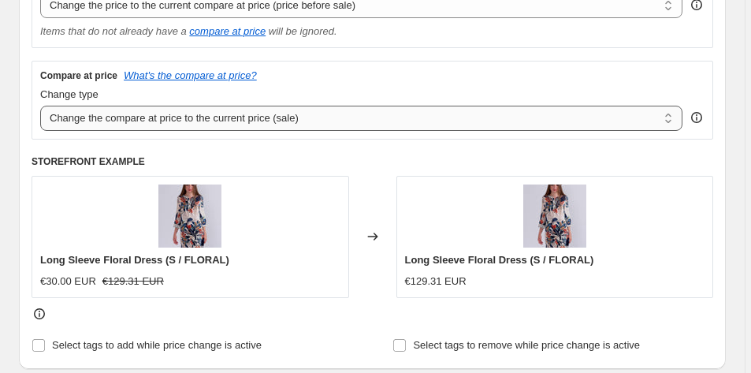
click at [673, 117] on select "Change the compare at price to the current price (sale) Change the compare at p…" at bounding box center [361, 118] width 642 height 25
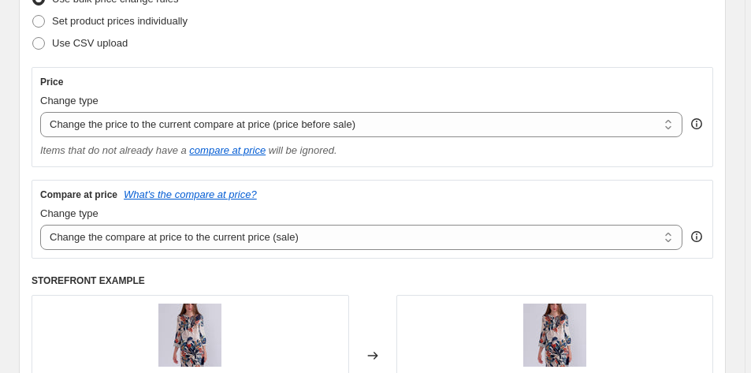
scroll to position [303, 0]
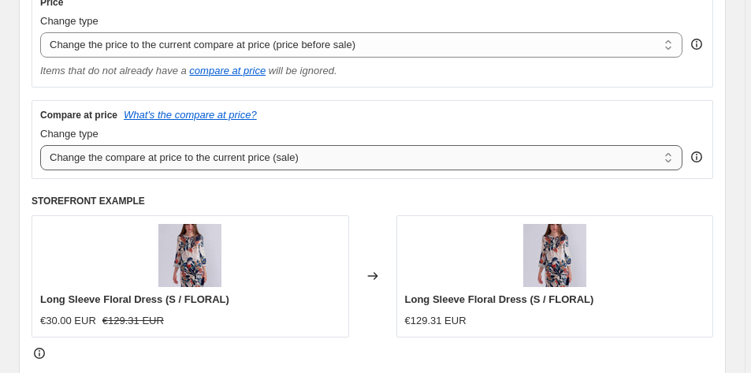
click at [358, 162] on select "Change the compare at price to the current price (sale) Change the compare at p…" at bounding box center [361, 157] width 642 height 25
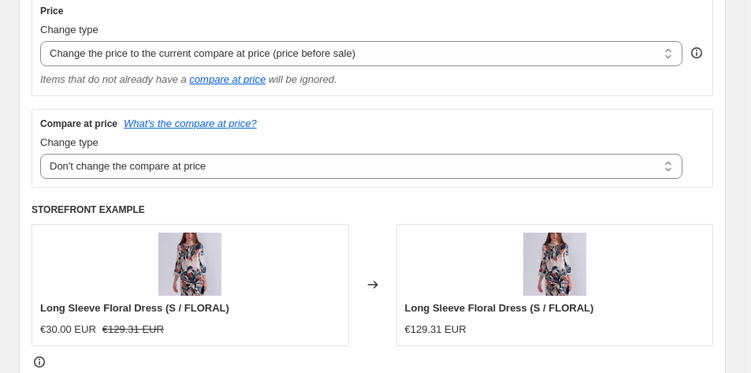
scroll to position [177, 0]
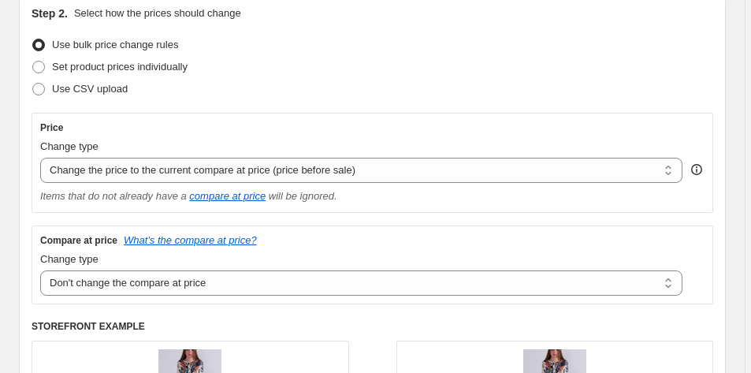
click at [704, 170] on icon at bounding box center [697, 170] width 16 height 16
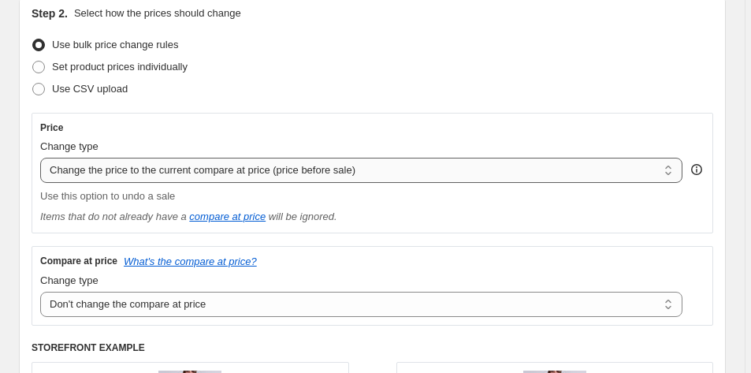
click at [618, 171] on select "Change the price to a certain amount Change the price by a certain amount Chang…" at bounding box center [361, 170] width 642 height 25
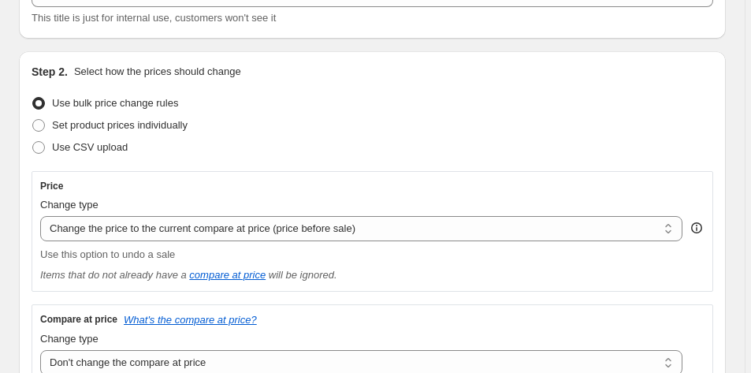
scroll to position [355, 0]
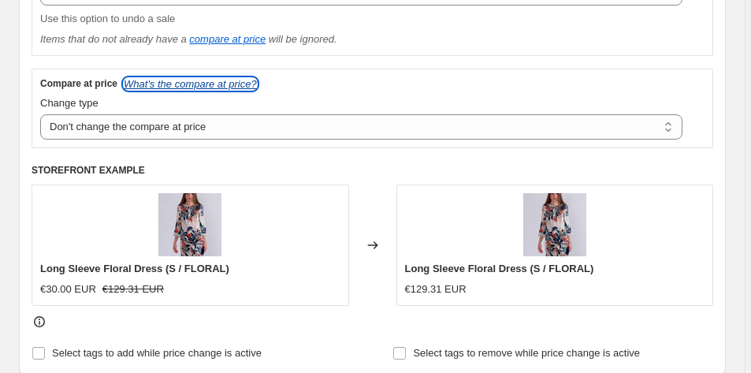
click at [207, 82] on icon "What's the compare at price?" at bounding box center [190, 84] width 133 height 12
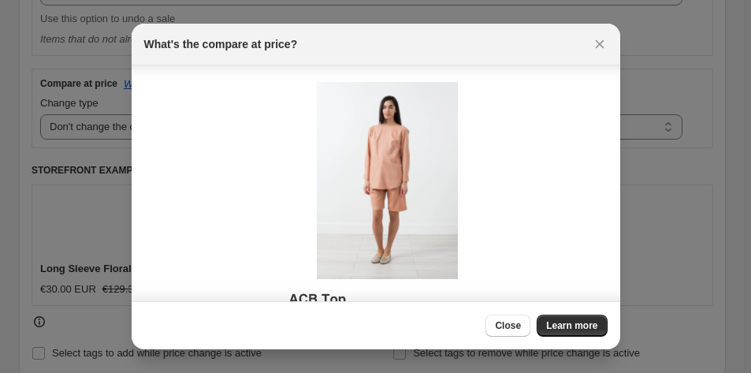
scroll to position [107, 0]
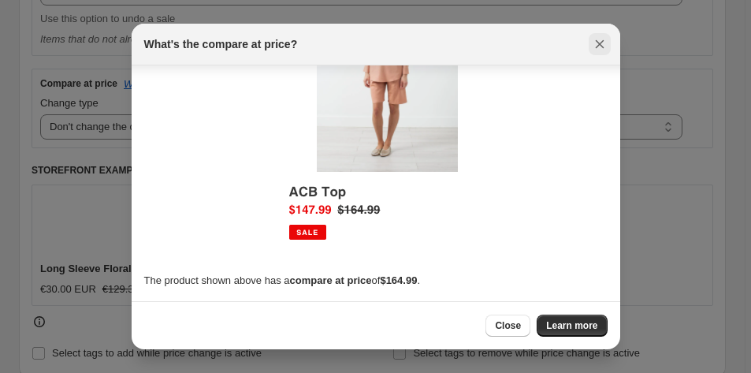
click at [601, 38] on icon "Close" at bounding box center [600, 44] width 16 height 16
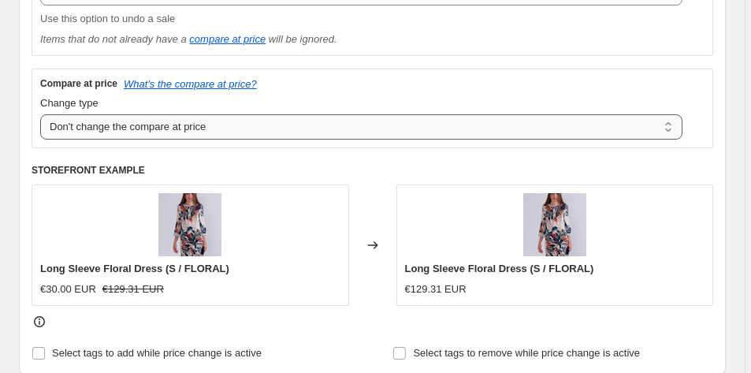
click at [248, 132] on select "Change the compare at price to the current price (sale) Change the compare at p…" at bounding box center [361, 126] width 642 height 25
select select "percentage"
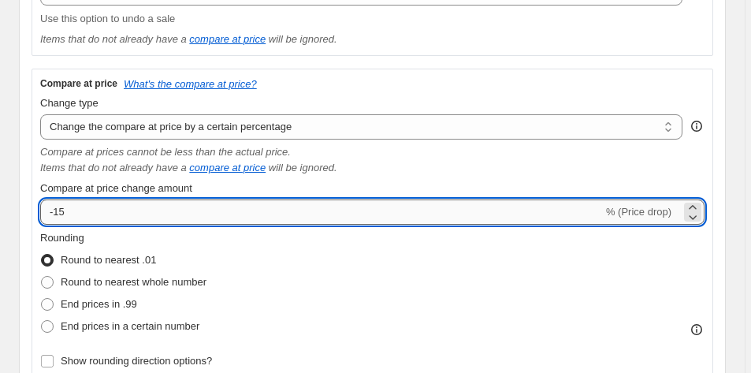
click at [99, 213] on input "-15" at bounding box center [321, 211] width 563 height 25
type input "-1"
type input "7"
click at [373, 217] on input "Compare at price change amount" at bounding box center [349, 211] width 618 height 25
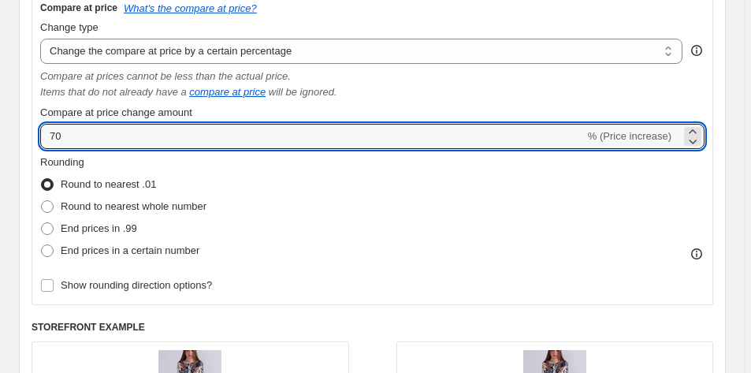
scroll to position [606, 0]
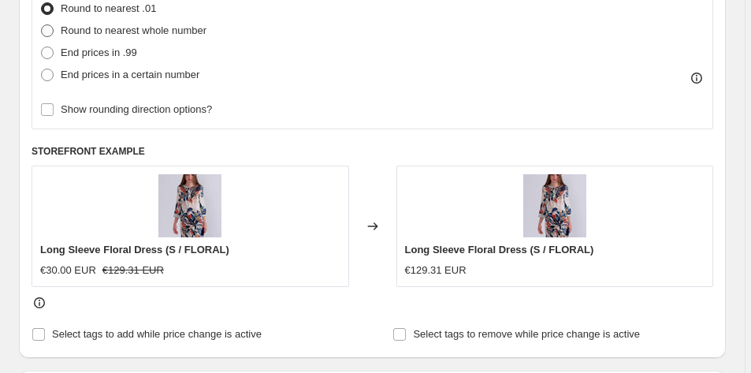
type input "70"
click at [49, 30] on span at bounding box center [47, 30] width 13 height 13
click at [42, 25] on input "Round to nearest whole number" at bounding box center [41, 24] width 1 height 1
radio input "true"
click at [49, 12] on span at bounding box center [47, 8] width 13 height 13
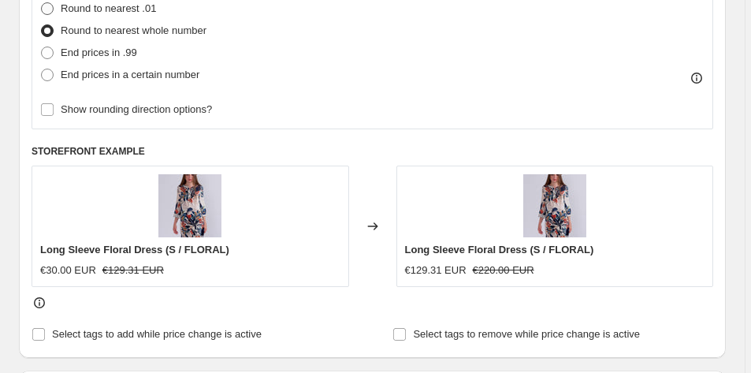
click at [42, 3] on input "Round to nearest .01" at bounding box center [41, 2] width 1 height 1
radio input "true"
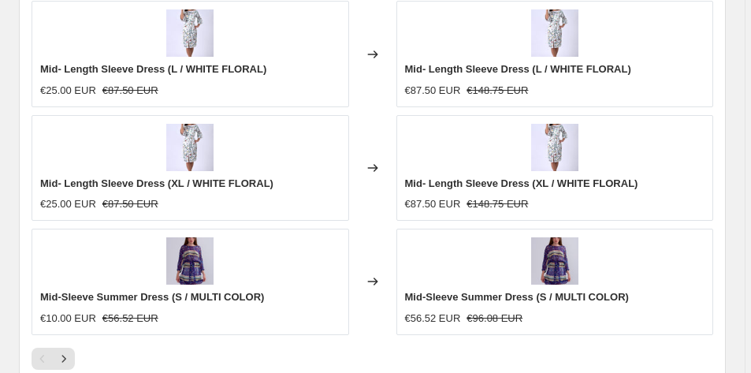
scroll to position [2425, 0]
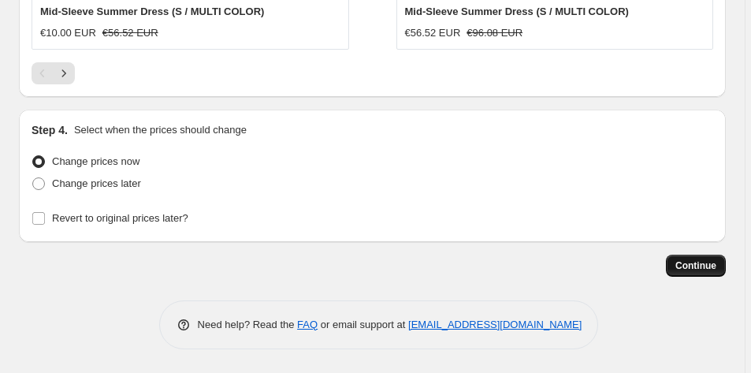
click at [707, 266] on span "Continue" at bounding box center [695, 265] width 41 height 13
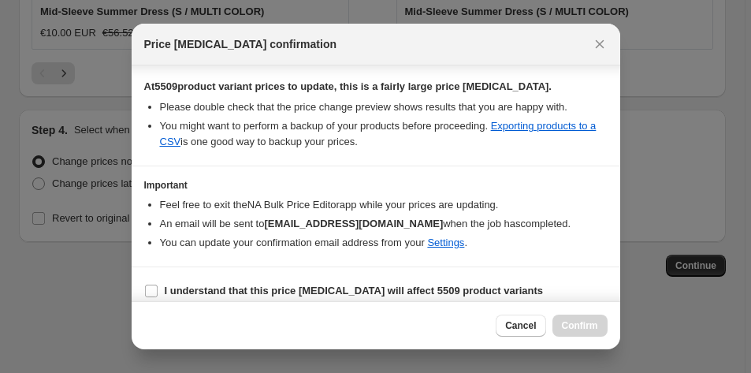
scroll to position [280, 0]
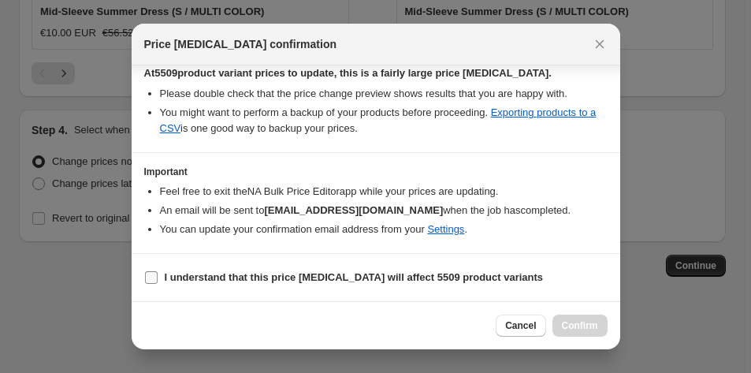
click at [151, 275] on input "I understand that this price [MEDICAL_DATA] will affect 5509 product variants" at bounding box center [151, 277] width 13 height 13
checkbox input "true"
click at [584, 327] on span "Confirm" at bounding box center [580, 325] width 36 height 13
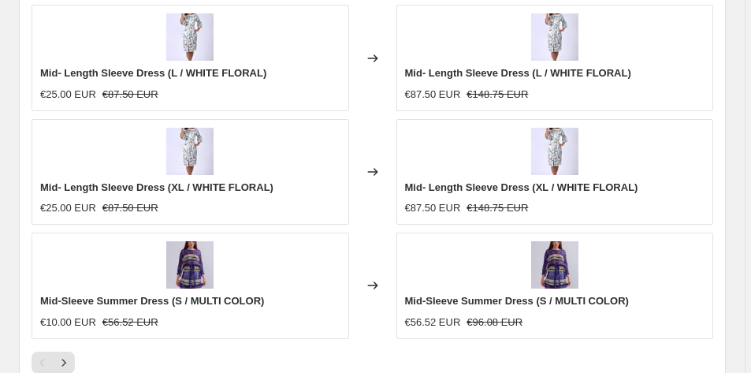
scroll to position [2384, 0]
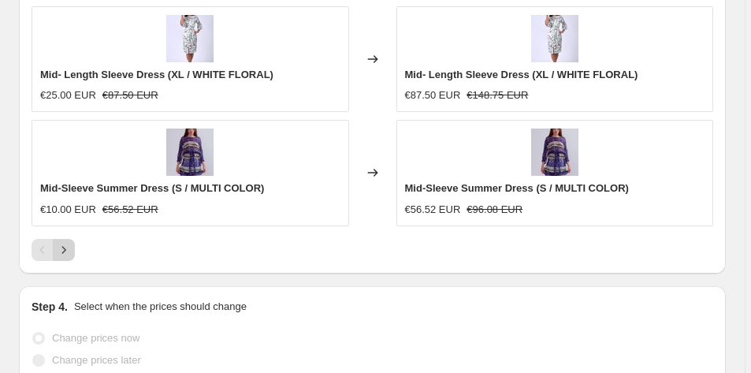
click at [67, 243] on icon "Next" at bounding box center [64, 250] width 16 height 16
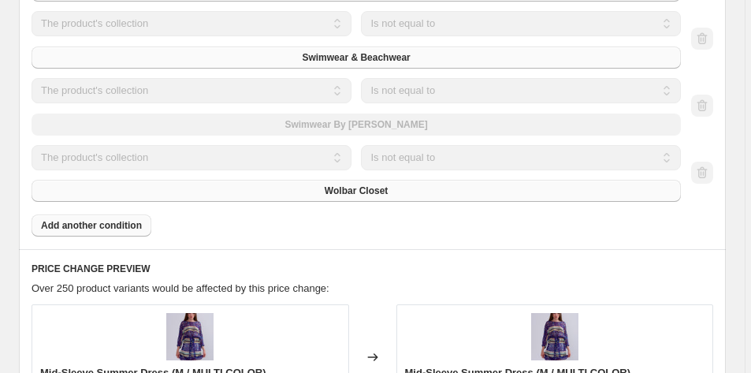
scroll to position [0, 0]
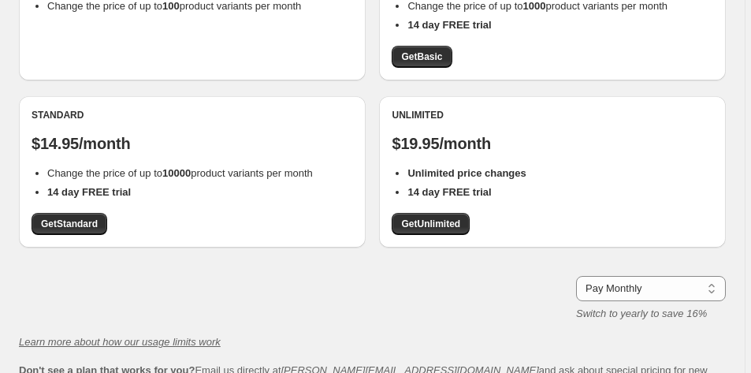
scroll to position [249, 0]
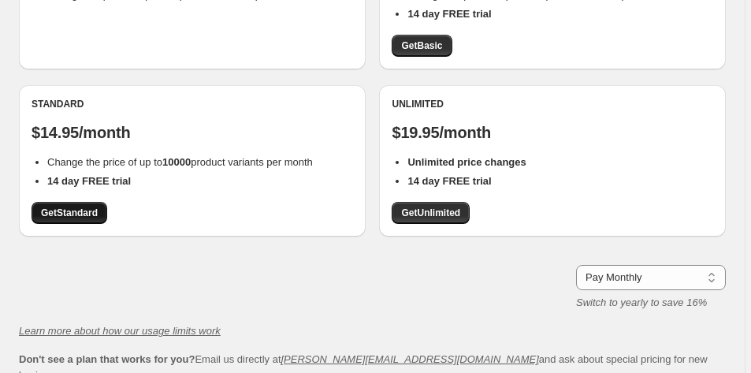
click at [74, 215] on span "Get Standard" at bounding box center [69, 212] width 57 height 13
